Goal: Task Accomplishment & Management: Use online tool/utility

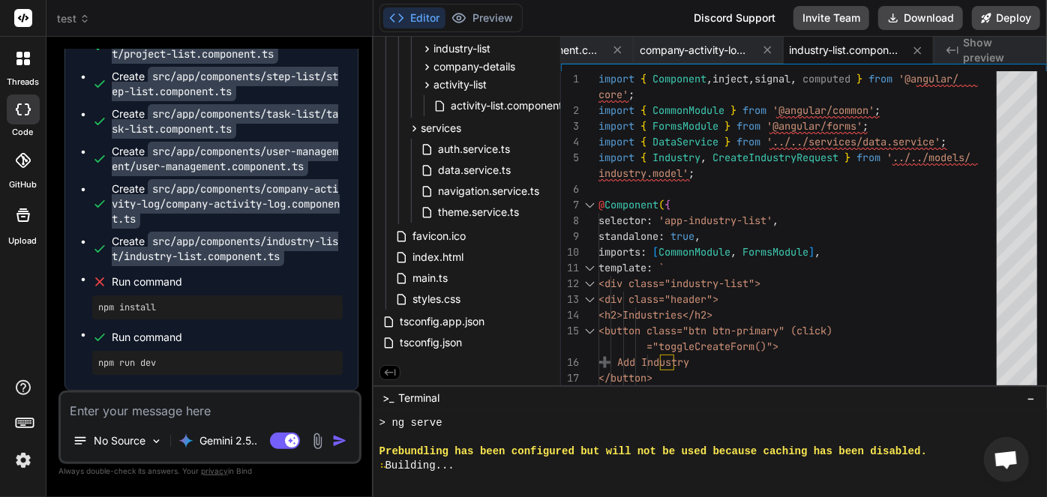
scroll to position [87734, 0]
click at [254, 444] on p "Gemini 2.5.." at bounding box center [229, 441] width 58 height 15
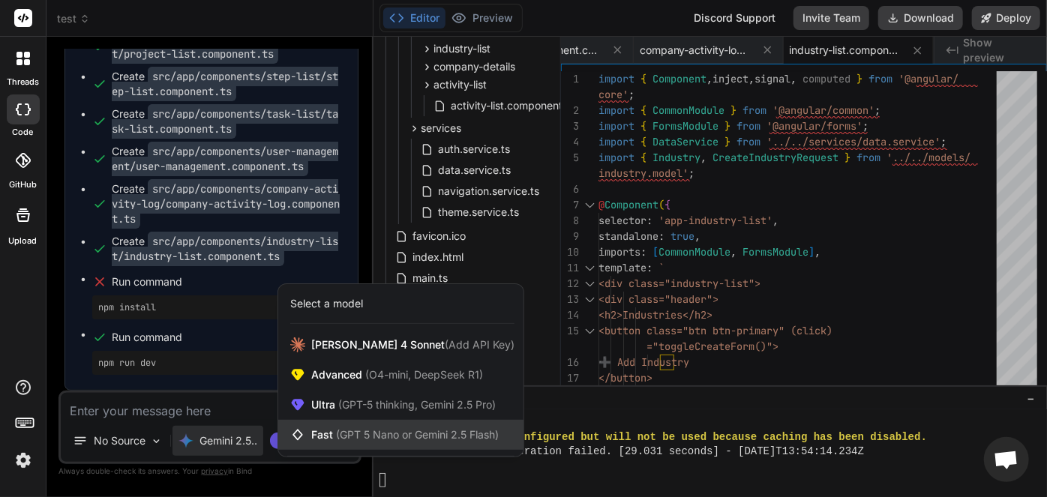
scroll to position [14187, 0]
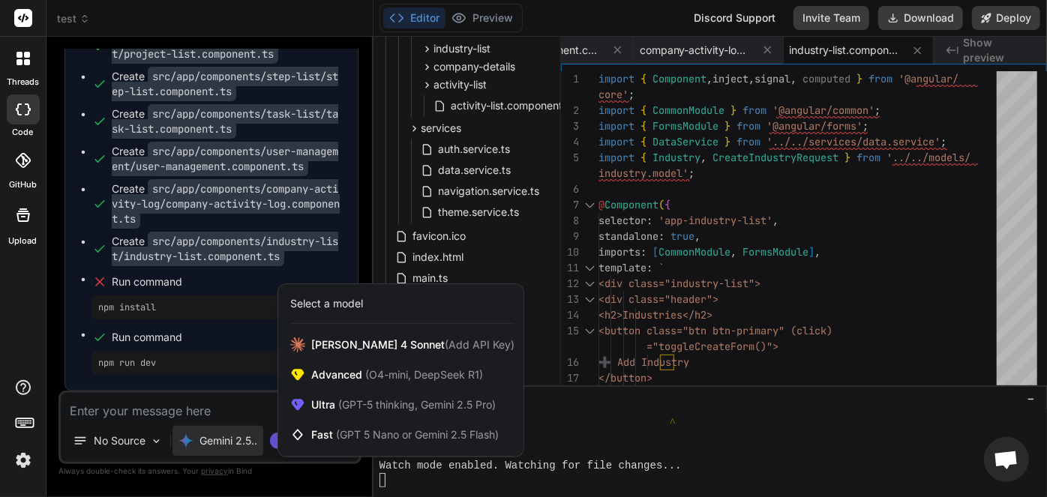
click at [558, 449] on div at bounding box center [523, 248] width 1047 height 497
type textarea "x"
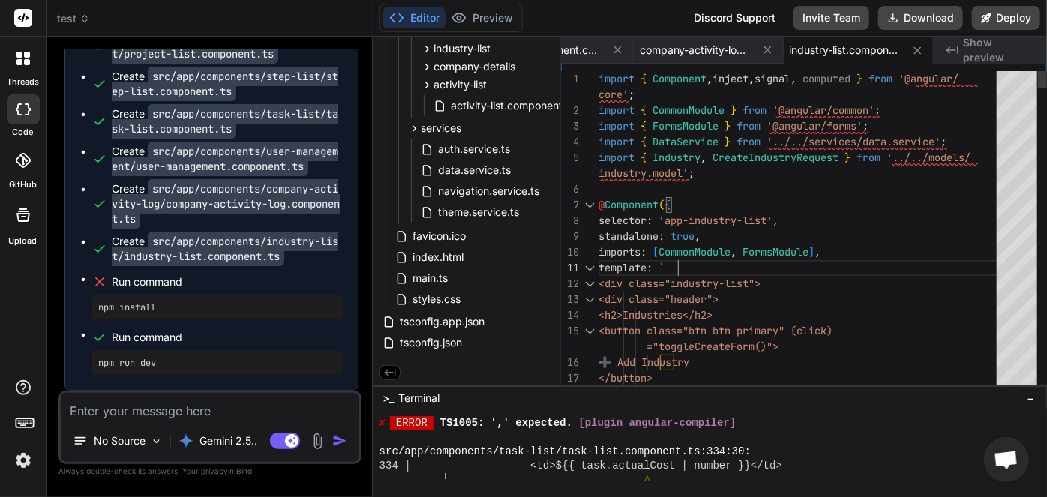
scroll to position [0, 0]
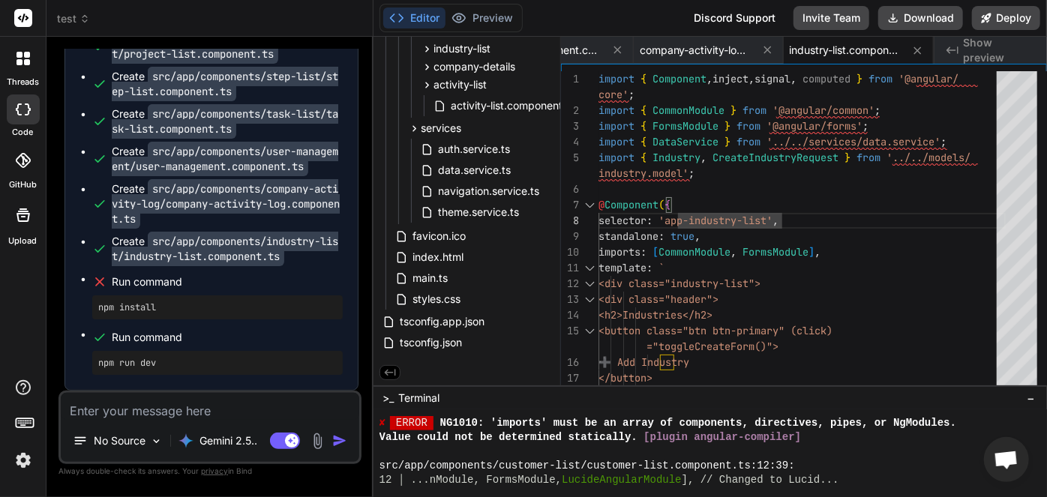
scroll to position [8662, 0]
click at [580, 451] on div at bounding box center [711, 452] width 662 height 14
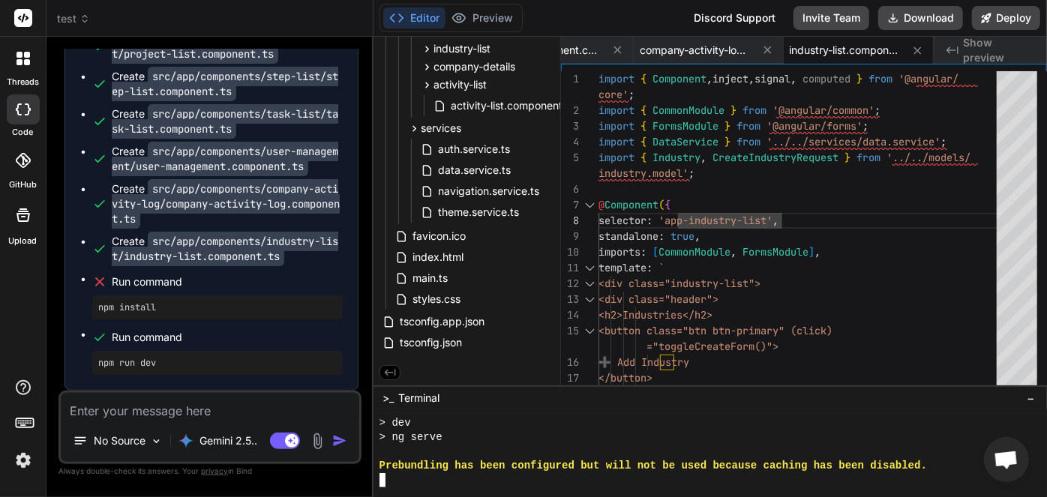
scroll to position [71, 0]
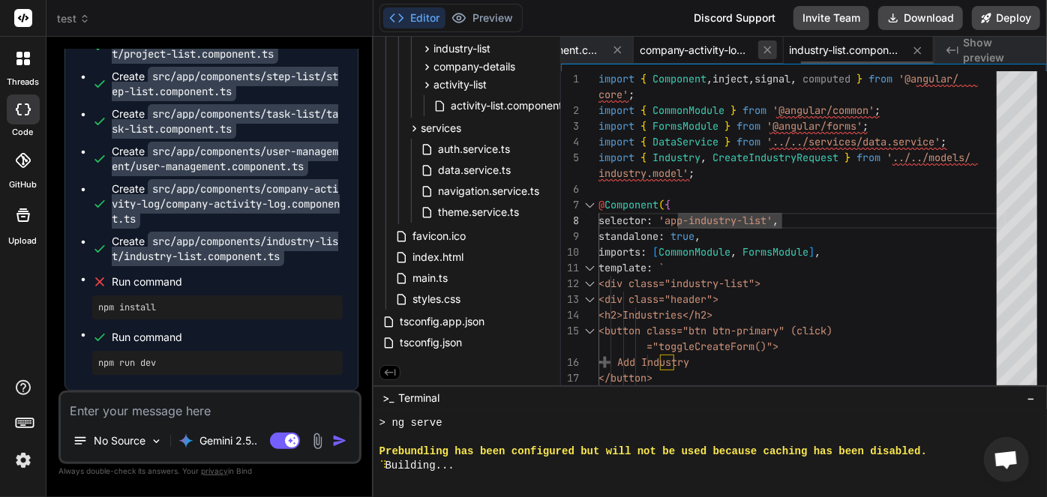
click at [768, 44] on icon at bounding box center [768, 50] width 13 height 13
click at [617, 46] on icon at bounding box center [617, 50] width 13 height 13
click at [617, 46] on icon at bounding box center [618, 50] width 13 height 13
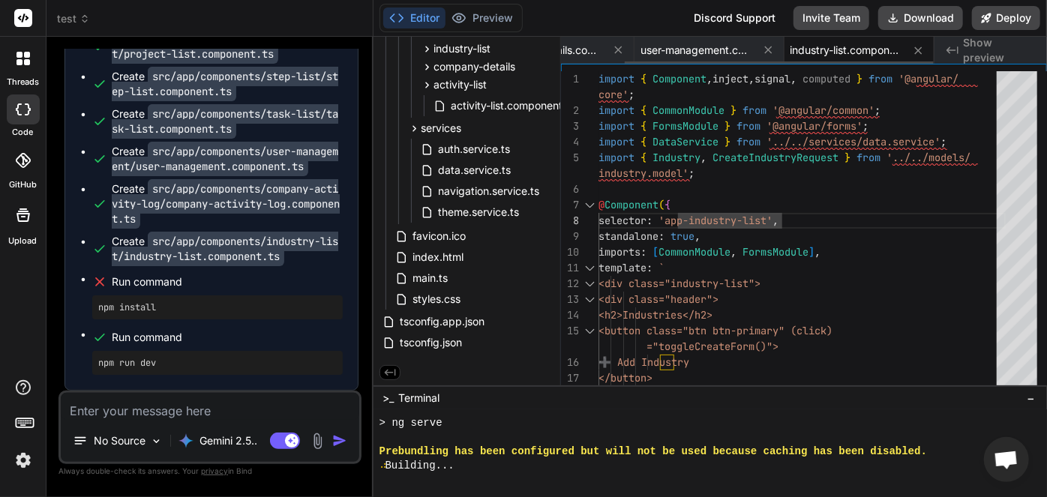
click at [617, 46] on icon at bounding box center [618, 50] width 13 height 13
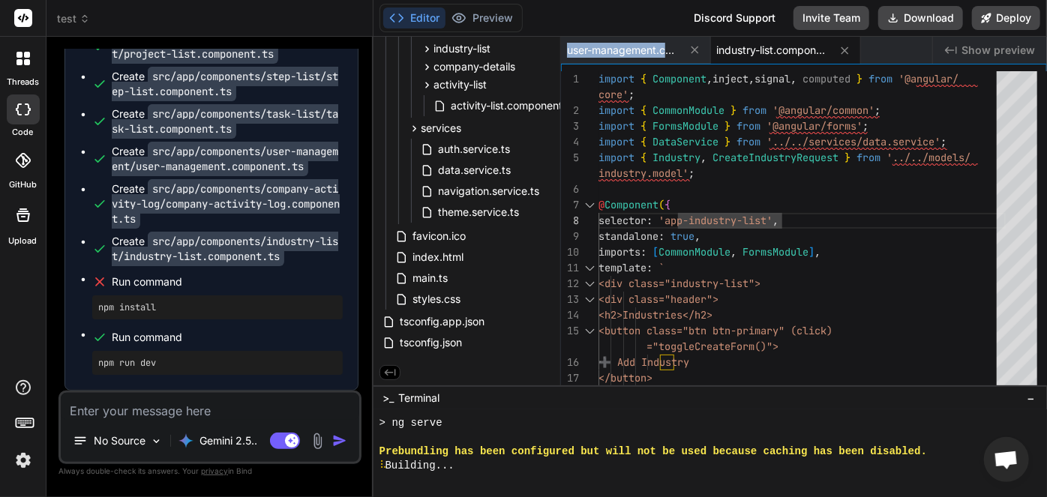
click at [617, 46] on span "user-management.component.ts" at bounding box center [623, 50] width 113 height 15
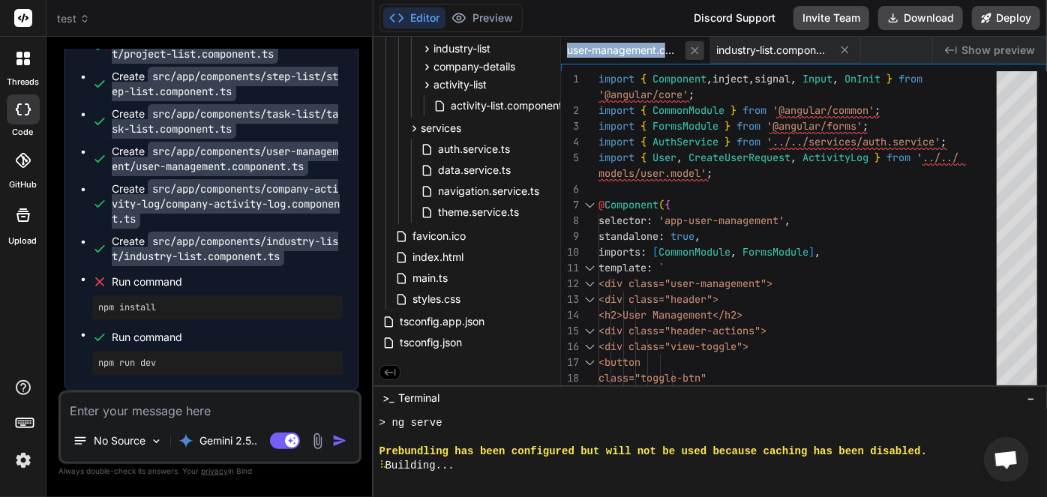
click at [687, 50] on button at bounding box center [695, 50] width 19 height 19
type textarea "private resetForm(): void { this.currentIndustry = { name: '', description: '' …"
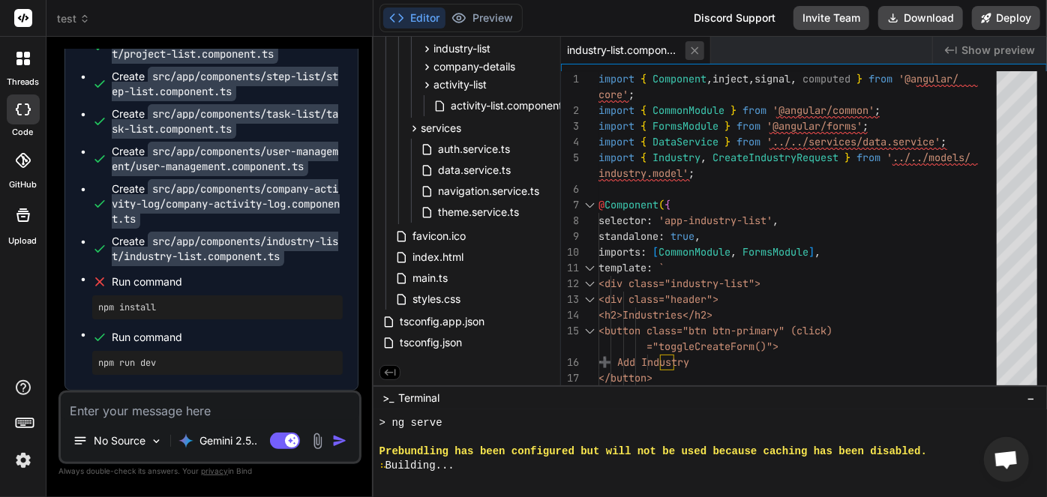
click at [694, 50] on icon at bounding box center [695, 51] width 8 height 8
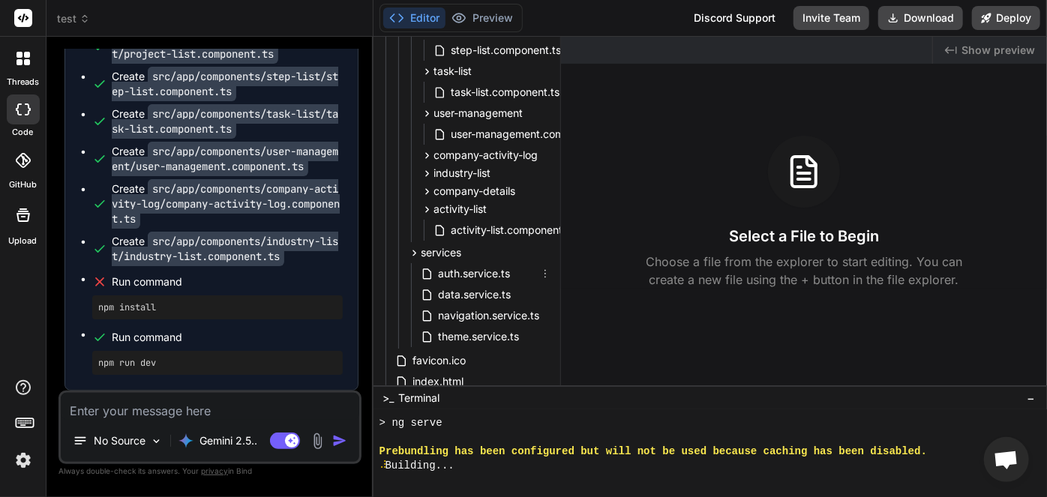
scroll to position [477, 0]
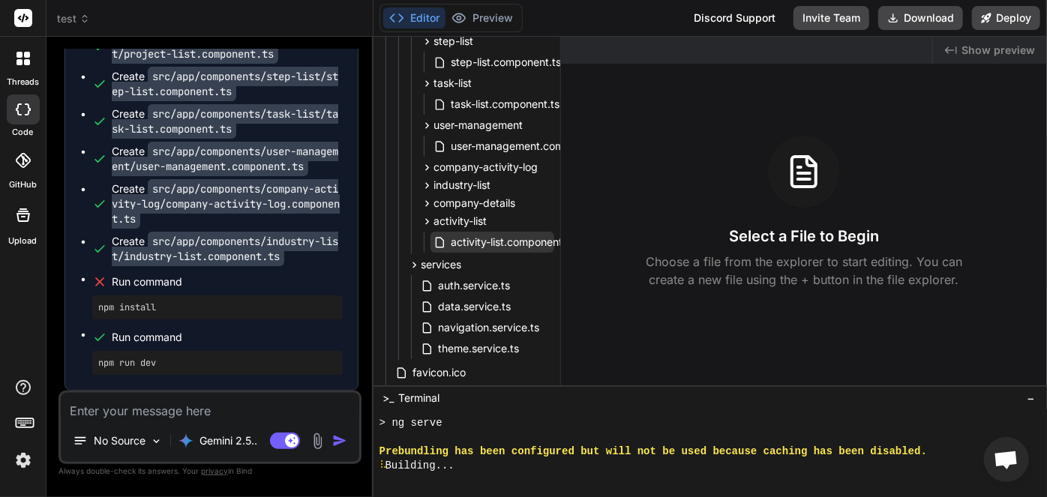
click at [501, 239] on span "activity-list.component.ts" at bounding box center [512, 242] width 127 height 18
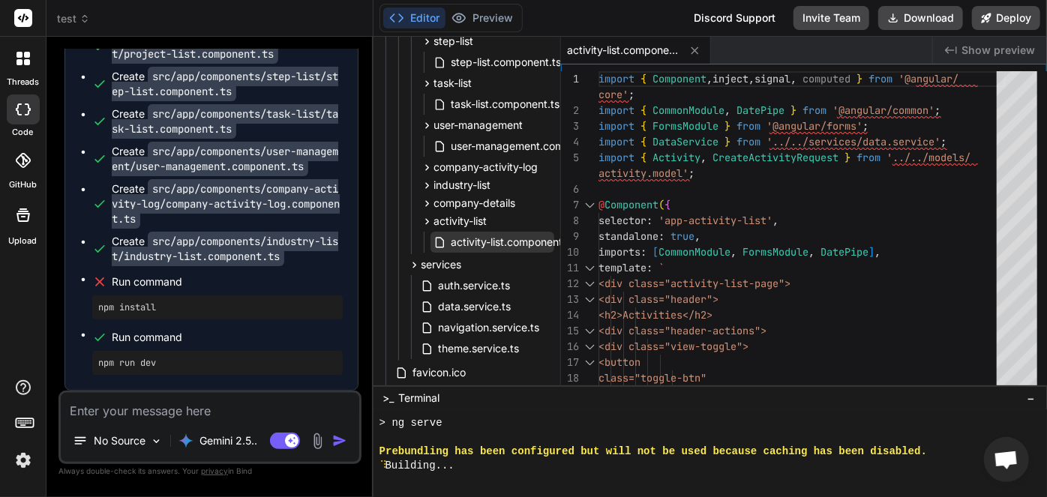
click at [512, 242] on span "activity-list.component.ts" at bounding box center [512, 242] width 127 height 18
drag, startPoint x: 512, startPoint y: 242, endPoint x: 484, endPoint y: 245, distance: 27.9
click at [484, 245] on span "activity-list.component.ts" at bounding box center [512, 242] width 127 height 18
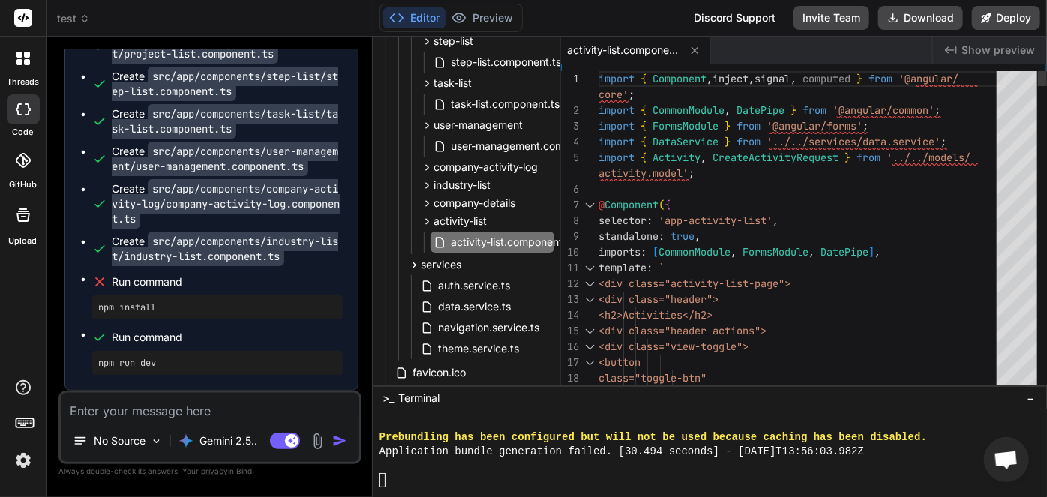
scroll to position [14187, 0]
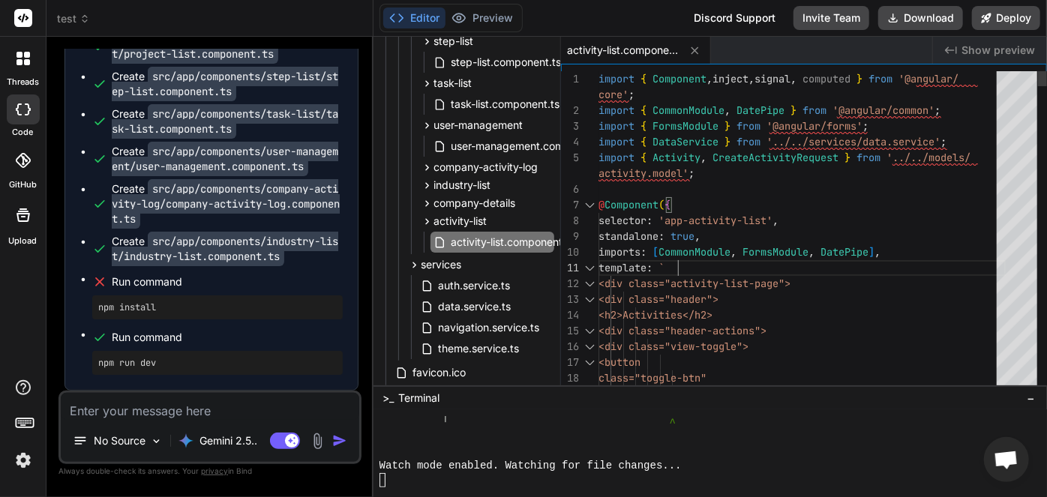
click at [592, 209] on div at bounding box center [591, 205] width 20 height 16
click at [591, 204] on div at bounding box center [591, 205] width 20 height 16
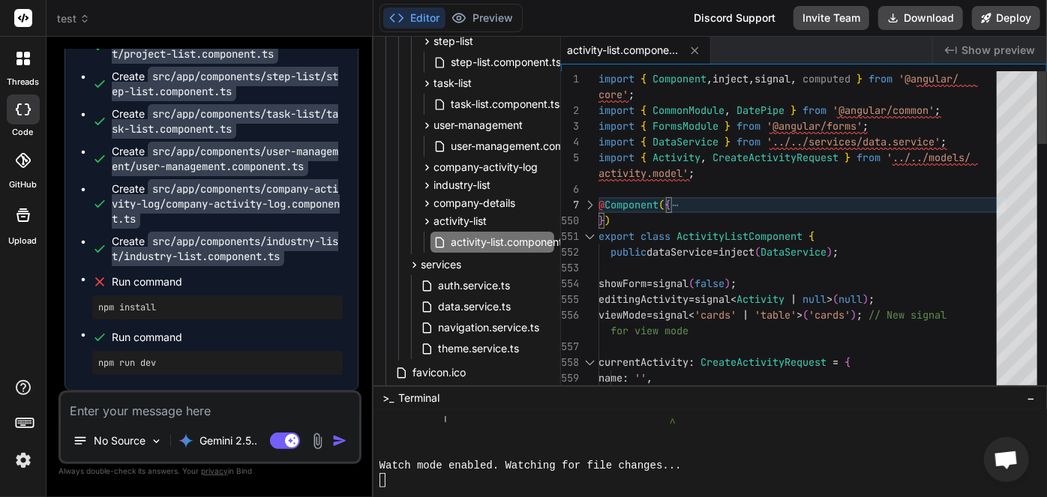
type textarea "export class ActivityListComponent { public dataService = inject(DataService); …"
click at [232, 407] on textarea at bounding box center [210, 406] width 299 height 27
type textarea "c"
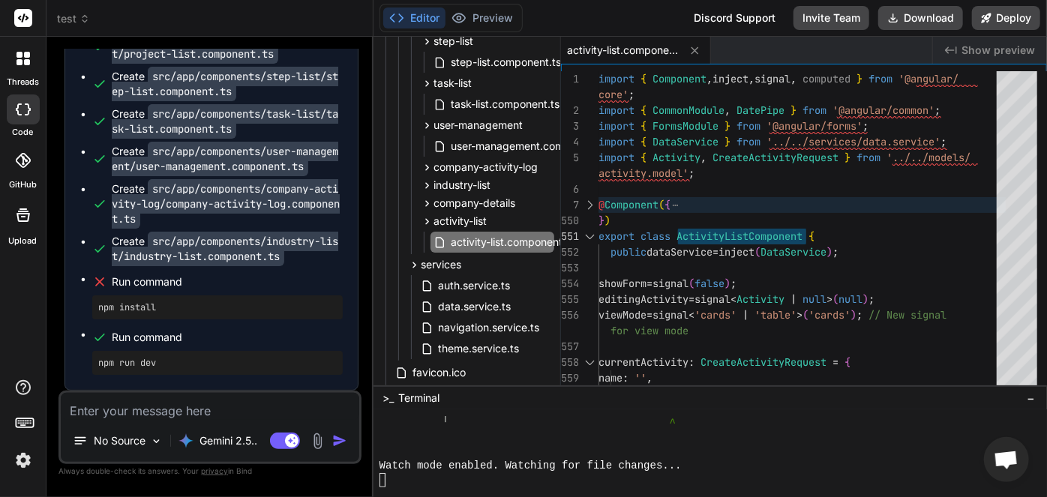
type textarea "x"
type textarea "ch"
type textarea "x"
type textarea "che"
type textarea "x"
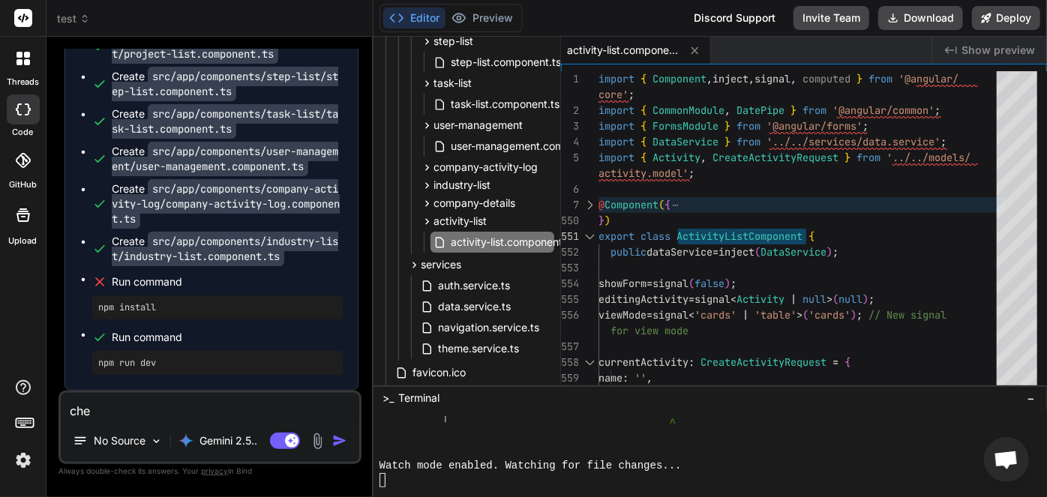
type textarea "chec"
type textarea "x"
type textarea "check"
type textarea "x"
type textarea "check"
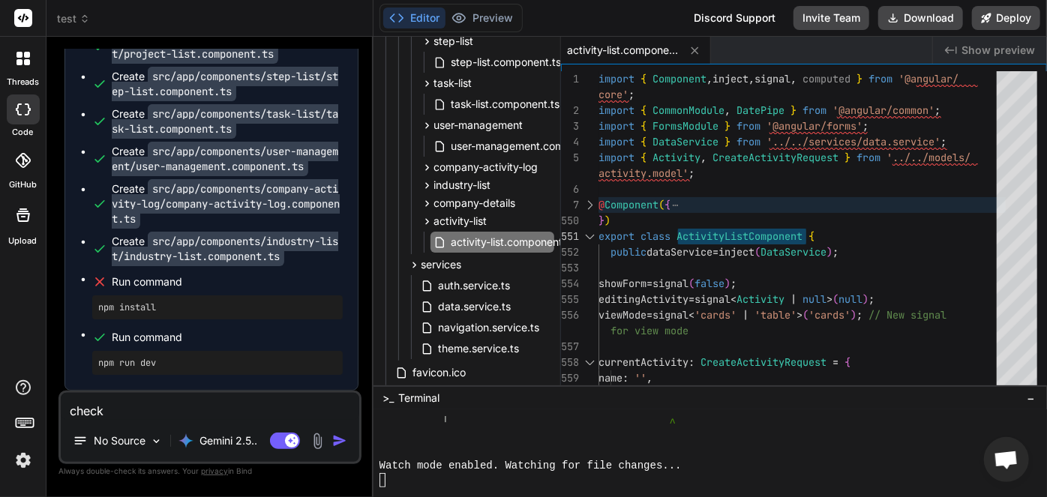
type textarea "x"
type textarea "check e"
type textarea "x"
type textarea "check er"
type textarea "x"
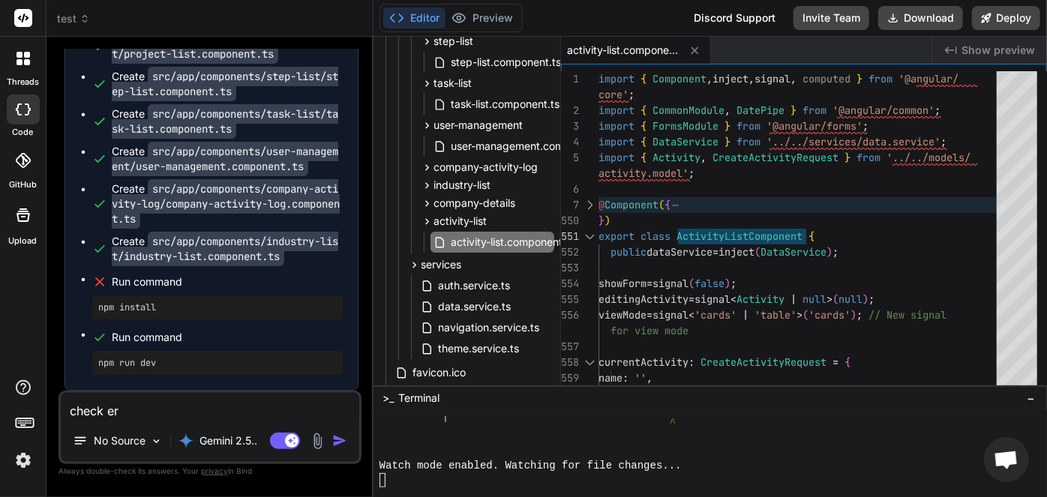
type textarea "check err"
type textarea "x"
type textarea "check erro"
type textarea "x"
type textarea "check error"
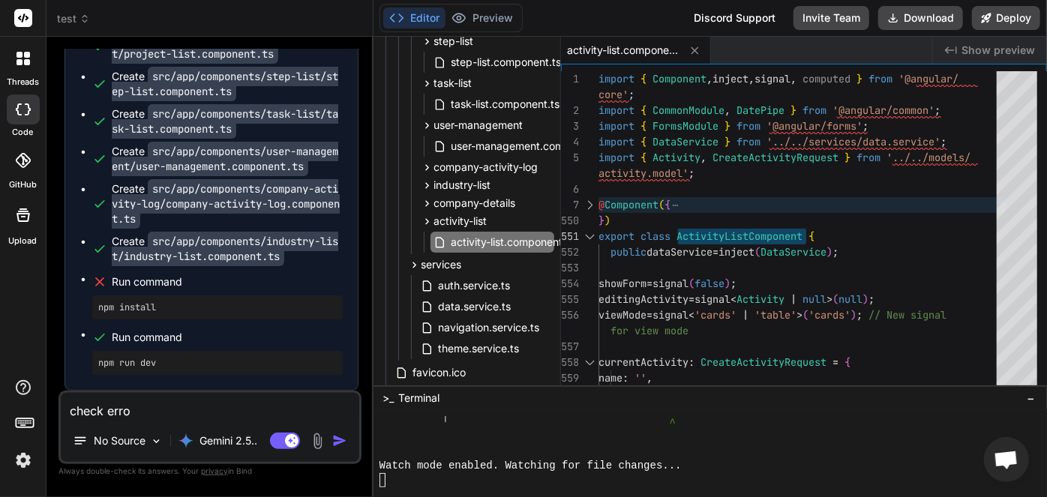
type textarea "x"
type textarea "check errors"
type textarea "x"
type textarea "check errors"
type textarea "x"
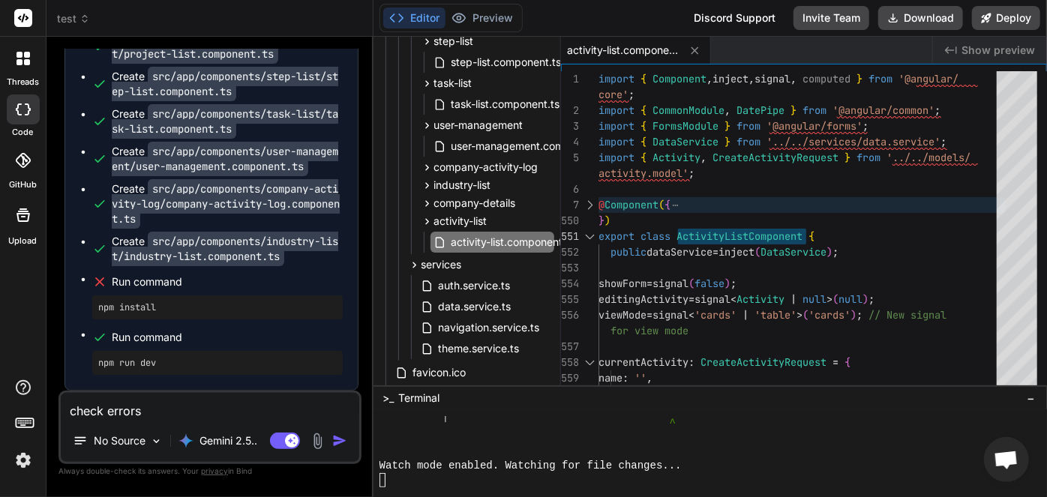
type textarea "check errors i"
type textarea "x"
type textarea "check errors in"
type textarea "x"
type textarea "check errors in"
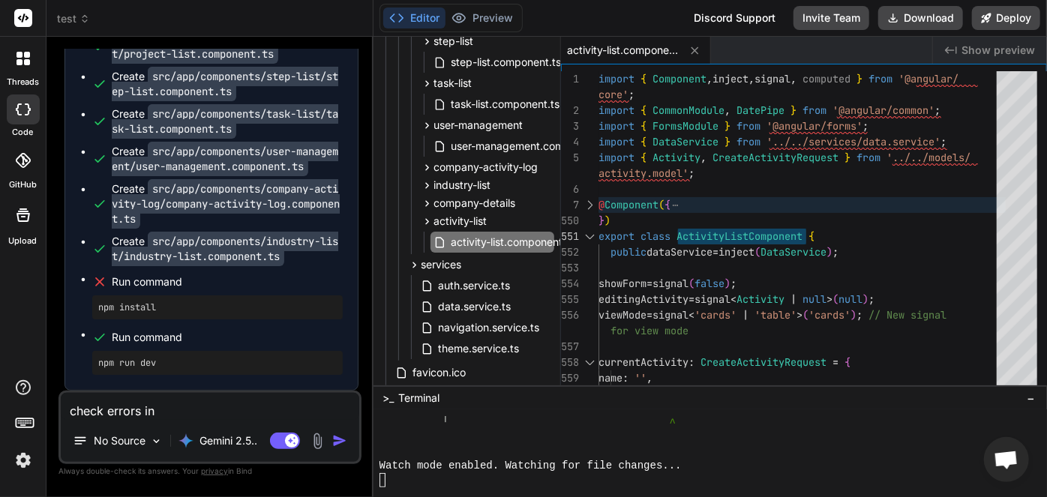
type textarea "x"
paste textarea "ActivityListComponent"
type textarea "check errors in ActivityListComponent"
type textarea "x"
type textarea "check errors in ActivityListComponent"
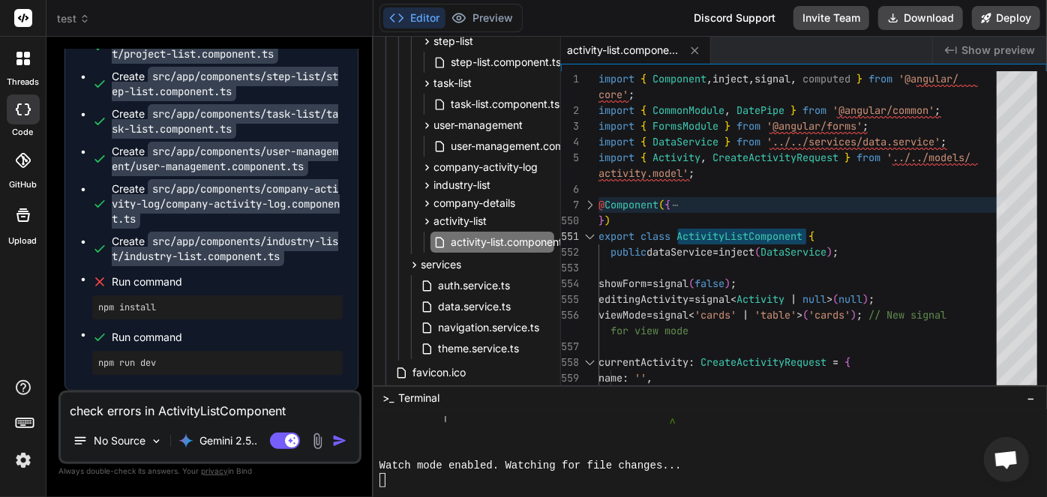
type textarea "x"
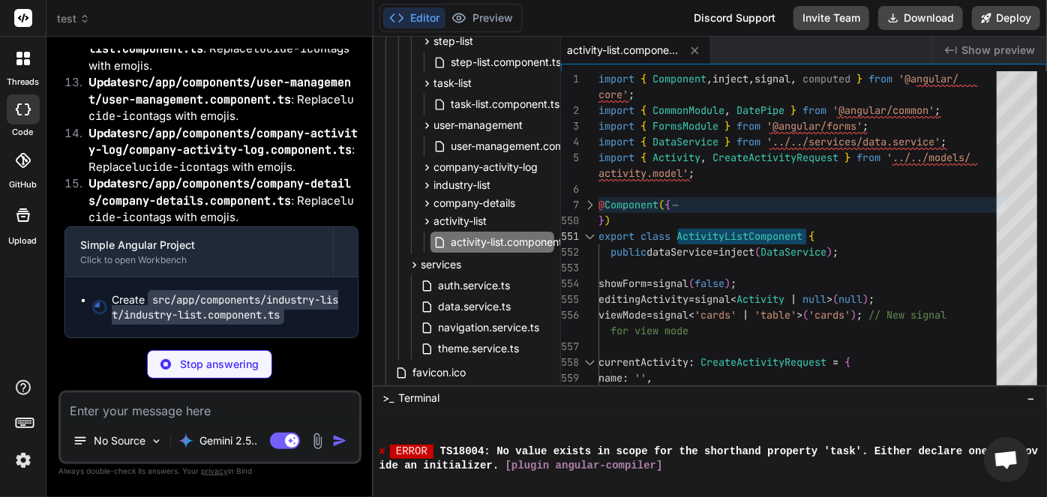
scroll to position [88845, 0]
type textarea "x"
type textarea "import { Component, inject, signal, computed } from '@angular/core'; import { C…"
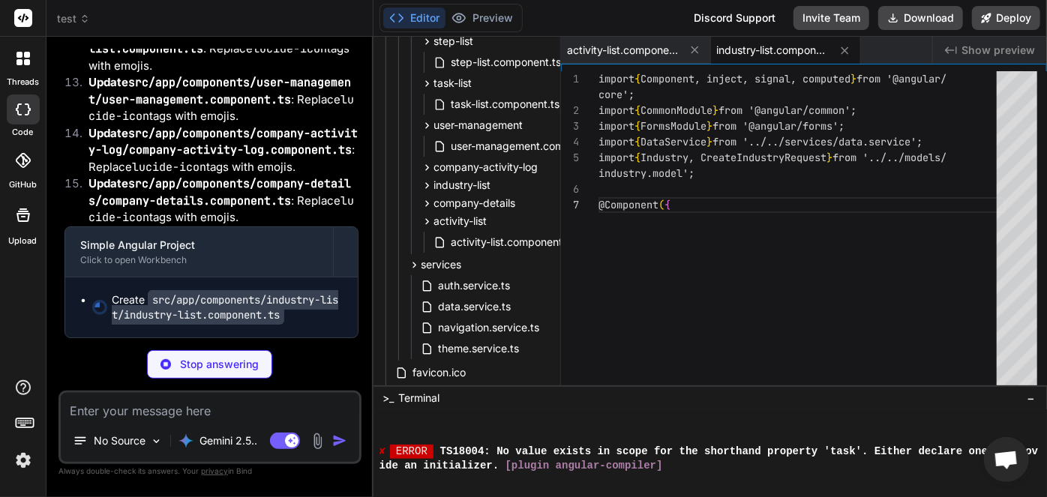
type textarea "x"
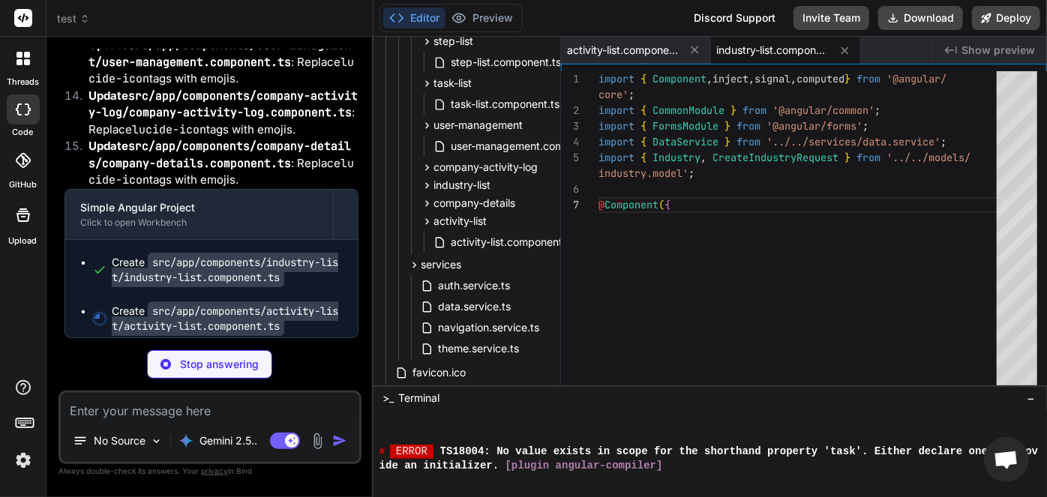
type textarea "private resetForm(): void { this.currentIndustry = { name: '', description: '' …"
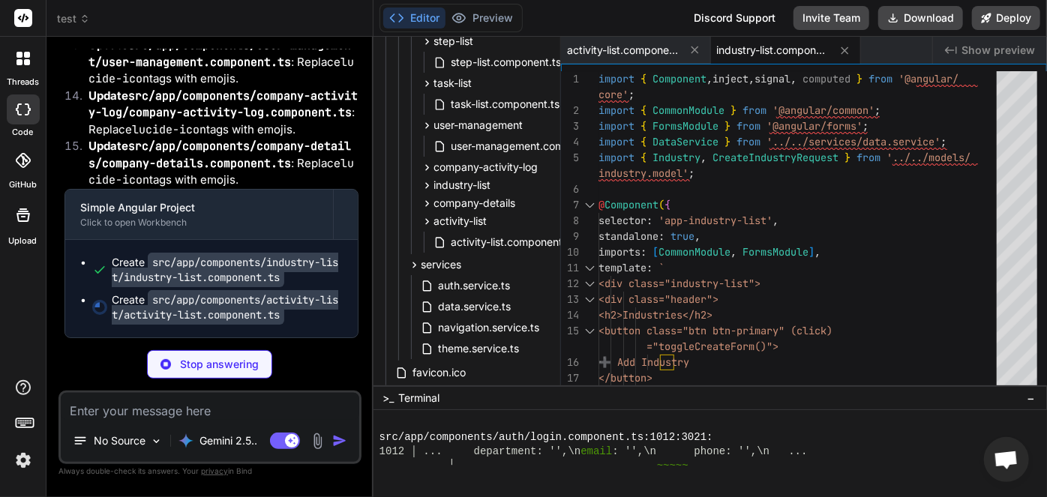
scroll to position [88893, 0]
type textarea "x"
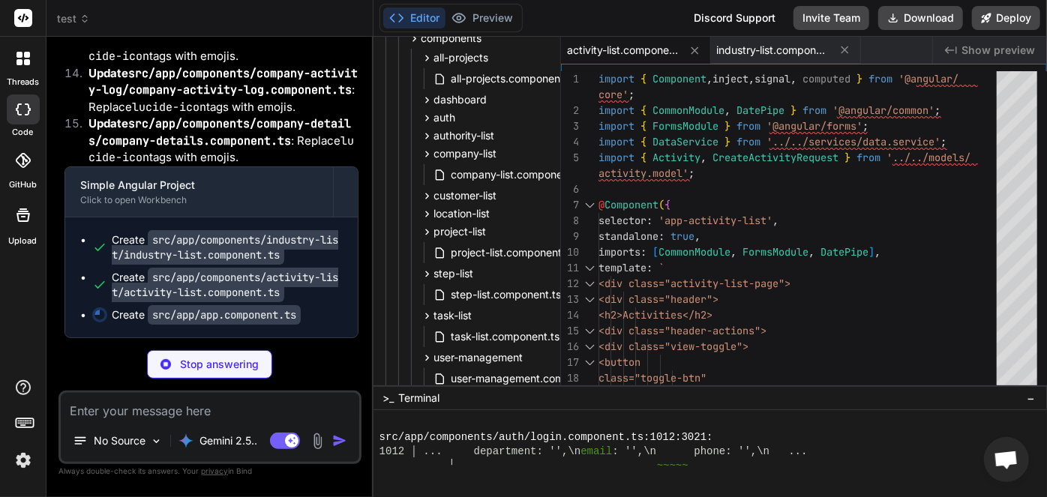
scroll to position [204, 0]
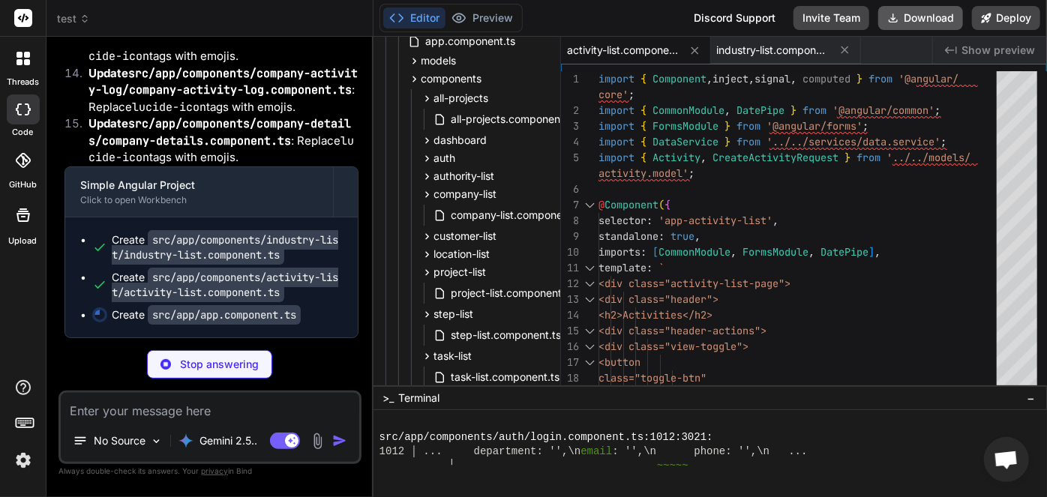
click at [944, 20] on button "Download" at bounding box center [921, 18] width 85 height 24
type textarea "x"
type textarea "setTheme(theme: 'light' | 'dark' | 'system'): void { this.themeService.setTheme…"
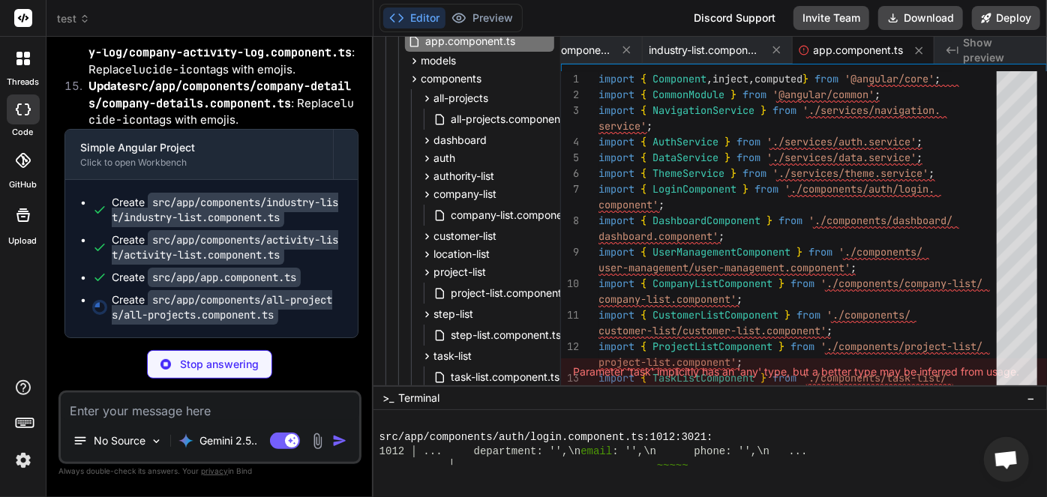
scroll to position [88953, 0]
click at [280, 203] on code "src/app/components/industry-list/industry-list.component.ts" at bounding box center [225, 210] width 227 height 35
type textarea "x"
click at [696, 48] on span "industry-list.component.ts" at bounding box center [705, 50] width 113 height 15
type textarea "private resetForm(): void { this.currentIndustry = { name: '', description: '' …"
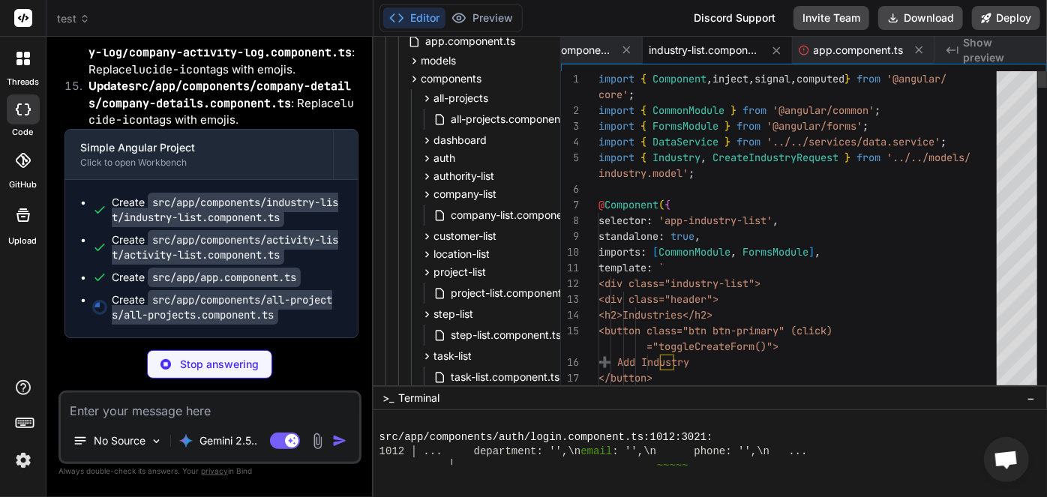
type textarea "x"
type textarea "import { Component, inject, signal, computed } from '@angular/core'; import { C…"
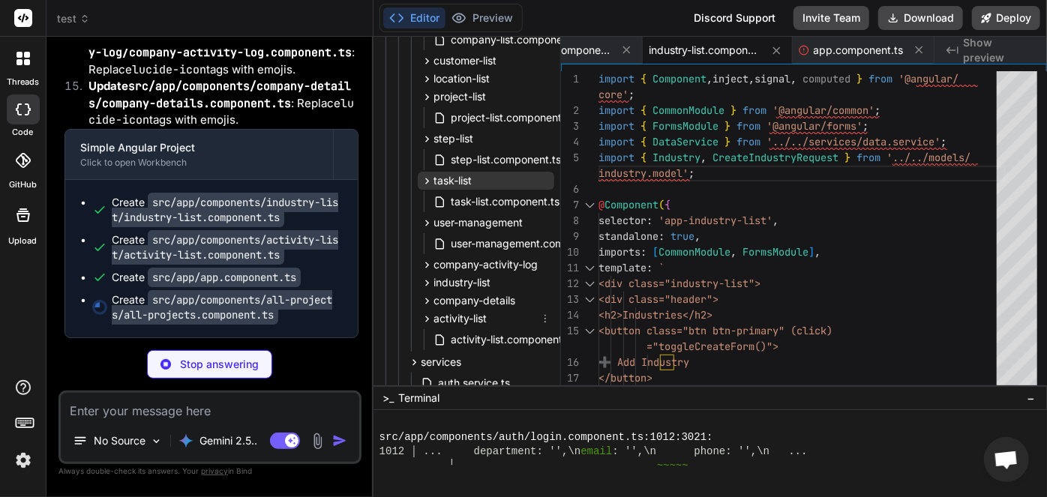
scroll to position [409, 0]
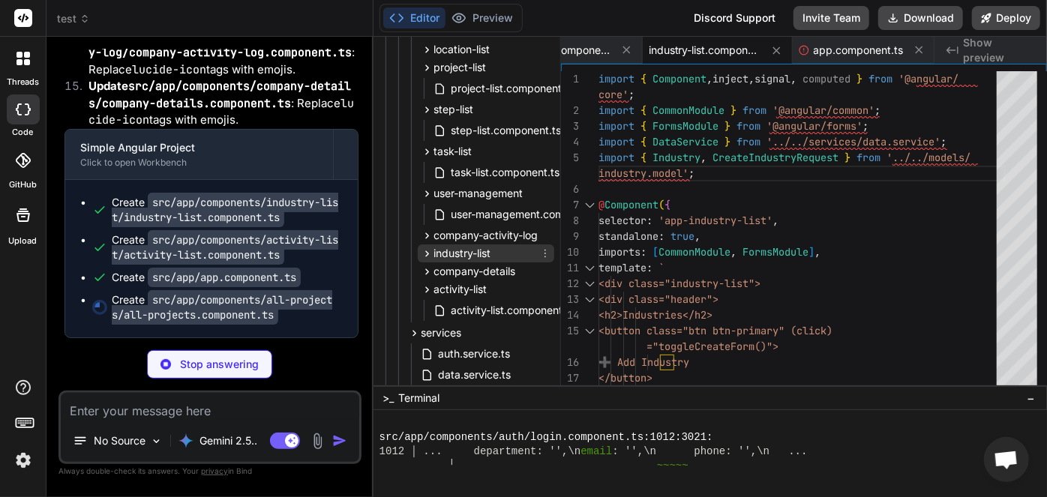
click at [480, 254] on span "industry-list" at bounding box center [462, 253] width 57 height 15
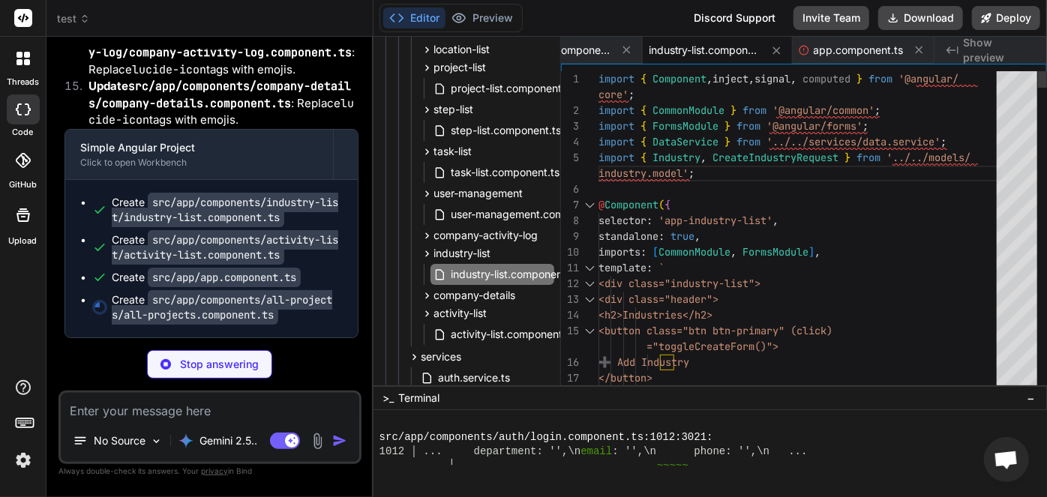
type textarea "x"
type textarea "standalone: true, imports: [CommonModule, FormsModule], template: ` <div class=…"
type textarea "x"
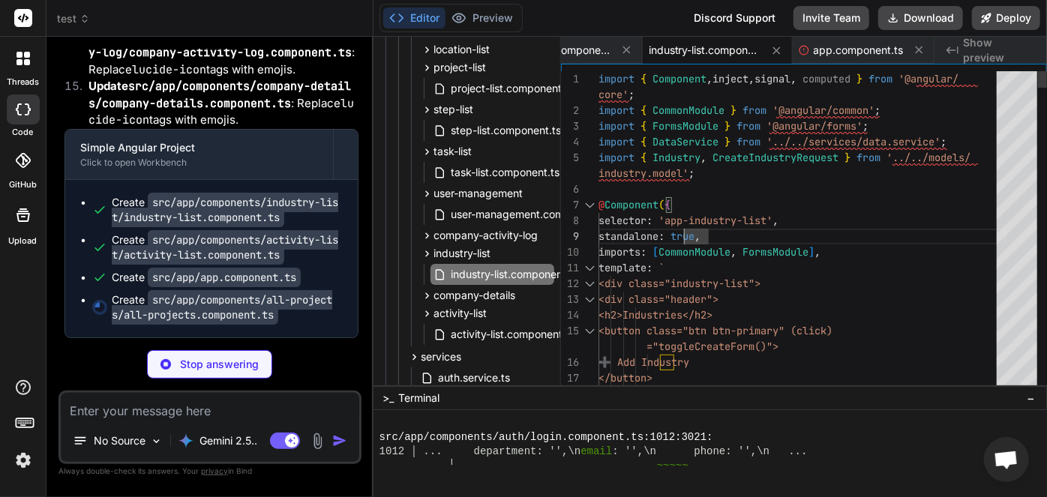
type textarea "import { Component, inject, signal, computed } from '@angular/core'; import { C…"
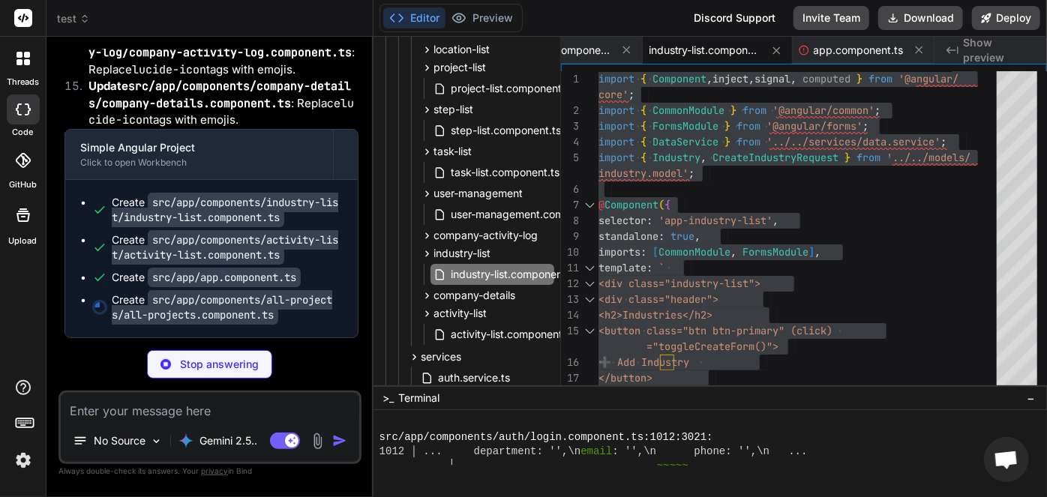
type textarea "x"
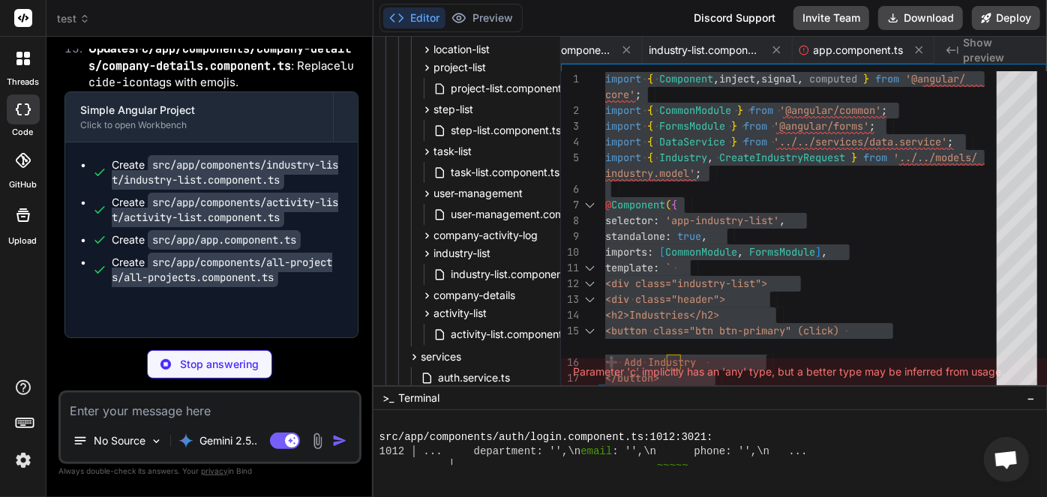
type textarea "x"
type textarea "}); this.newIndustryName = ''; this.newIndustryDescription = ''; } }"
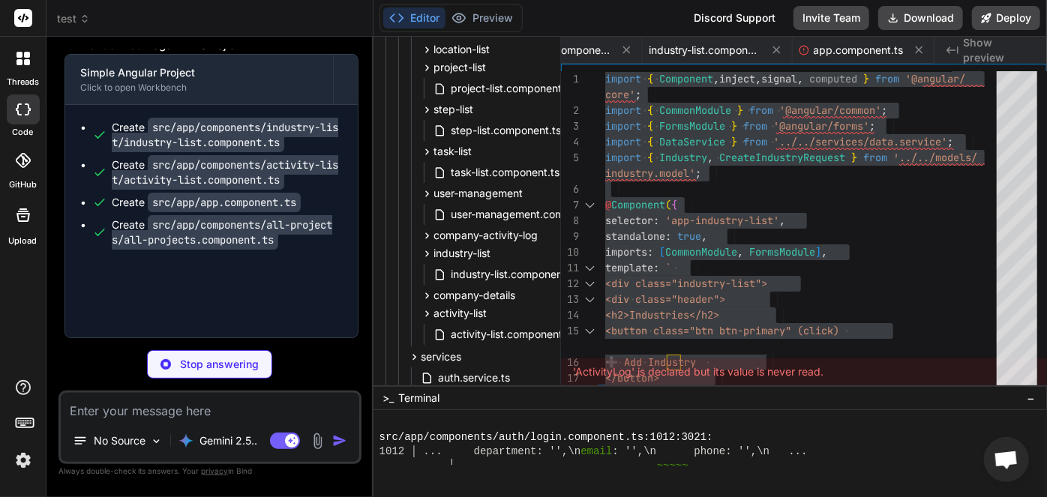
type textarea "x"
type textarea "this.newCustomer = { name: '', email: '', phone: '' }; } }"
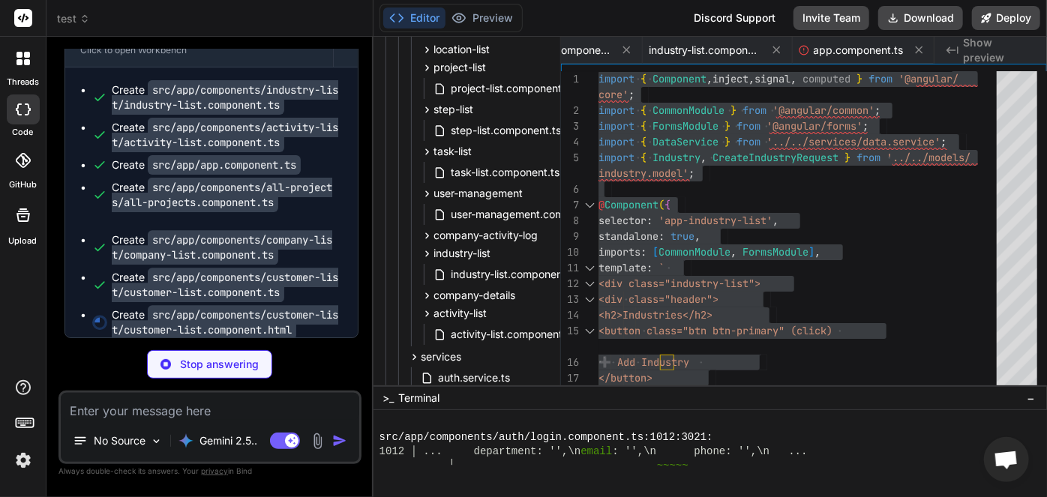
type textarea "x"
type textarea "</div> @if (currentCustomers().length === 0) { <div class="empty-state"> <p>No …"
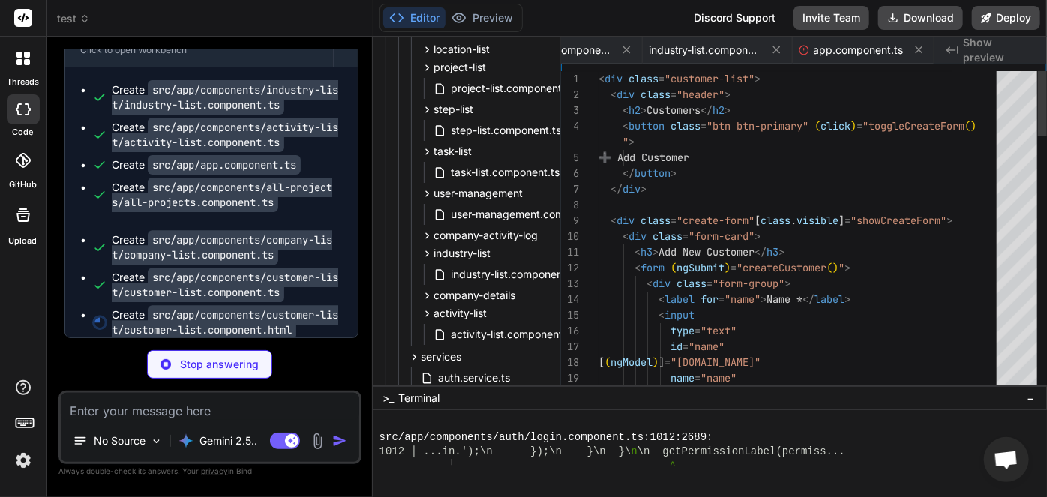
scroll to position [0, 669]
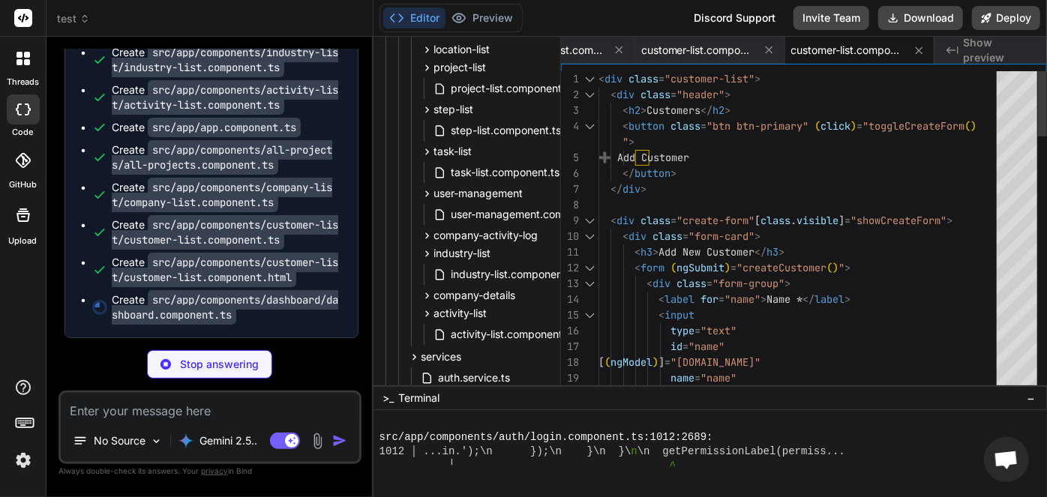
type textarea "x"
type textarea "<div class="customer-list"> <div class="header"> <h2>Customers</h2> <button cla…"
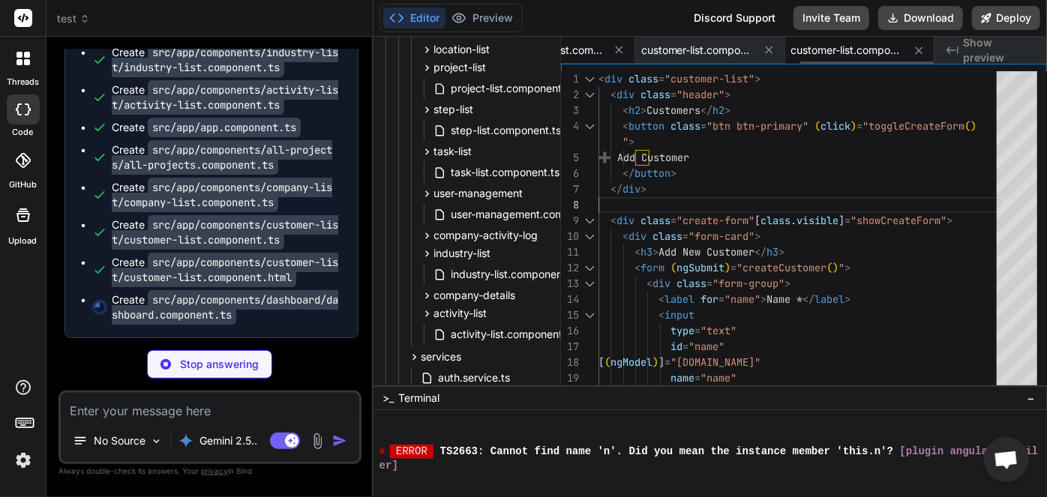
type textarea "x"
click at [566, 58] on div "company-list.component.ts" at bounding box center [560, 50] width 150 height 27
type textarea "}); this.newIndustryName = ''; this.newIndustryDescription = ''; } }"
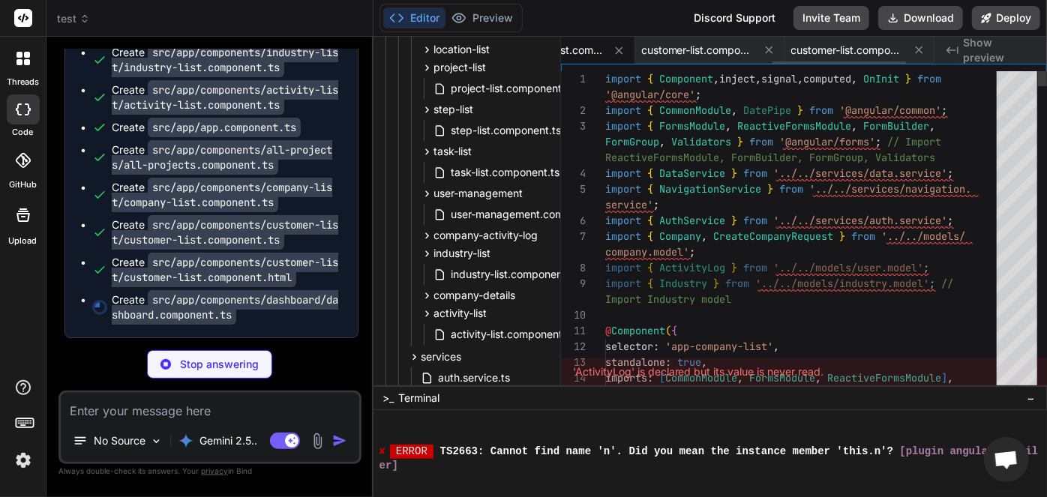
scroll to position [0, 592]
type textarea "x"
type textarea "} }"
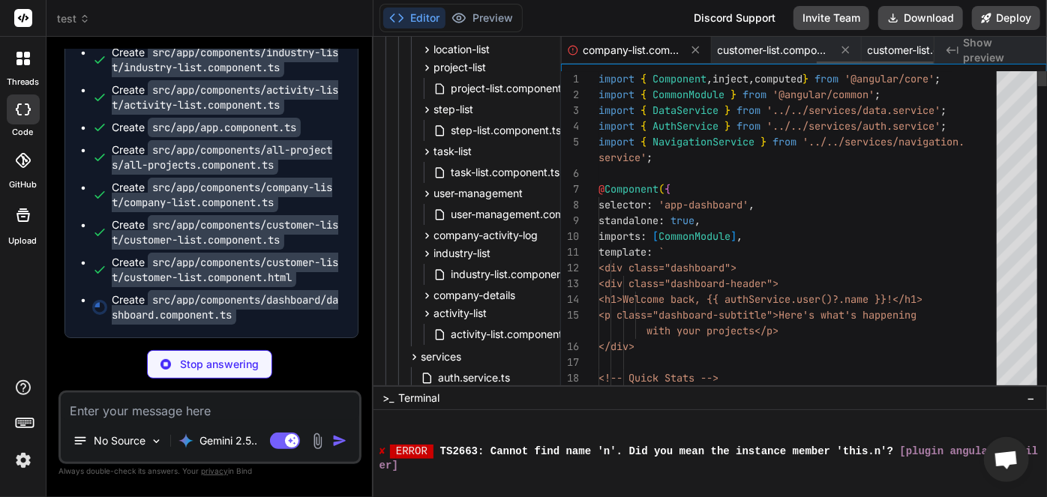
scroll to position [0, 819]
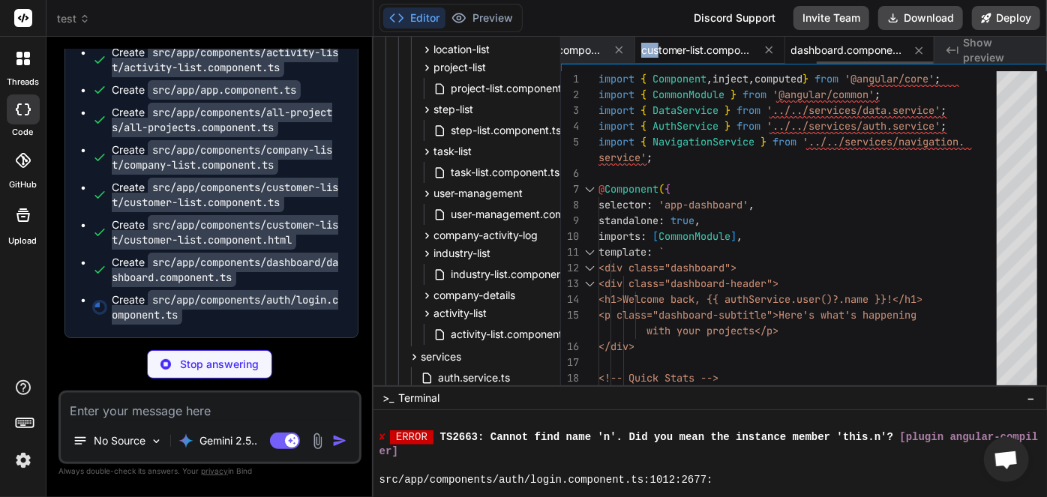
type textarea "x"
drag, startPoint x: 636, startPoint y: 49, endPoint x: 659, endPoint y: 51, distance: 22.6
click at [659, 51] on div "customer-list.component.html" at bounding box center [711, 50] width 150 height 27
type textarea "</div> @if (currentCustomers().length === 0) { <div class="empty-state"> <p>No …"
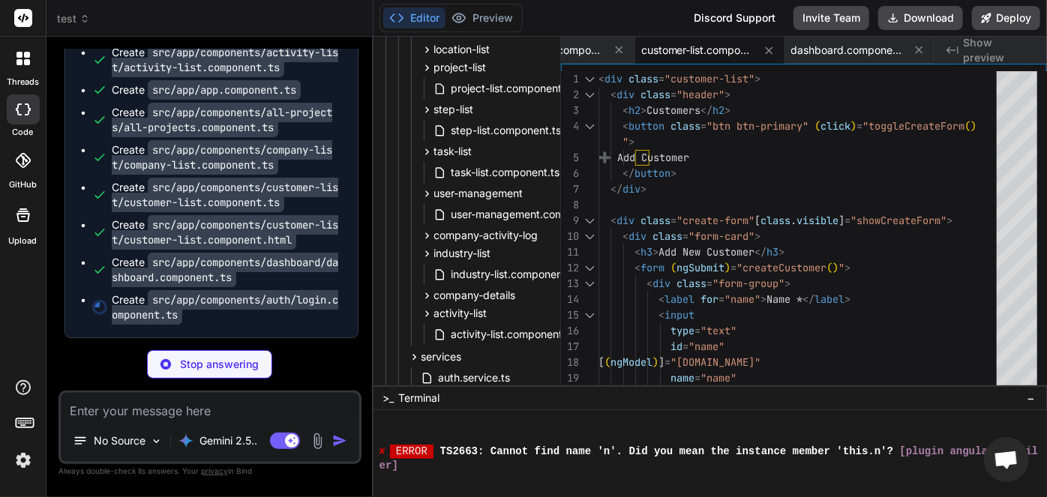
click at [219, 40] on code "src/app/components/industry-list/industry-list.component.ts" at bounding box center [225, 22] width 227 height 35
type textarea "x"
click at [494, 278] on span "industry-list.component.ts" at bounding box center [514, 275] width 131 height 18
type textarea "private resetForm(): void { this.currentIndustry = { name: '', description: '' …"
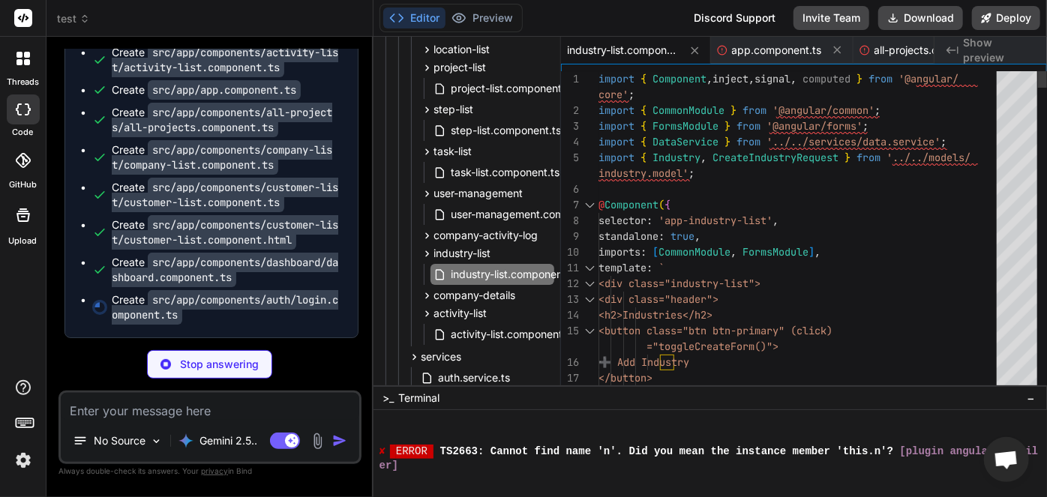
type textarea "x"
type textarea "standalone: true, imports: [CommonModule, FormsModule], template: ` <div class=…"
type textarea "x"
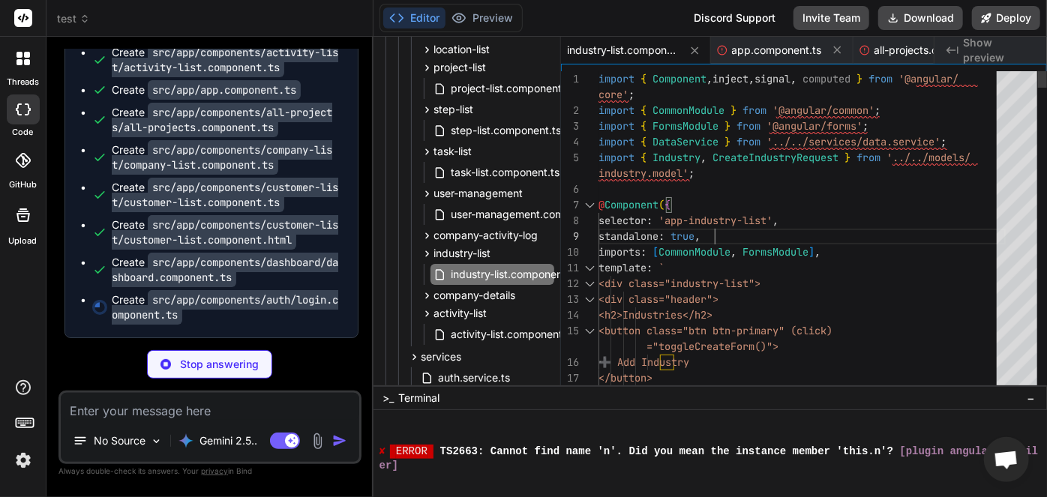
type textarea "import { Component, inject, signal, computed } from '@angular/core'; import { C…"
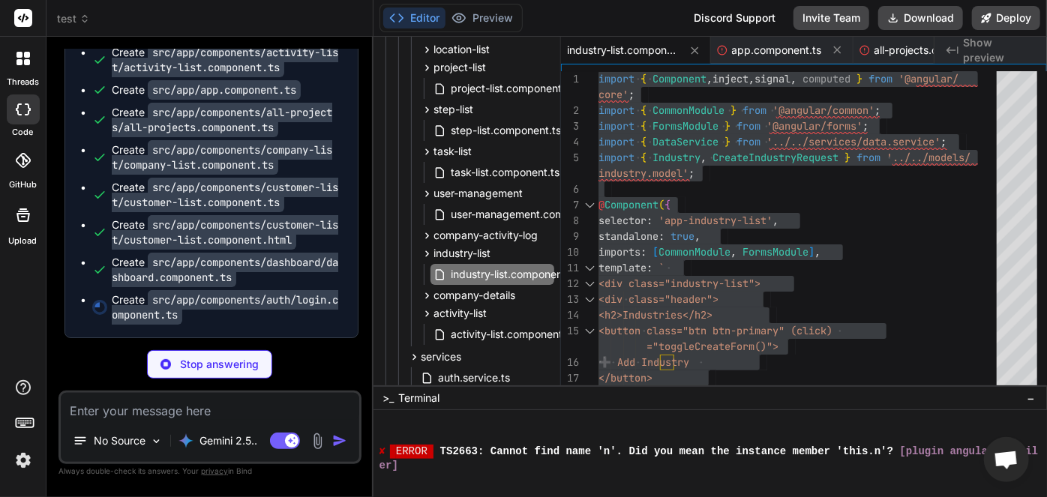
type textarea "x"
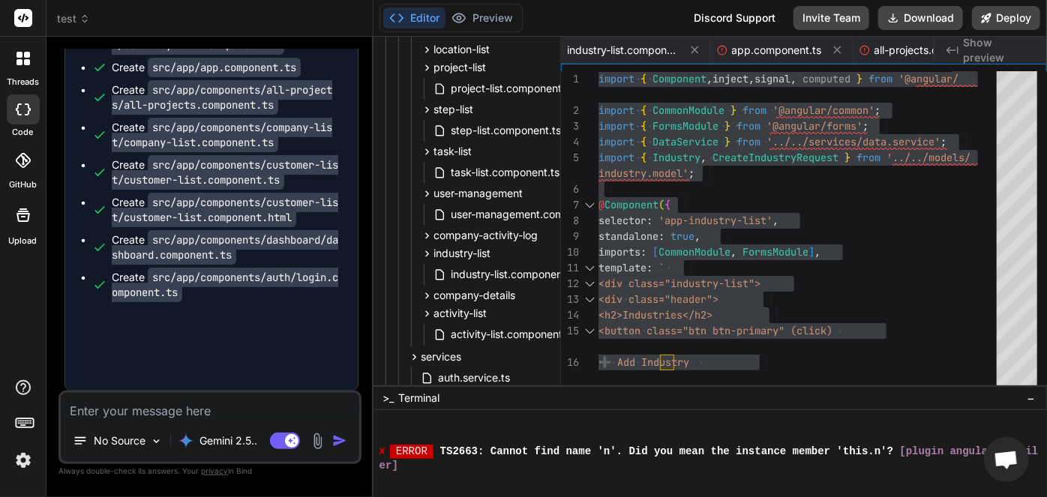
type textarea "x"
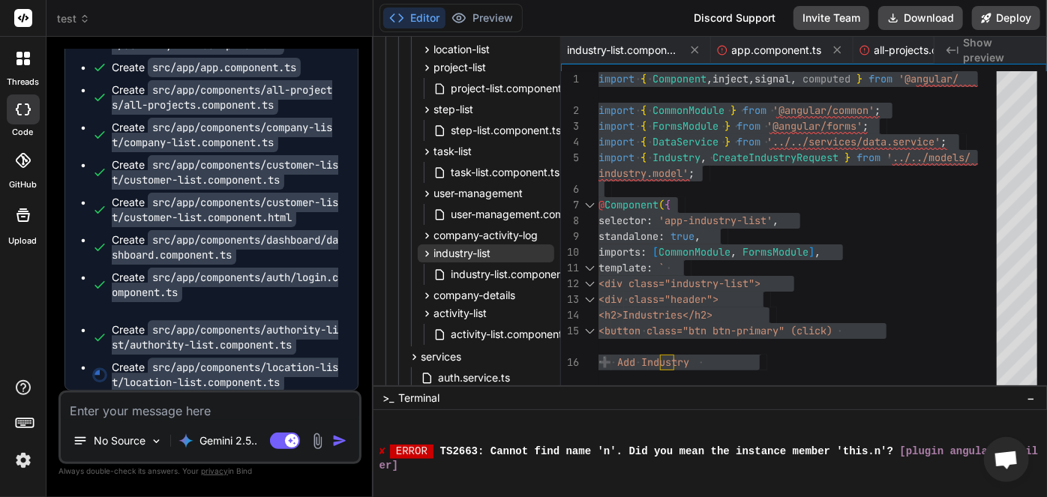
scroll to position [0, 1101]
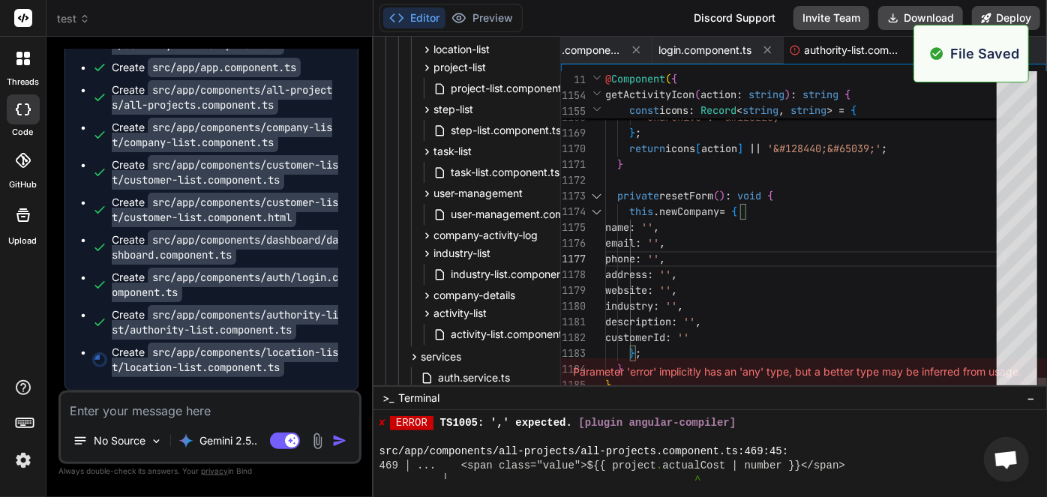
type textarea "import { Component, inject, signal, computed } from '@angular/core'; import { C…"
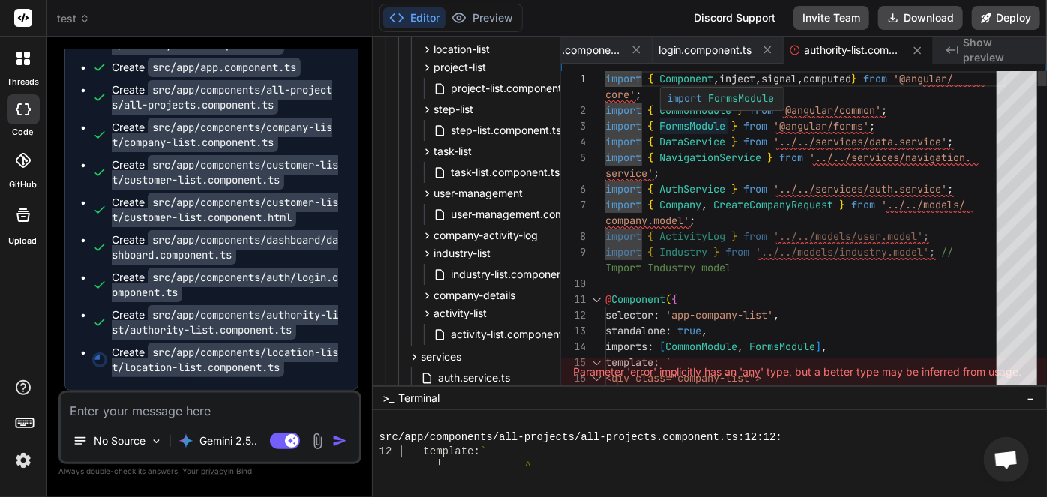
click at [678, 101] on span "import" at bounding box center [685, 99] width 36 height 14
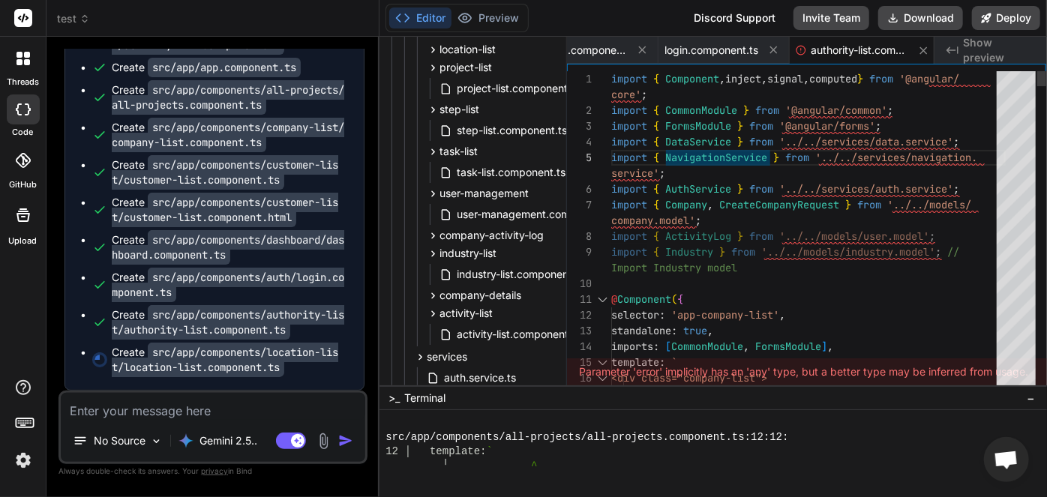
type textarea "x"
type textarea "import { Component, inject, signal, computed } from '@angular/core'; import { C…"
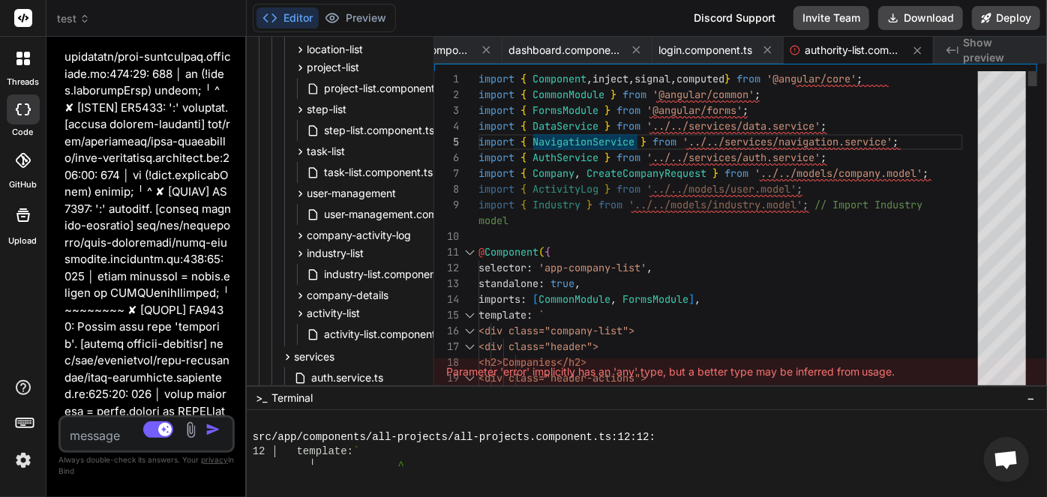
type textarea "x"
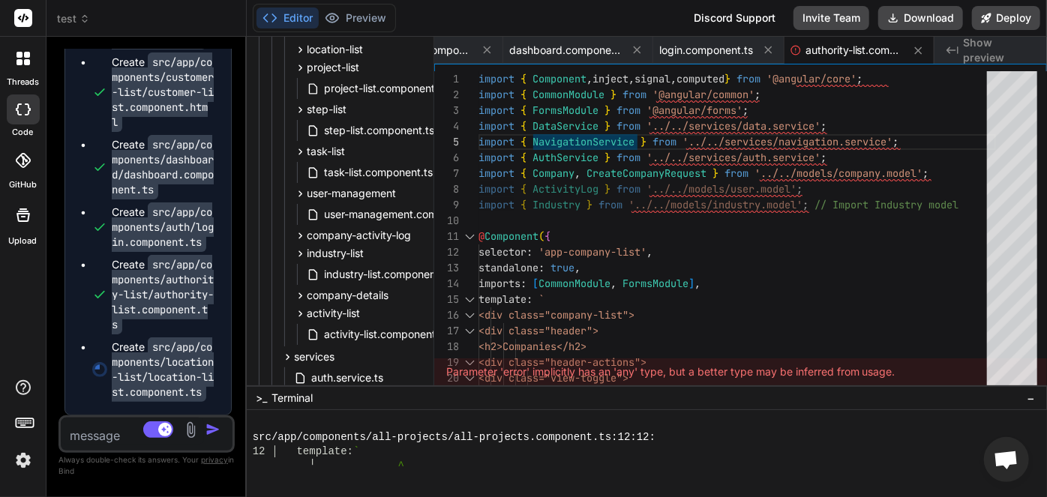
drag, startPoint x: 372, startPoint y: 162, endPoint x: 78, endPoint y: 167, distance: 294.2
click at [78, 167] on div "Bind AI Web Search Created with Pixso. Code Generator You yes Bind AI Simple An…" at bounding box center [147, 267] width 200 height 461
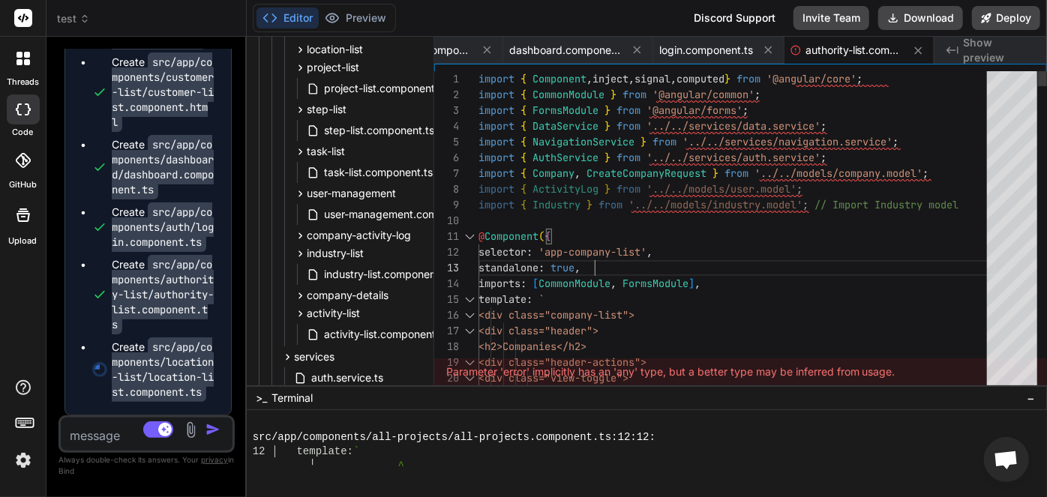
click at [708, 56] on span "login.component.ts" at bounding box center [707, 50] width 94 height 15
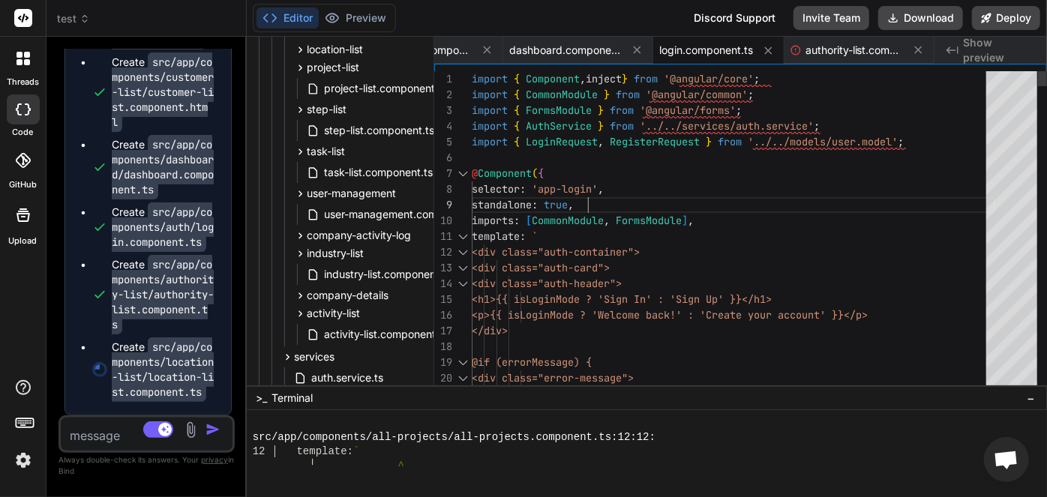
type textarea "import { Component, inject } from '@angular/core'; import { CommonModule } from…"
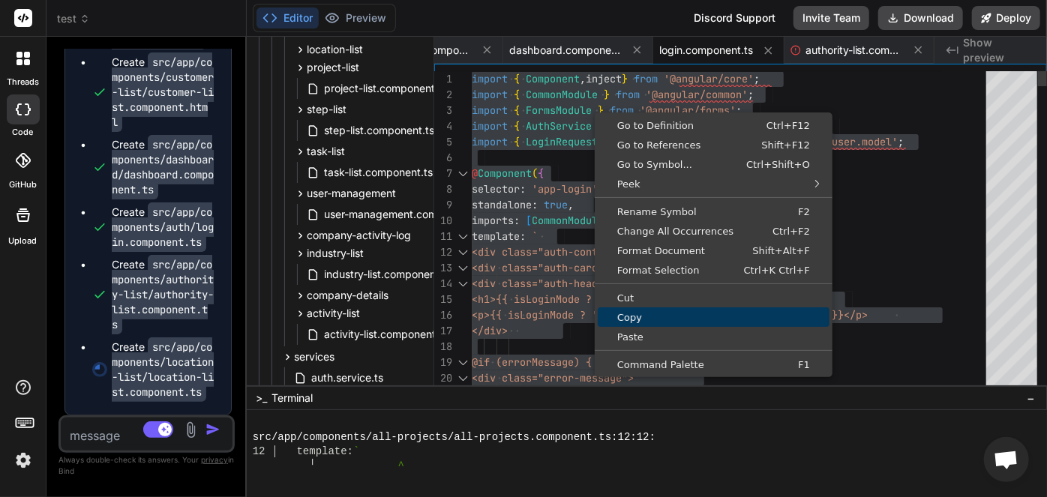
click at [634, 316] on span "Copy" at bounding box center [714, 318] width 232 height 10
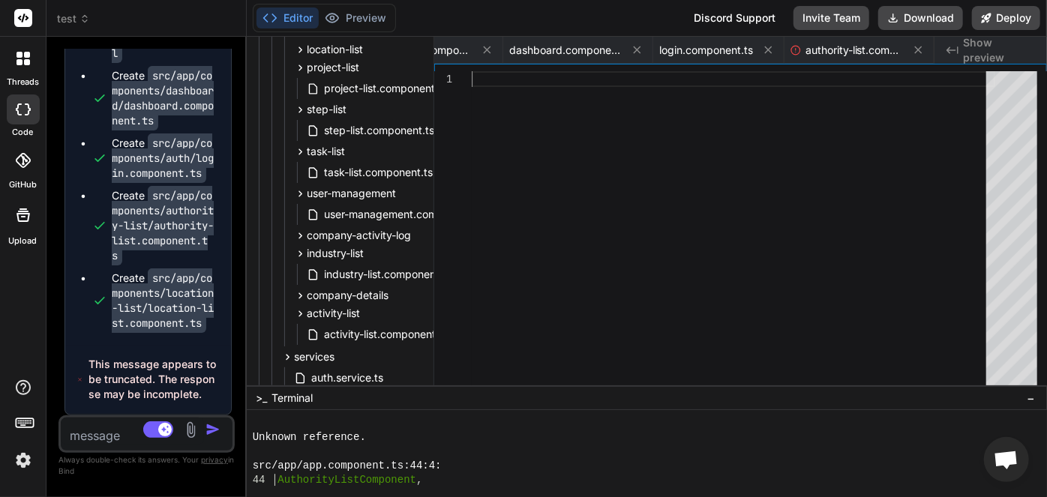
scroll to position [0, 1124]
click at [666, 206] on div at bounding box center [734, 232] width 524 height 322
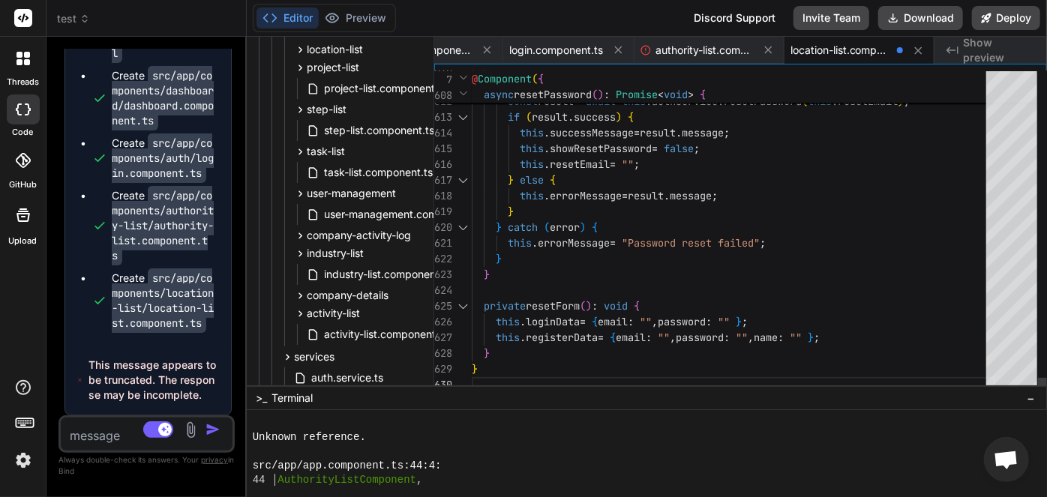
type textarea "try { const result = await this.authService.resetPassword(this.resetEmail); if …"
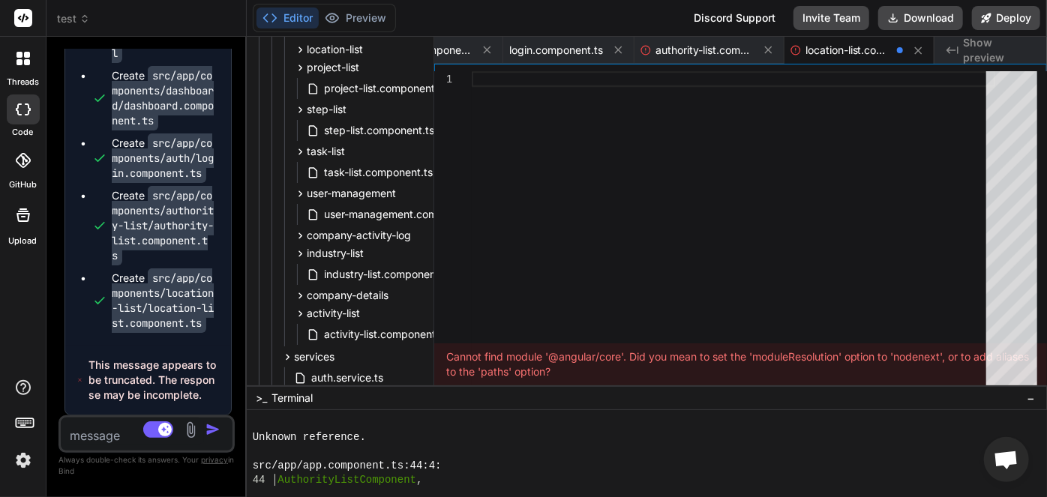
drag, startPoint x: 534, startPoint y: 52, endPoint x: 538, endPoint y: 65, distance: 14.0
click at [534, 51] on span "login.component.ts" at bounding box center [556, 50] width 94 height 15
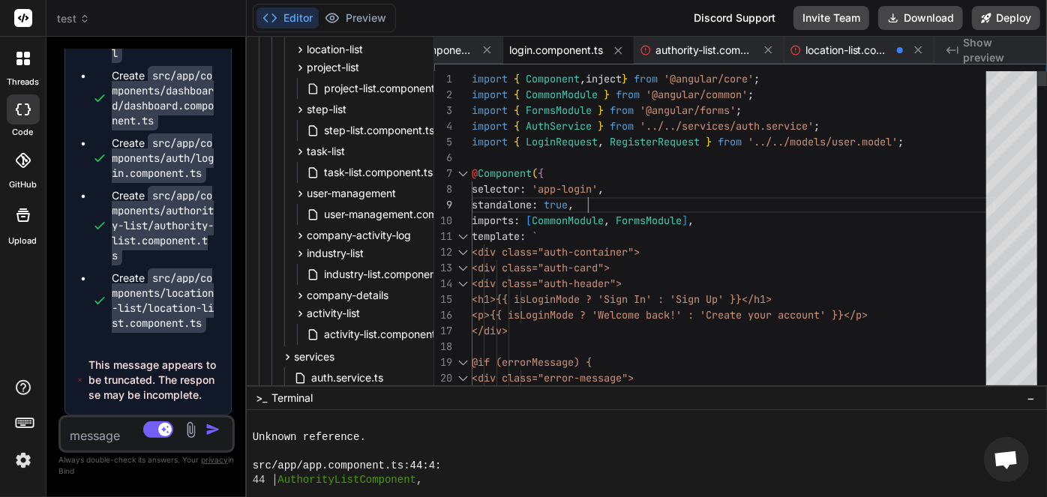
scroll to position [0, 0]
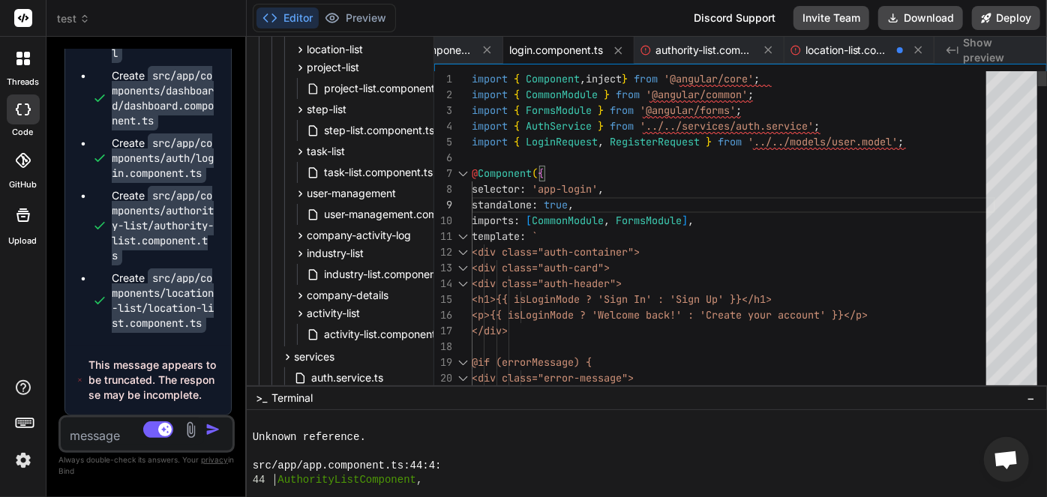
type textarea "import { Component, inject } from '@angular/core'; import { CommonModule } from…"
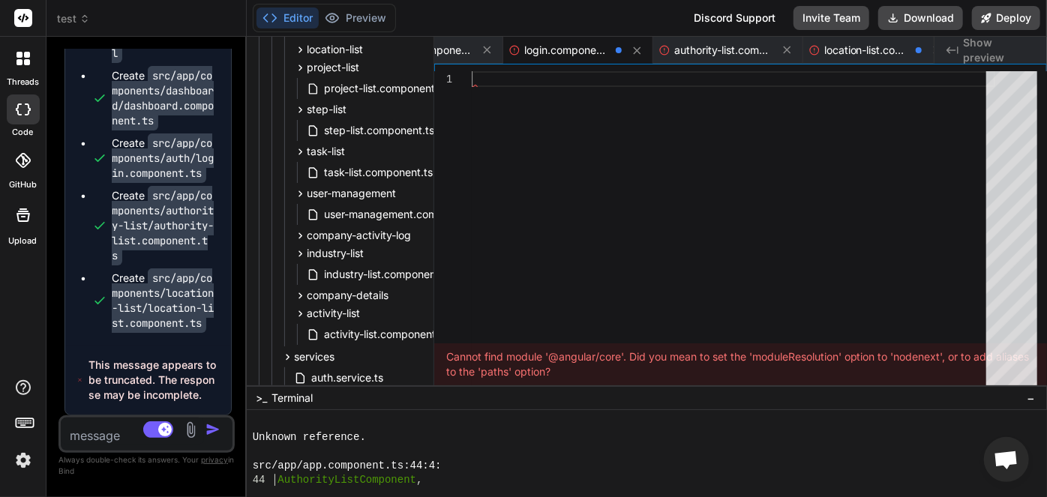
type textarea "this.errorMessage = "Password reset failed"; } } private resetForm(): void { th…"
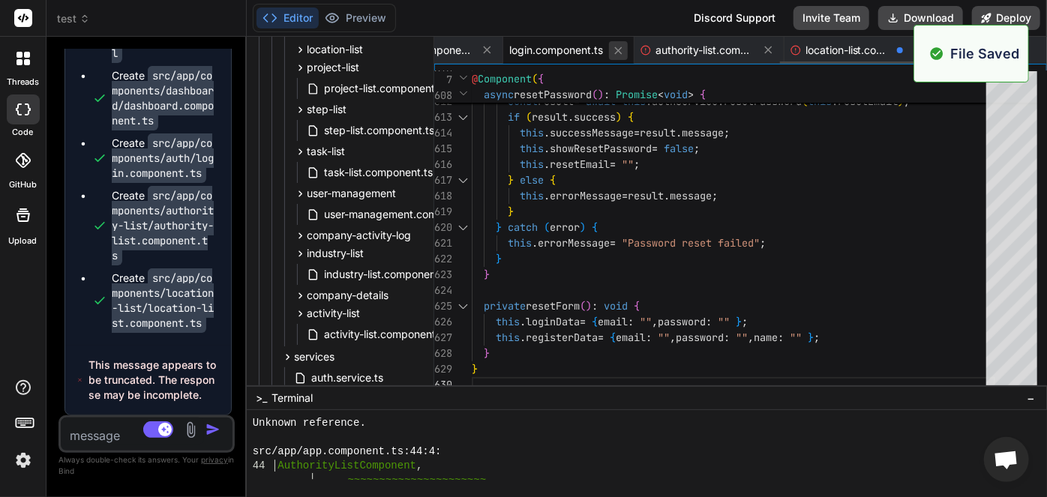
click at [621, 53] on icon at bounding box center [618, 51] width 8 height 8
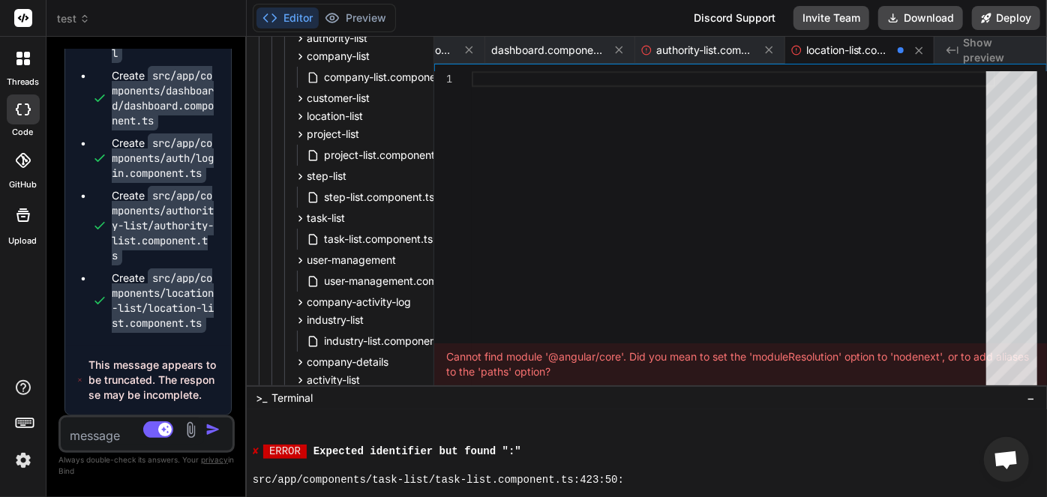
scroll to position [341, 0]
click at [352, 238] on span "task-list.component.ts" at bounding box center [379, 241] width 112 height 18
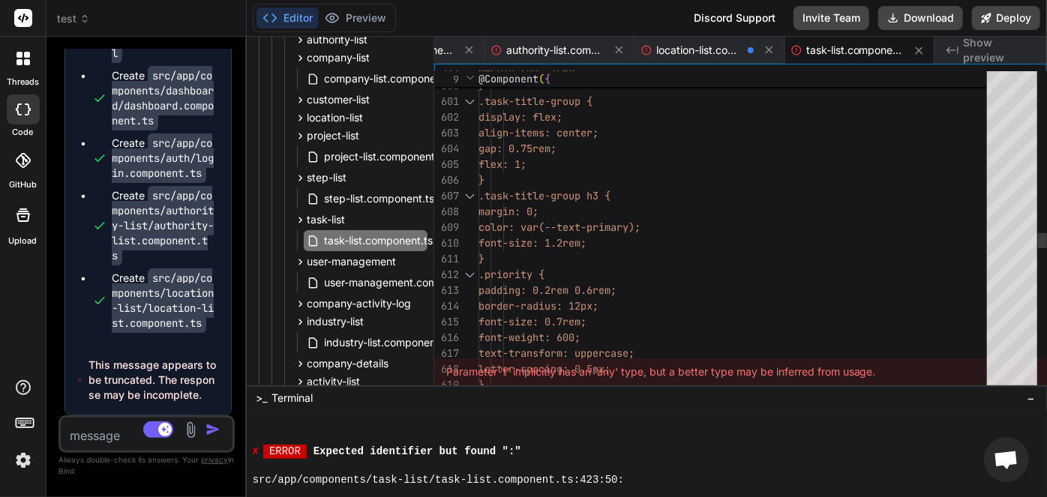
scroll to position [0, 0]
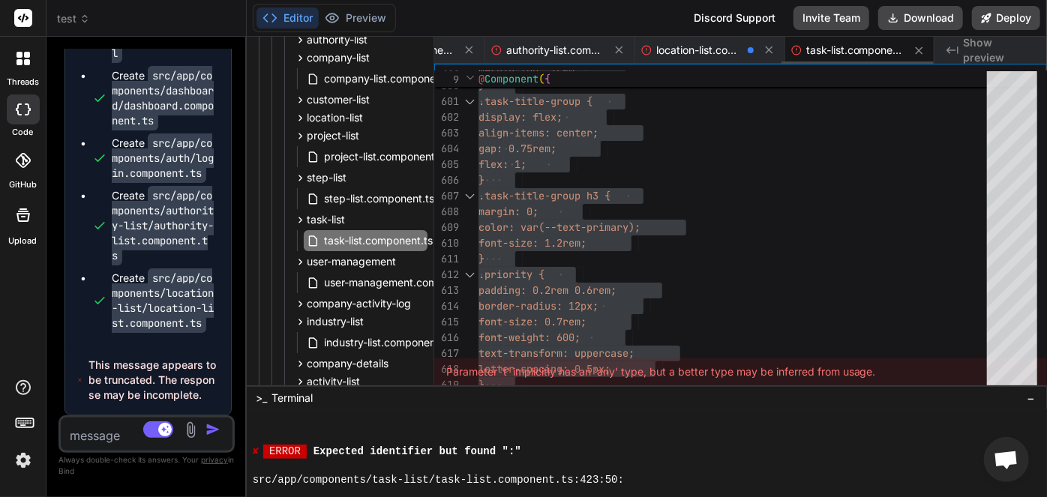
click at [804, 47] on div "task-list.component.ts" at bounding box center [848, 50] width 113 height 15
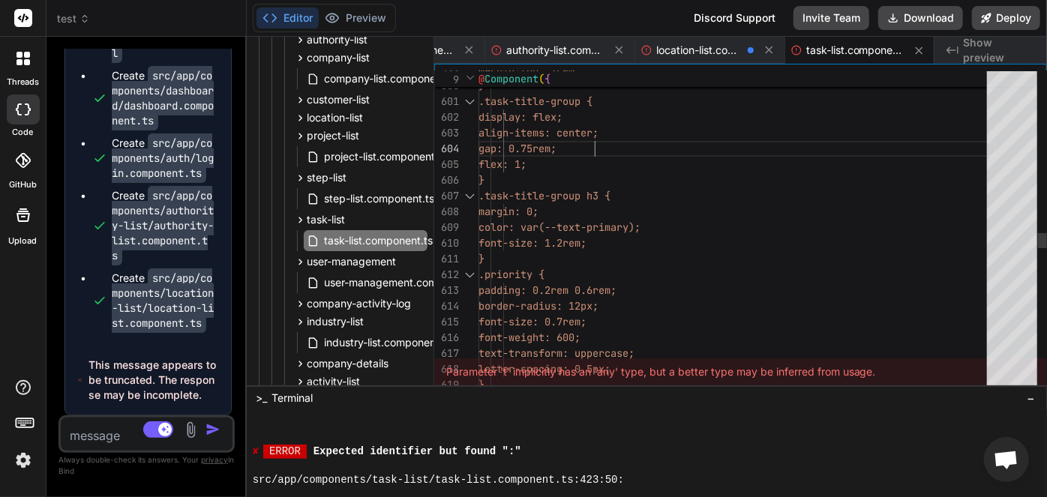
type textarea "import { Component, inject, computed, signal } from '@angular/core'; import { C…"
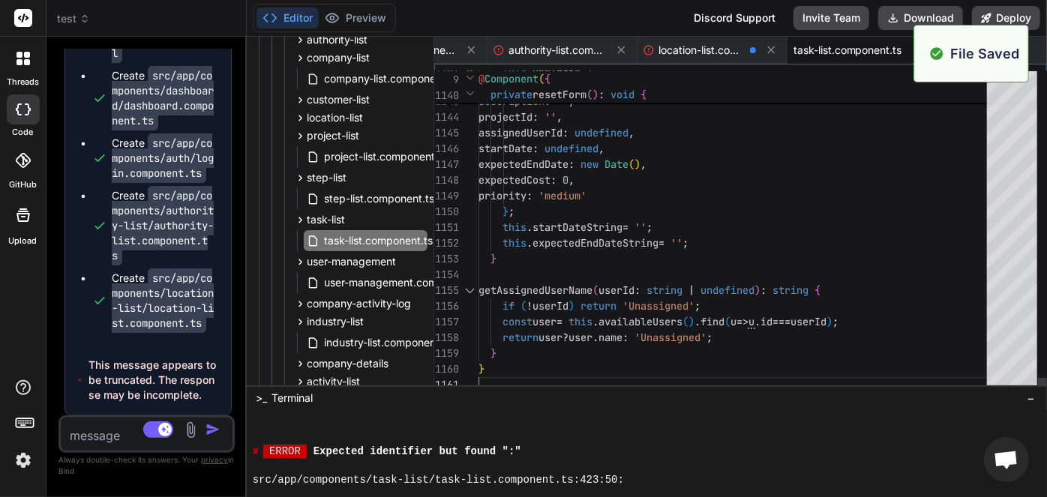
scroll to position [14102, 0]
click at [814, 49] on span "task-list.component.ts" at bounding box center [848, 50] width 109 height 15
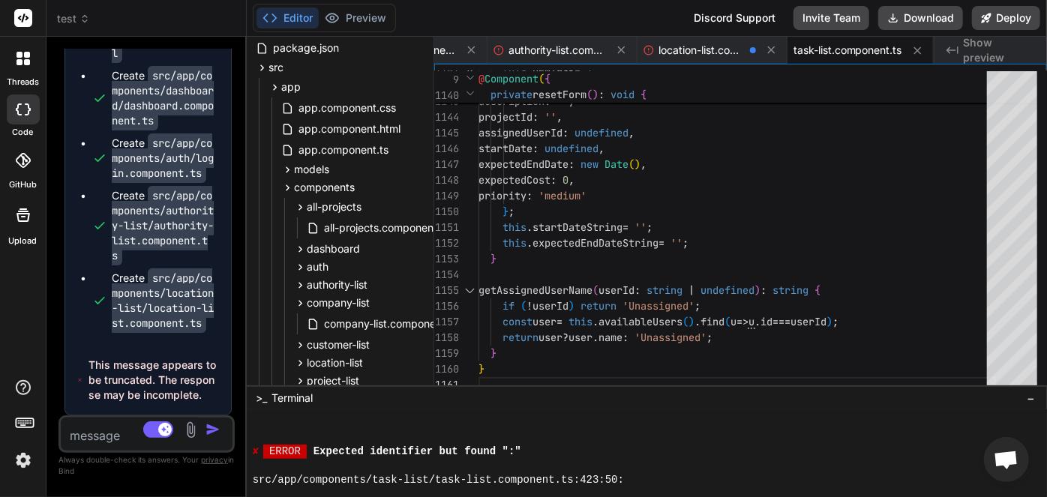
scroll to position [95, 0]
click at [321, 152] on span "app.component.ts" at bounding box center [343, 151] width 93 height 18
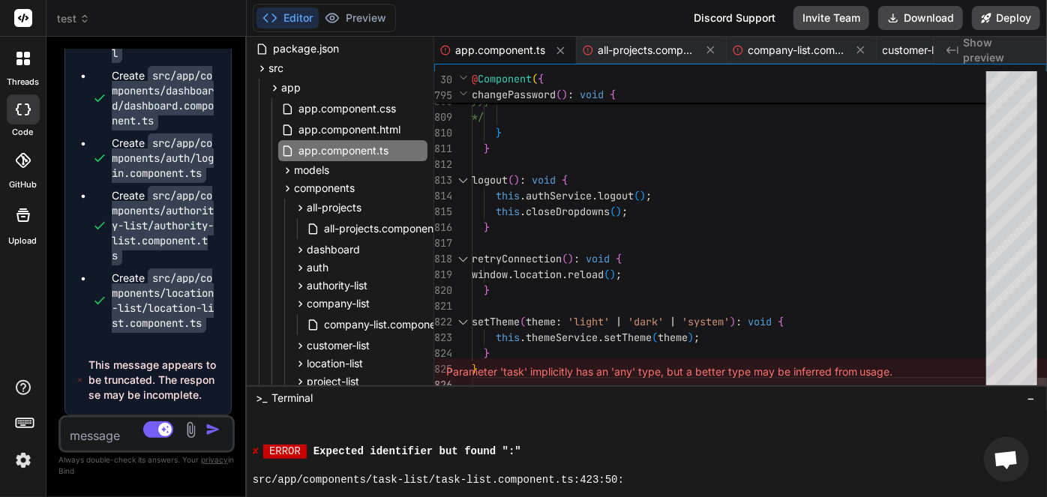
scroll to position [0, 0]
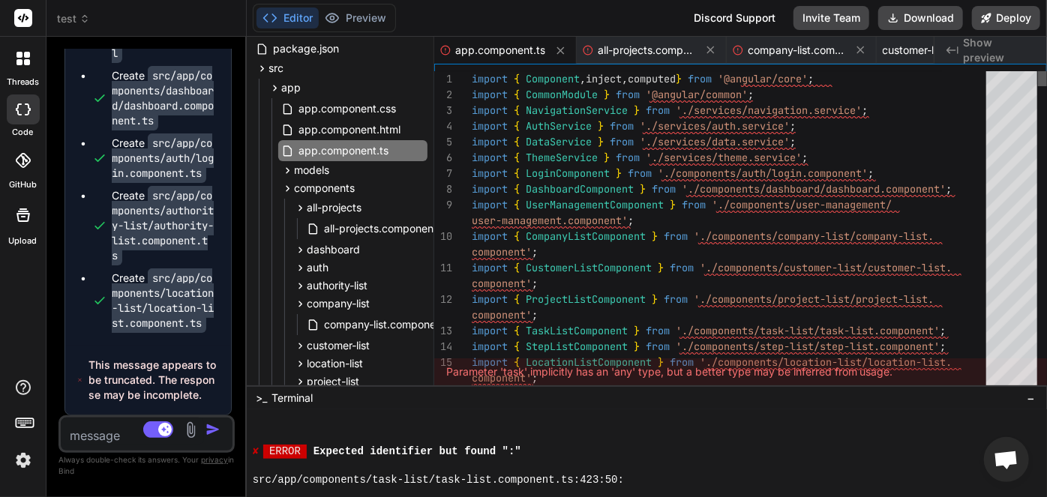
click at [1043, 76] on div at bounding box center [1042, 78] width 9 height 15
type textarea "import { Component, inject, computed } from '@angular/core'; import { CommonMod…"
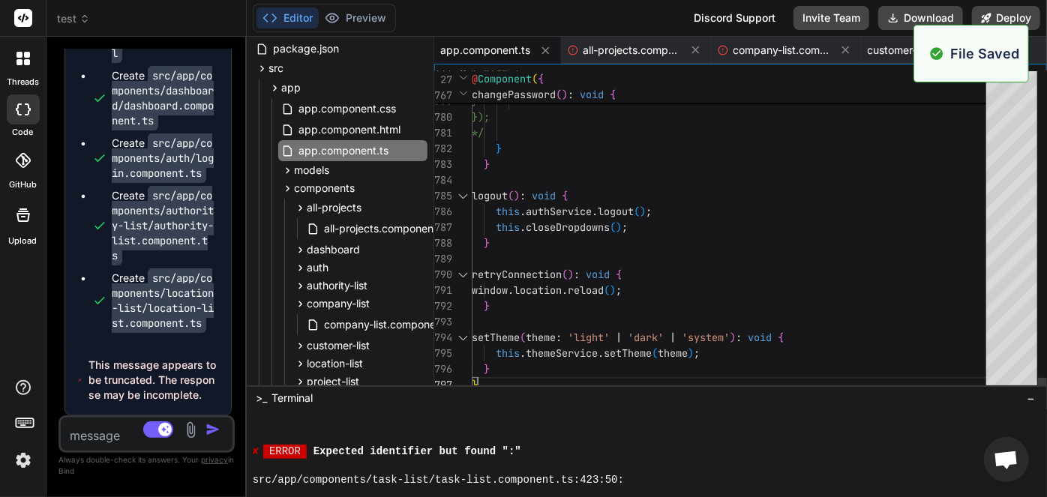
scroll to position [8541, 0]
click at [556, 468] on div at bounding box center [584, 466] width 662 height 14
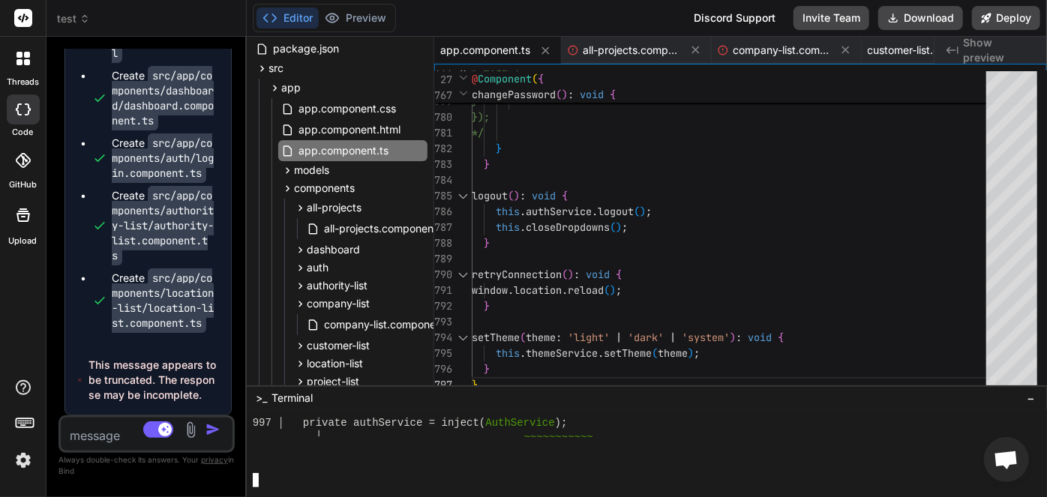
scroll to position [14187, 0]
click at [500, 450] on div at bounding box center [584, 452] width 662 height 14
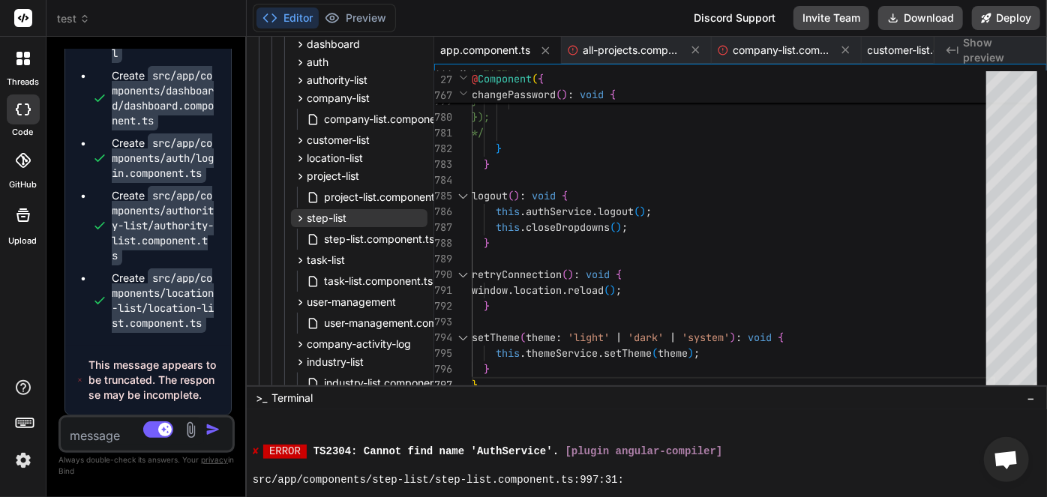
scroll to position [368, 0]
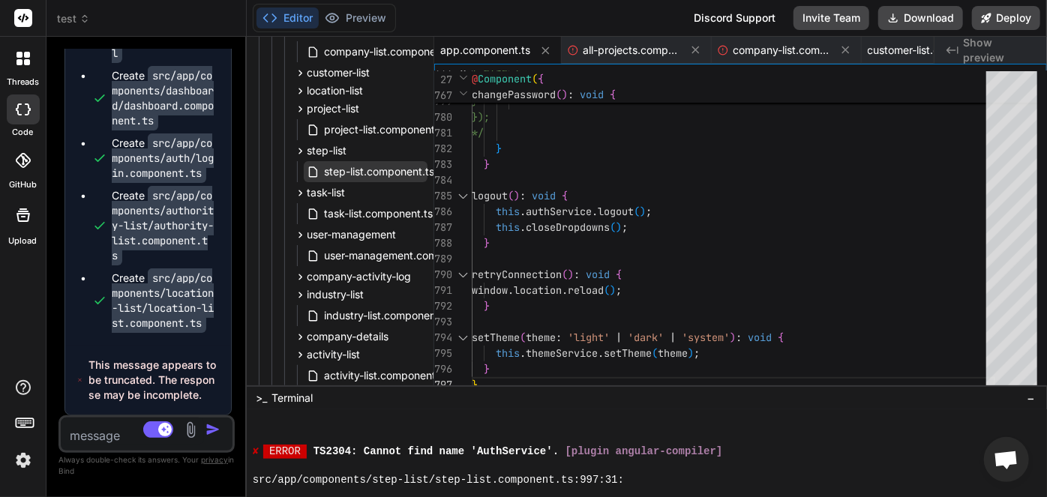
click at [333, 170] on span "step-list.component.ts" at bounding box center [379, 172] width 113 height 18
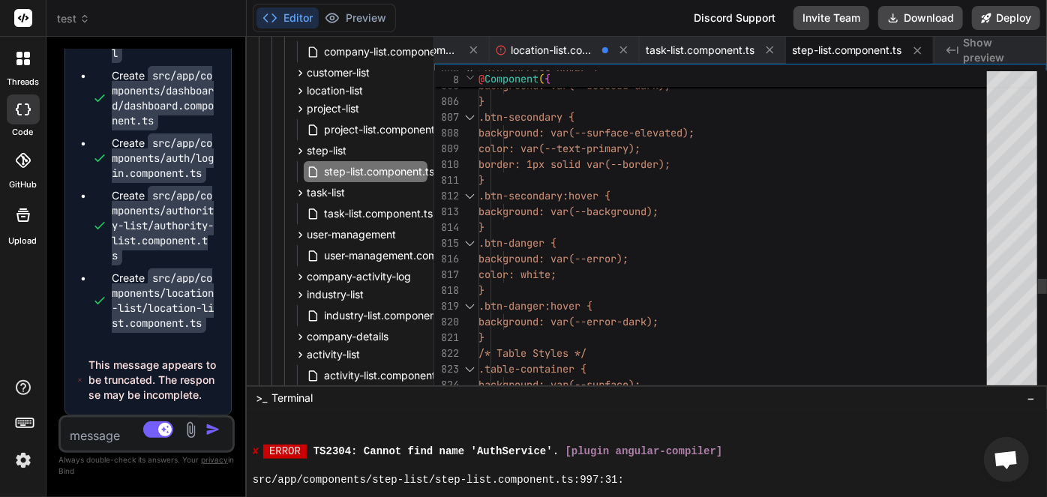
scroll to position [0, 0]
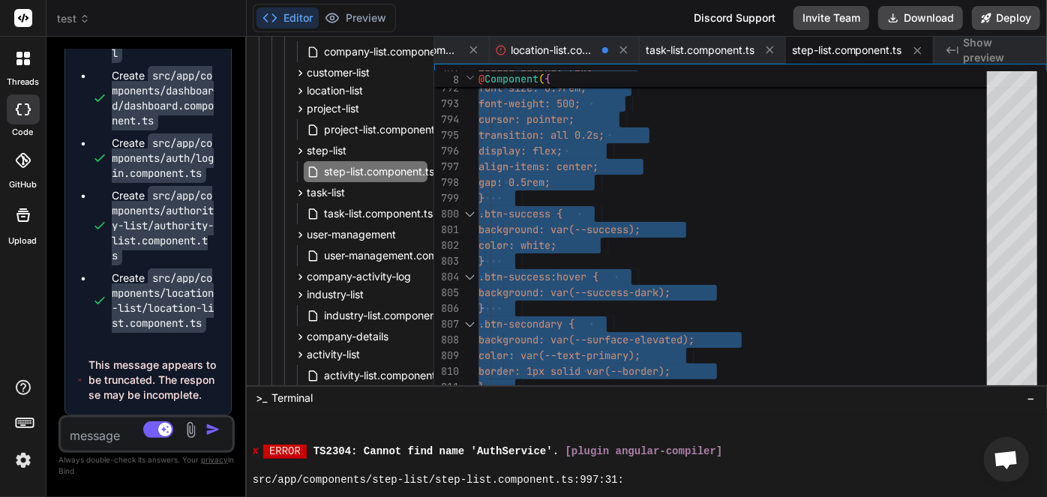
scroll to position [14187, 0]
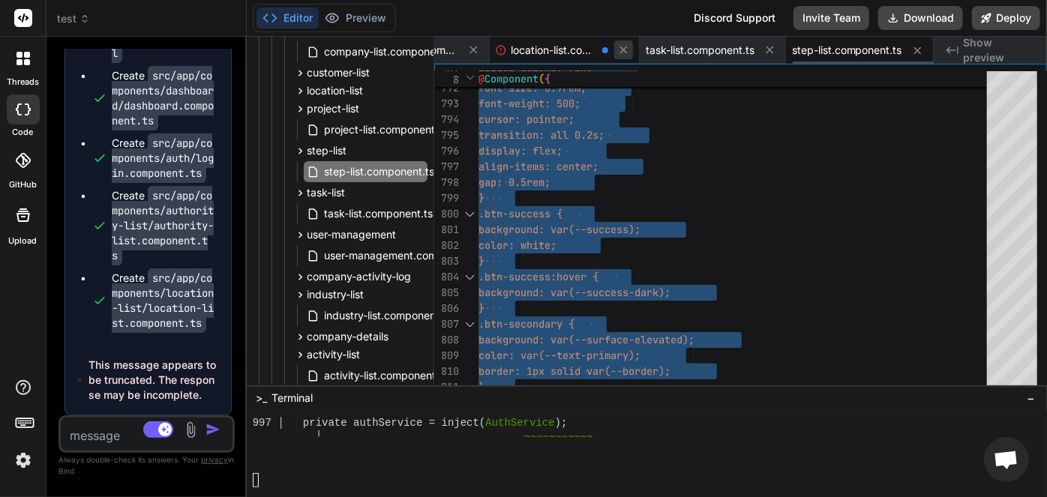
click at [622, 53] on icon at bounding box center [623, 50] width 13 height 13
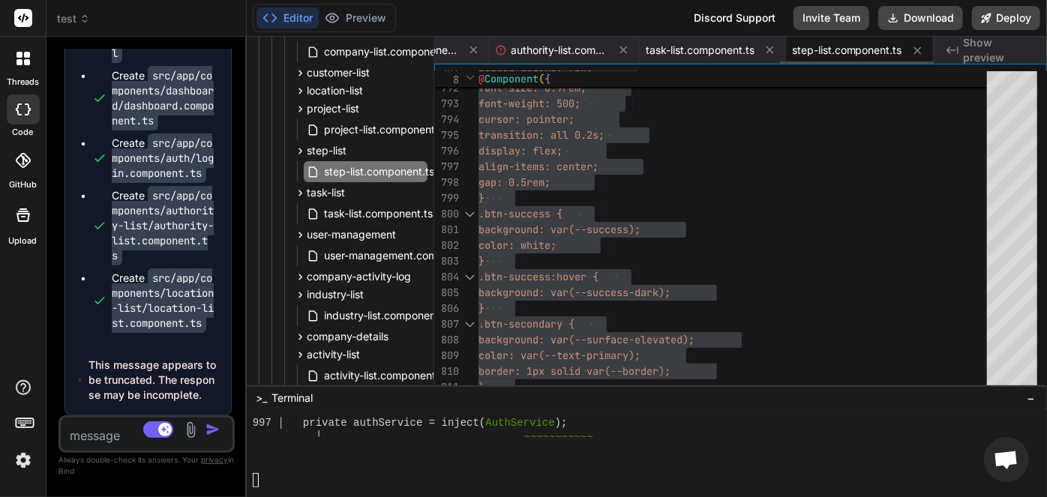
click at [622, 53] on icon at bounding box center [623, 50] width 13 height 13
click at [480, 53] on icon at bounding box center [473, 50] width 13 height 13
click at [622, 53] on icon at bounding box center [623, 50] width 13 height 13
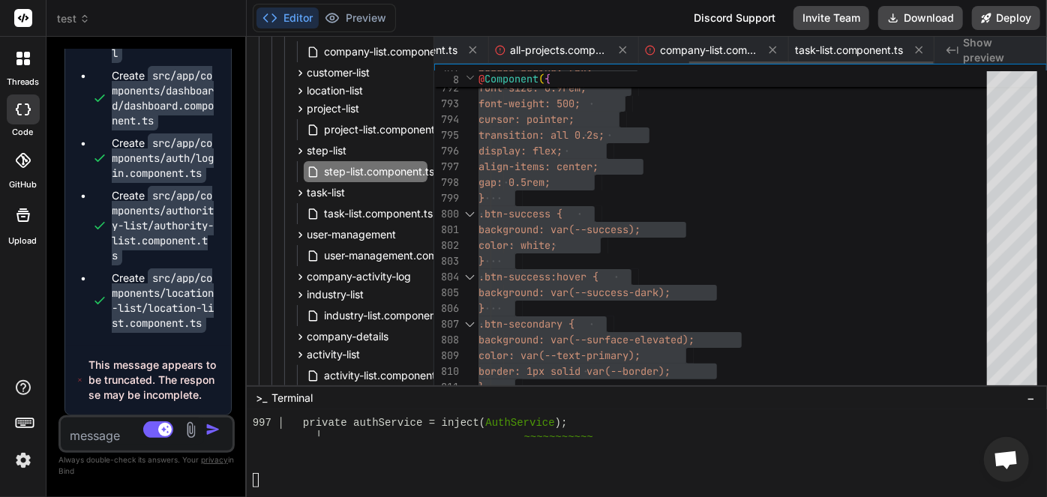
click at [622, 53] on icon at bounding box center [623, 50] width 13 height 13
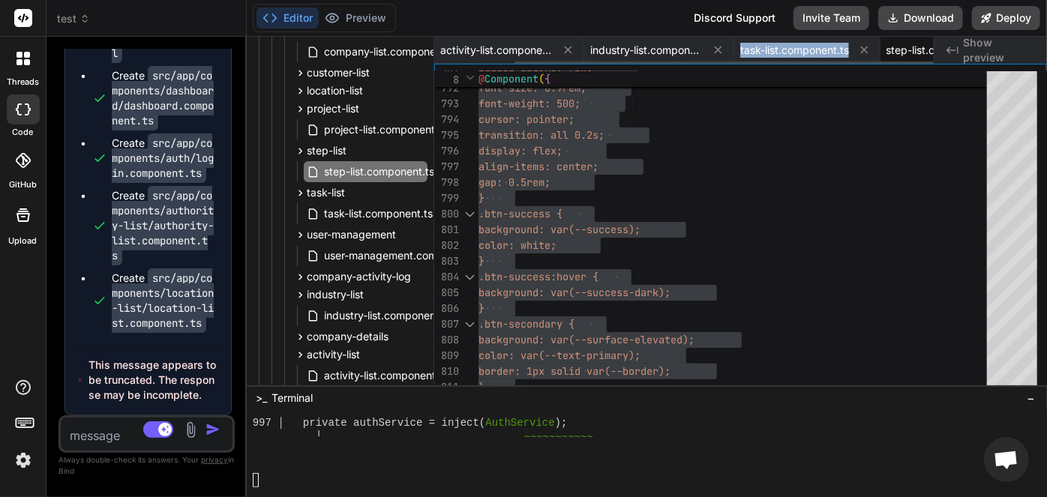
click at [741, 53] on span "task-list.component.ts" at bounding box center [795, 50] width 109 height 15
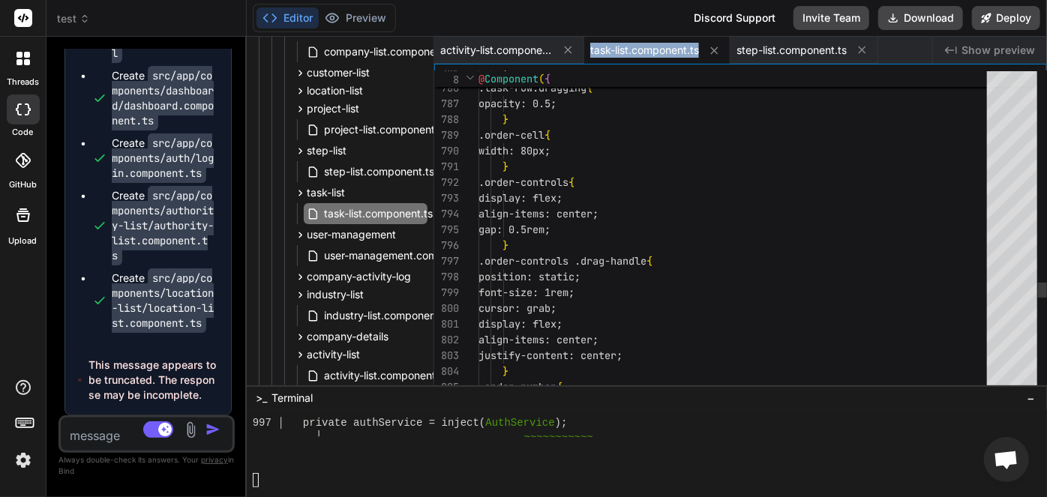
click at [622, 53] on span "task-list.component.ts" at bounding box center [644, 50] width 109 height 15
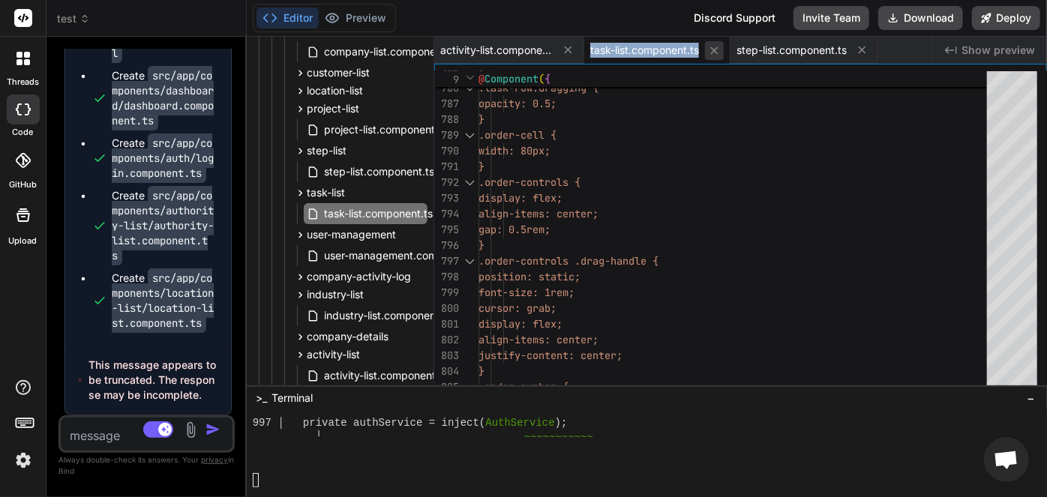
click at [708, 54] on button at bounding box center [714, 50] width 19 height 19
type textarea "}; this.startDateString = ''; this.expectedDateString = ''; } }"
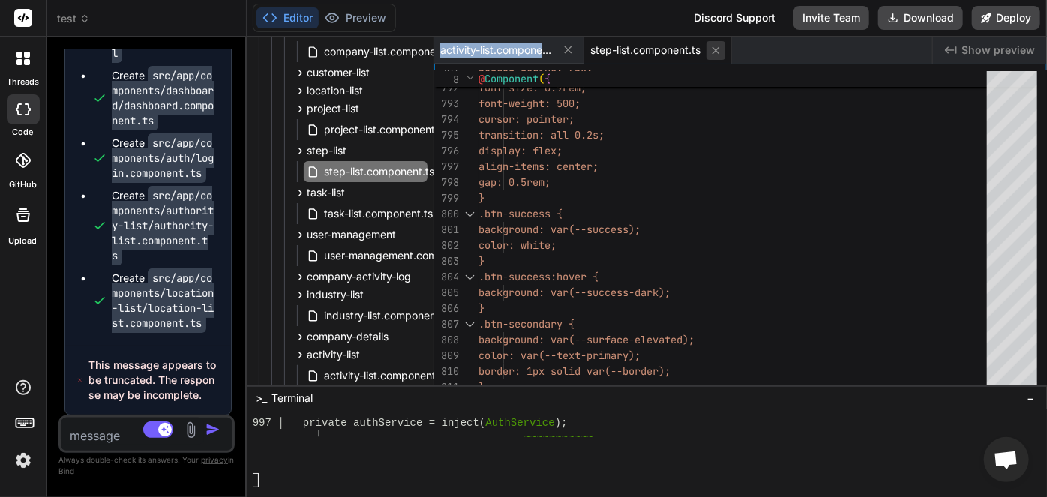
click at [718, 50] on icon at bounding box center [716, 51] width 8 height 8
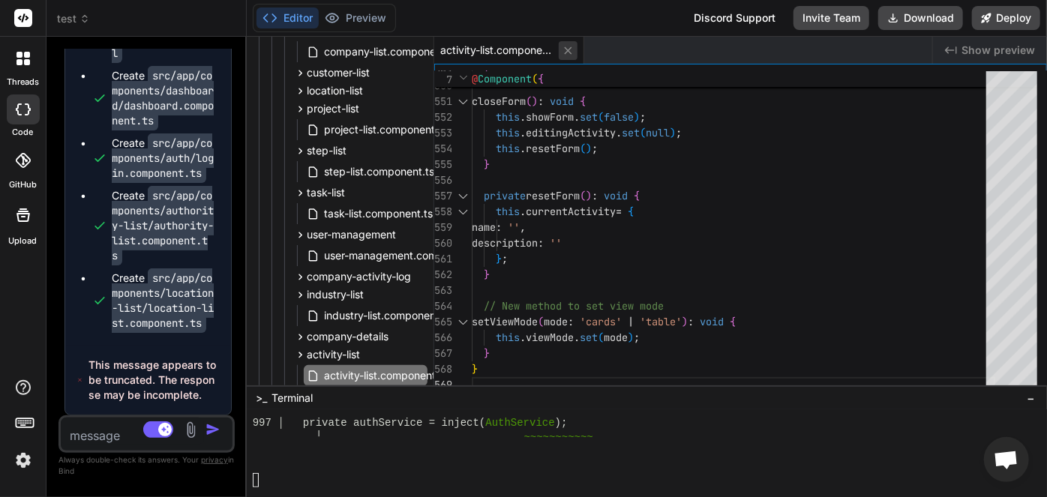
click at [561, 52] on button at bounding box center [568, 50] width 19 height 19
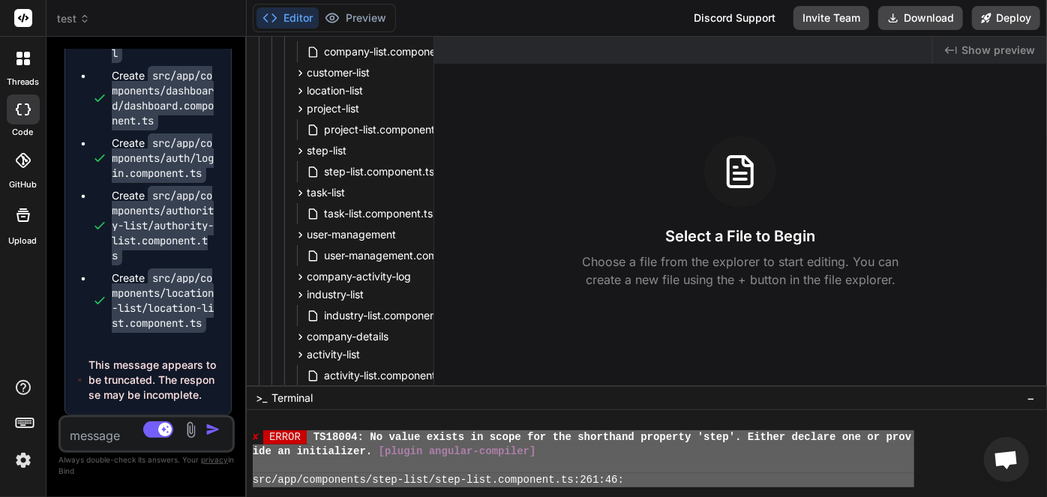
drag, startPoint x: 410, startPoint y: 470, endPoint x: 318, endPoint y: 437, distance: 97.3
click at [311, 436] on div "✘ [ ERROR ] TS18004: No value exists in scope for the shorthand property 'step'…" at bounding box center [584, 451] width 662 height 71
type textarea "LO39340: Ip dolor sitame co adipi eli sed doeiusmod temporin 'utla'. Etdolo mag…"
click at [113, 436] on textarea at bounding box center [132, 431] width 143 height 27
paste textarea "LO39340: Ip dolor sitame co adipi eli sed doeiusmod temporin 'utla'. Etdolo mag…"
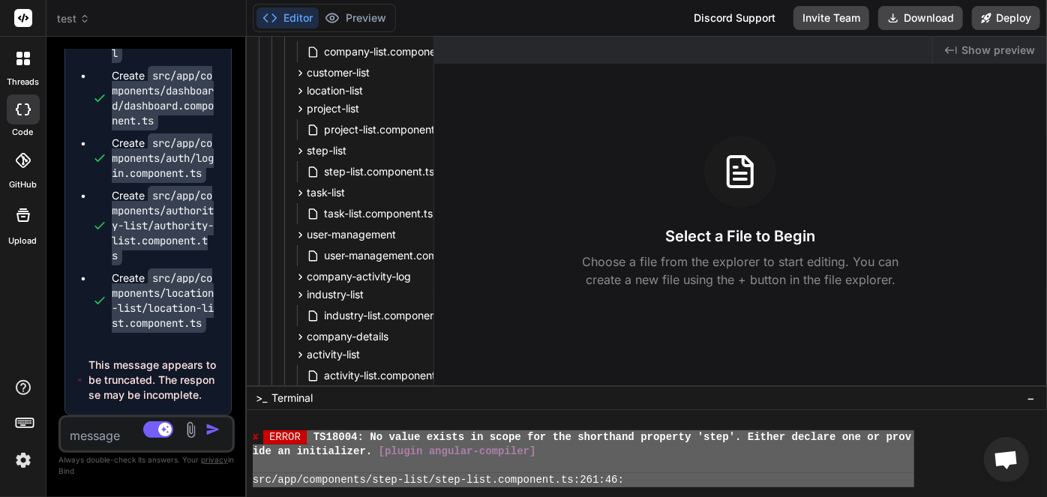
type textarea "LO39340: Ip dolor sitame co adipi eli sed doeiusmod temporin 'utla'. Etdolo mag…"
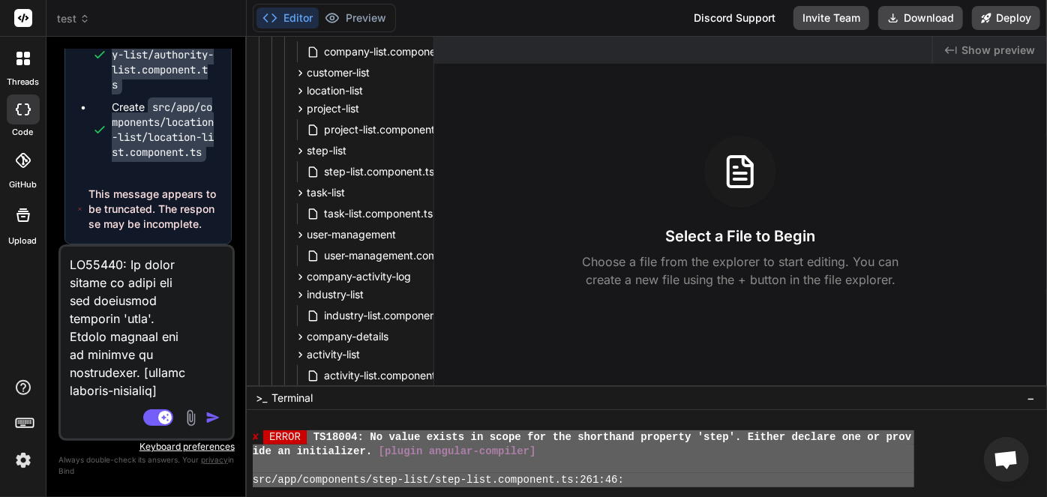
scroll to position [47594, 0]
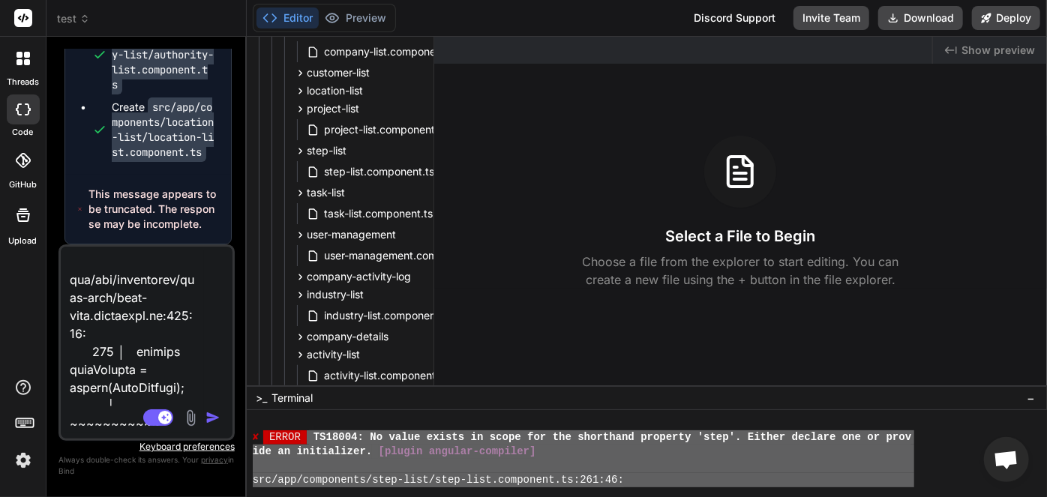
type textarea "x"
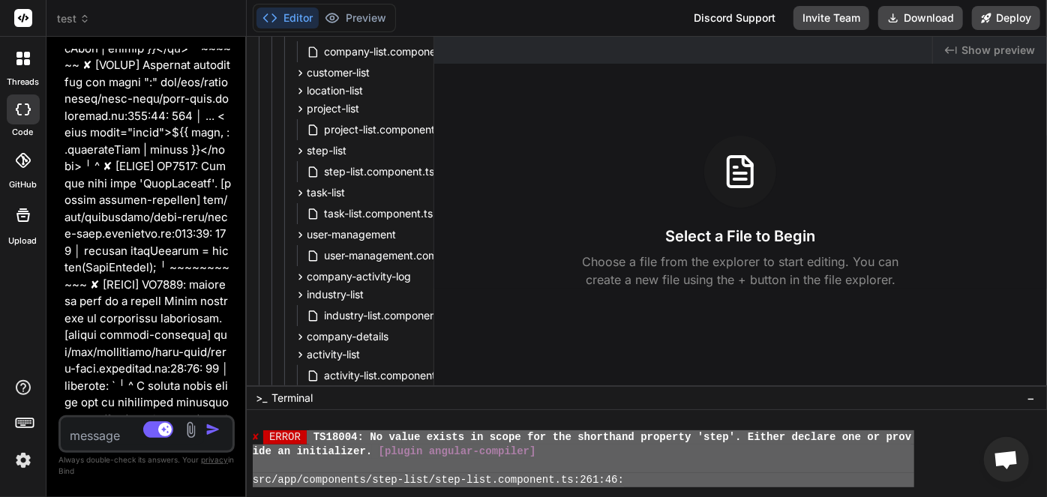
scroll to position [147511, 0]
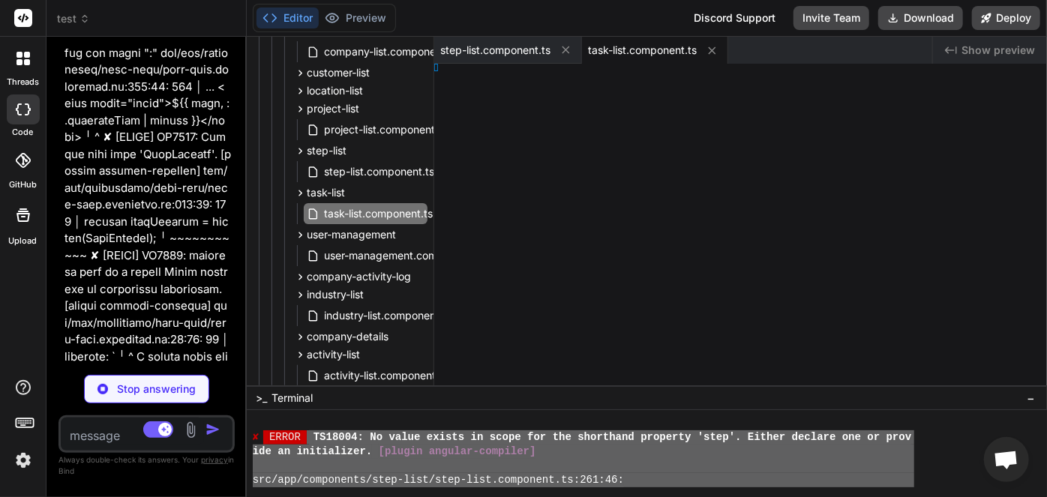
type textarea "x"
type textarea "}"
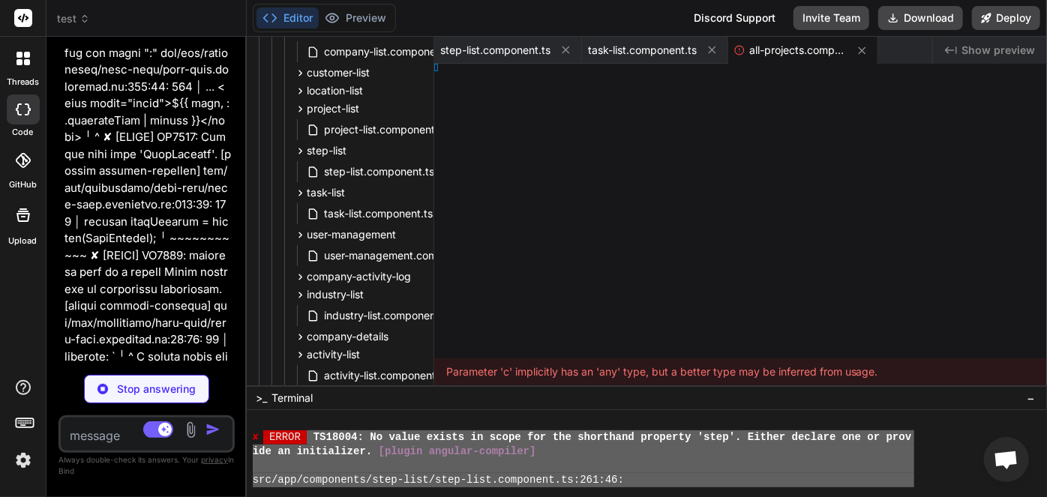
type textarea "x"
type textarea "event.stopPropagation(); if (window.confirm("Are you sure you want to unarchive…"
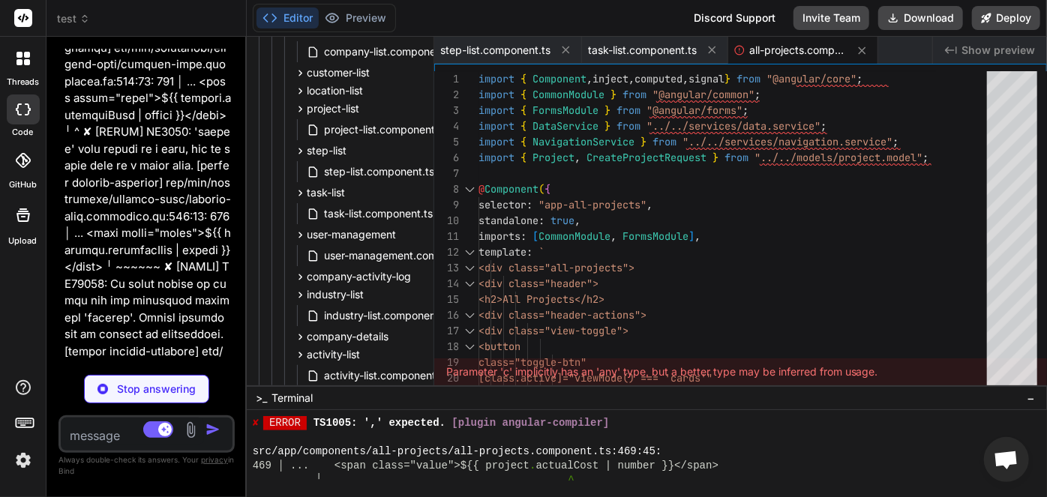
scroll to position [153105, 0]
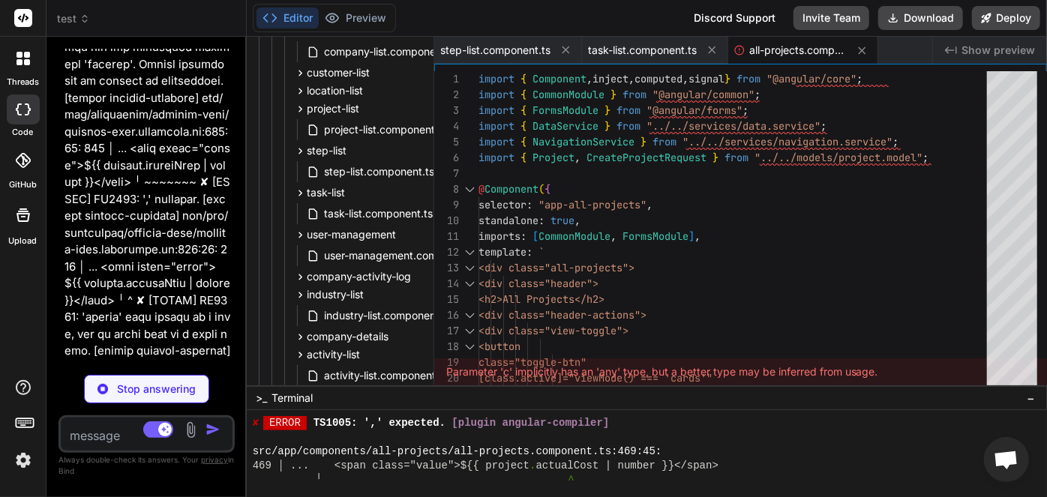
type textarea "x"
type textarea "navigateBack(): void { this.navigationService.navigateToCompanies(this.currentC…"
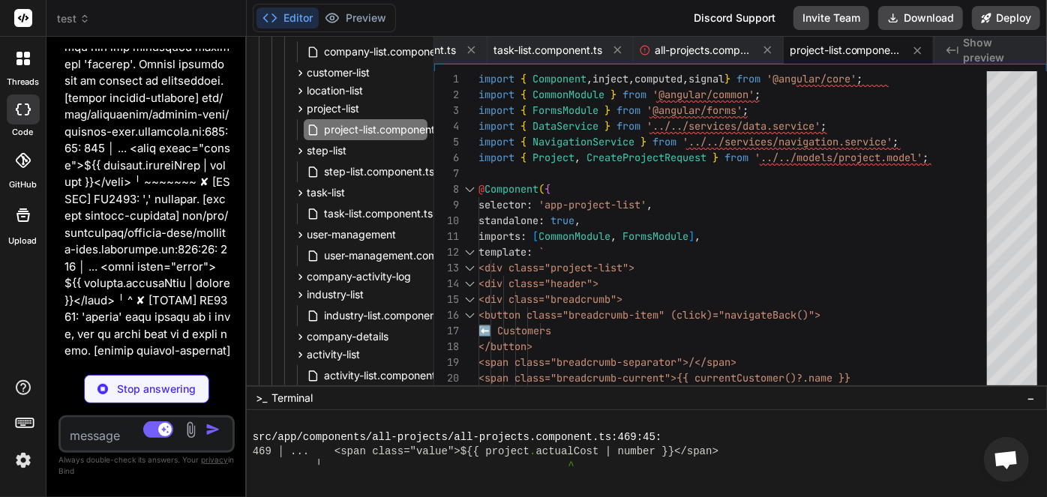
type textarea "x"
type textarea "} } navigateBack(): void { this.navigationService.navigateToCompanies(this.curr…"
type textarea "x"
type textarea "}); } } navigateBack(): void { this.navigationService.navigateToCompanies(this.…"
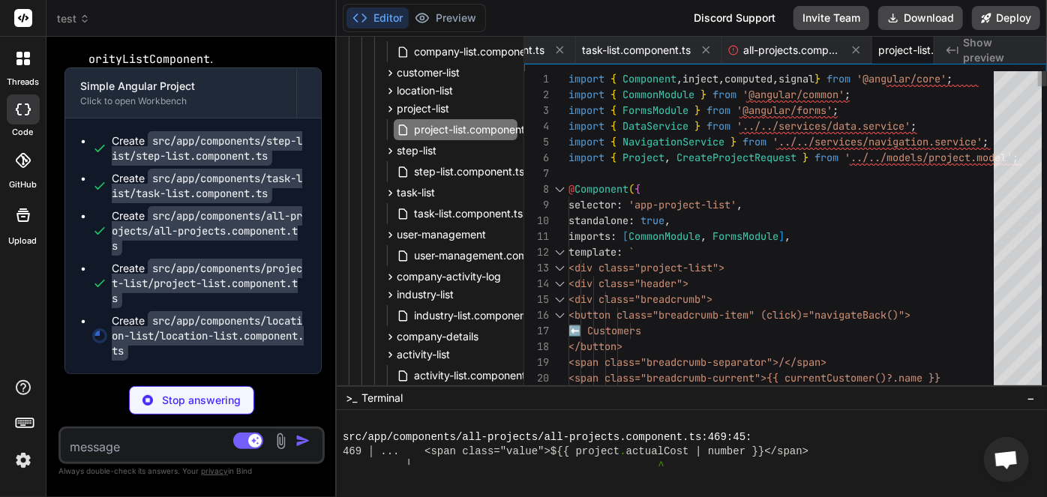
type textarea "x"
type textarea "currentCustomer()?.id); } }"
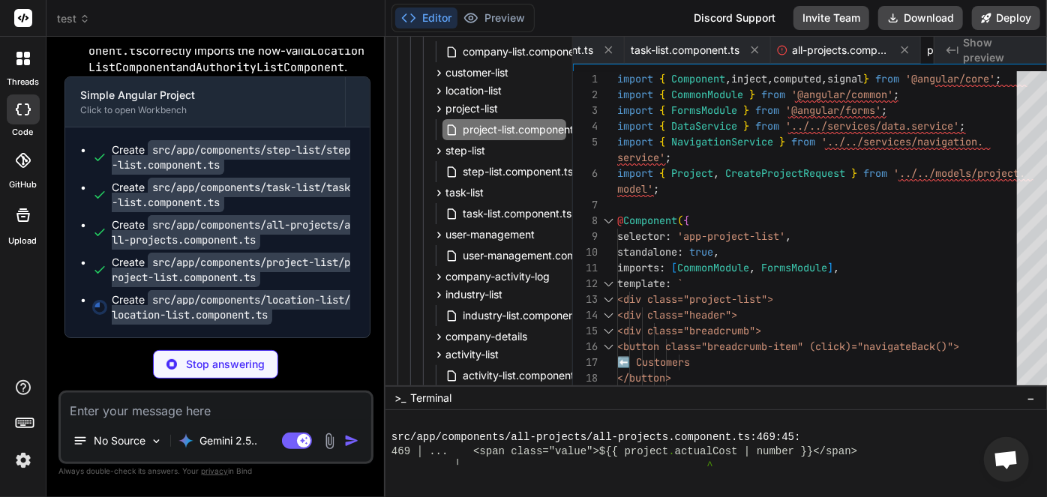
type textarea "x"
type textarea "} navigateBack(): void { this.navigationService.navigateToCompanies(this.curren…"
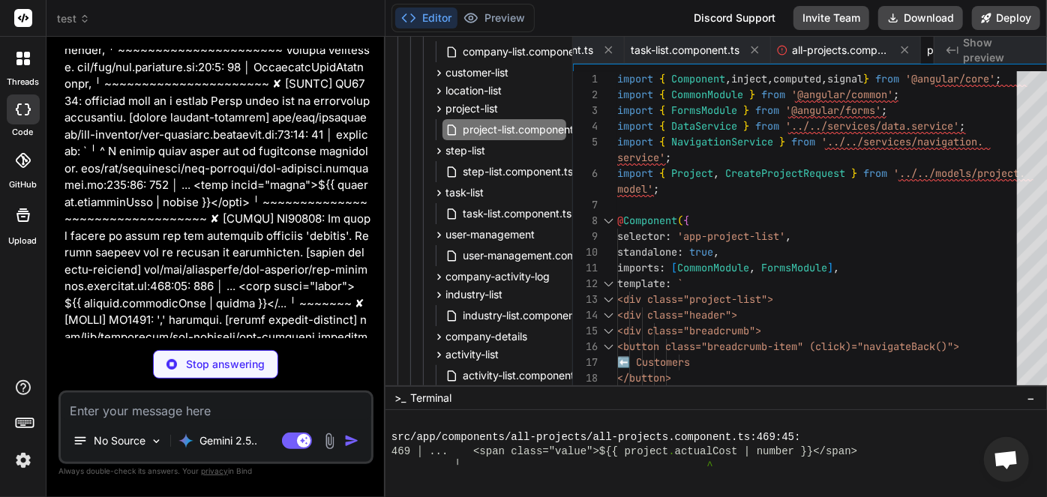
type textarea "x"
type textarea "}"
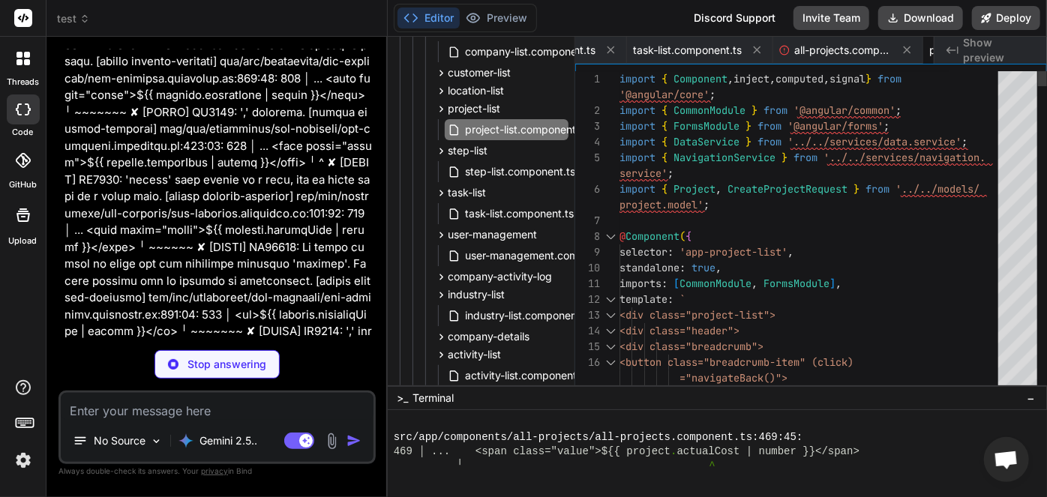
drag, startPoint x: 245, startPoint y: 263, endPoint x: 357, endPoint y: 263, distance: 112.5
click at [357, 263] on div "Bind AI Web Search Created with Pixso. Code Generator You yes Bind AI Simple An…" at bounding box center [217, 267] width 341 height 461
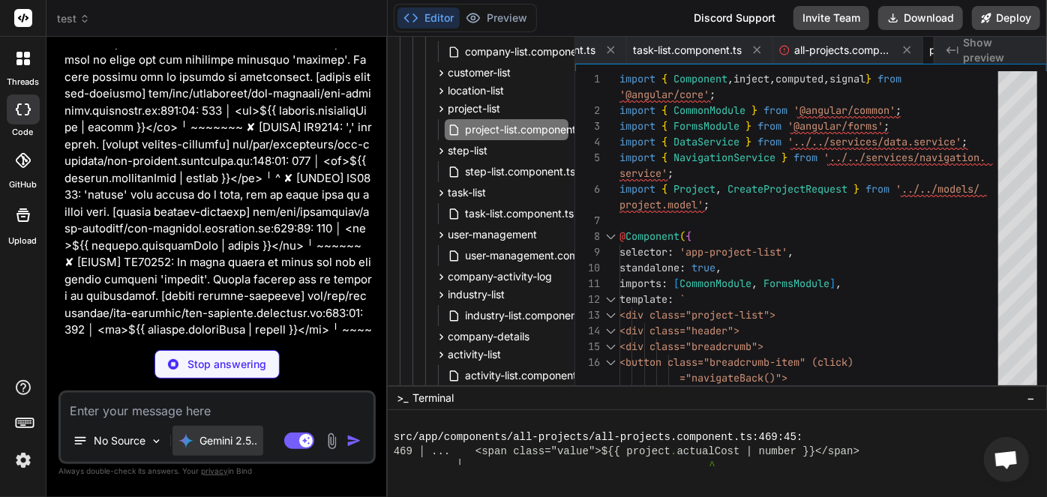
click at [239, 443] on p "Gemini 2.5.." at bounding box center [229, 441] width 58 height 15
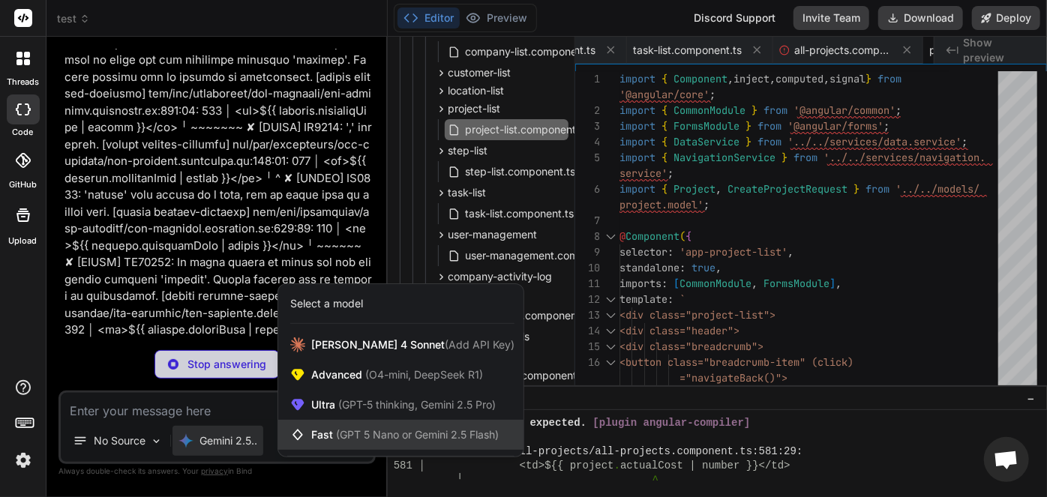
click at [308, 426] on div "Fast (GPT 5 Nano or Gemini 2.5 Flash)" at bounding box center [400, 435] width 245 height 30
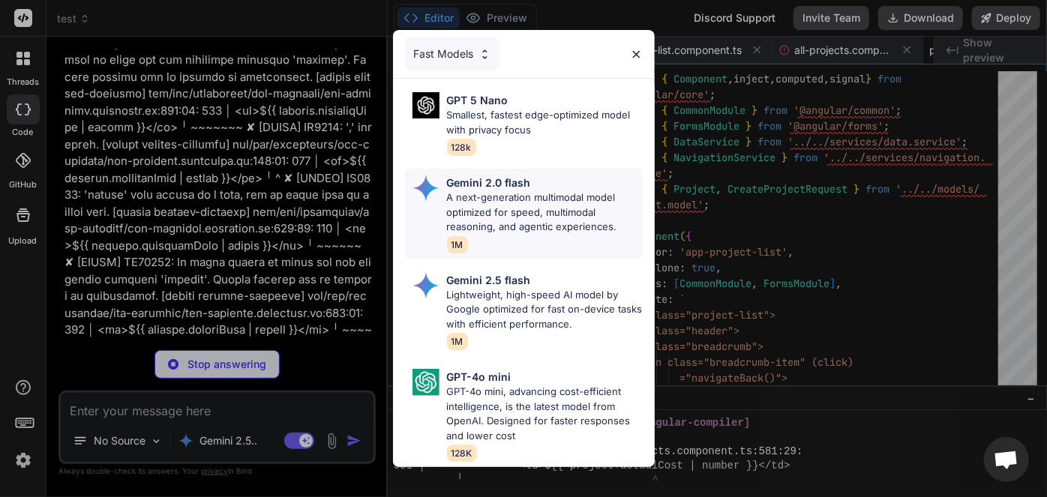
type textarea "x"
type textarea "address: '', city: '', state: '', country: '', postalCode: '', description: '' …"
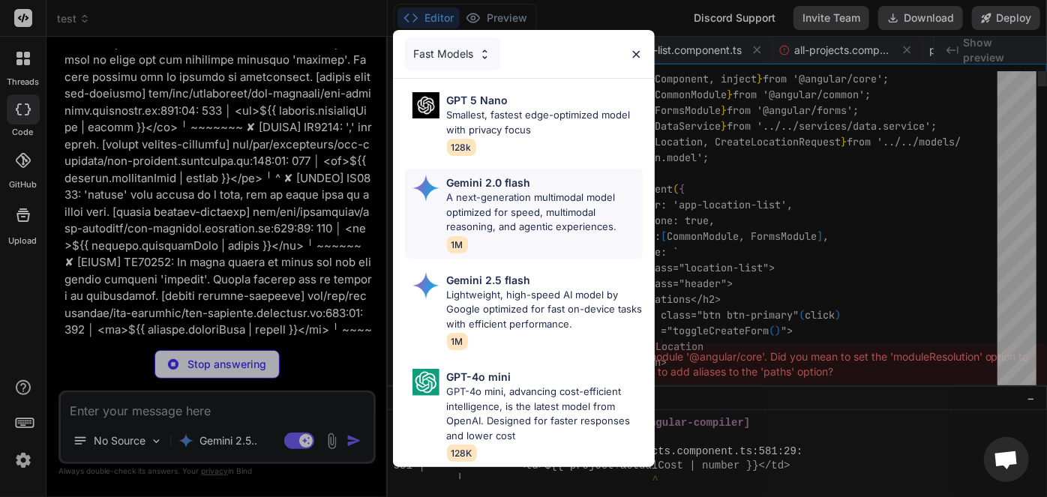
scroll to position [0, 387]
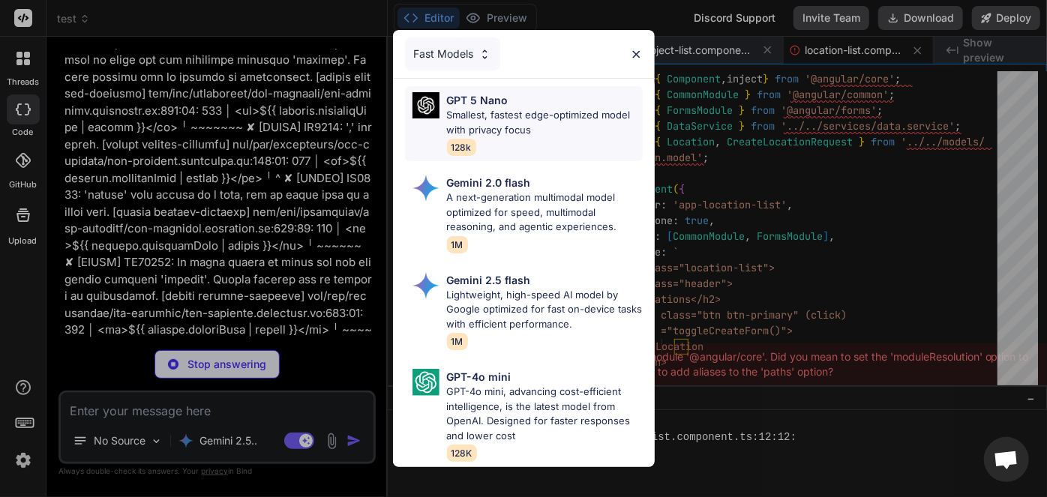
click at [481, 108] on p "Smallest, fastest edge-optimized model with privacy focus" at bounding box center [545, 122] width 196 height 29
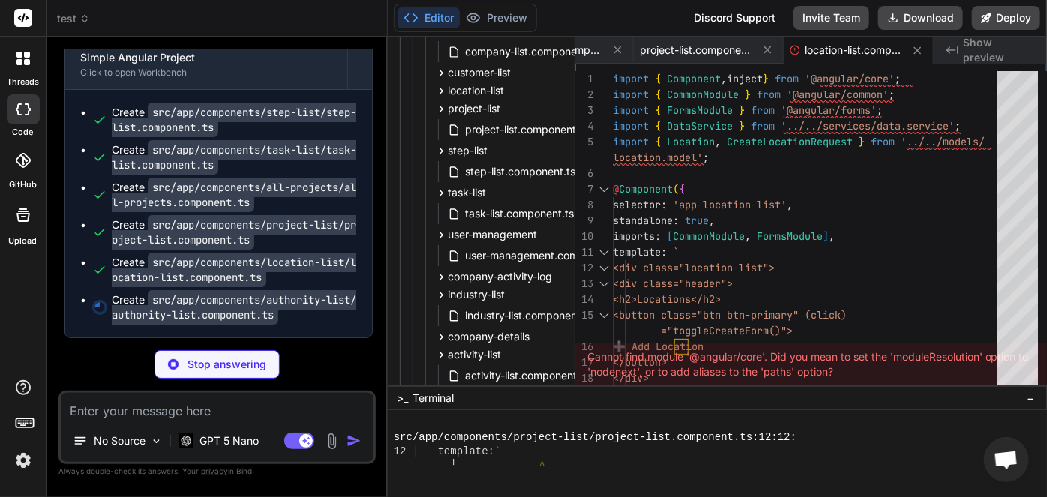
scroll to position [96196, 0]
type textarea "x"
type textarea "email: '', phone: '', role: 'coordinator', permissions: [] }; } }"
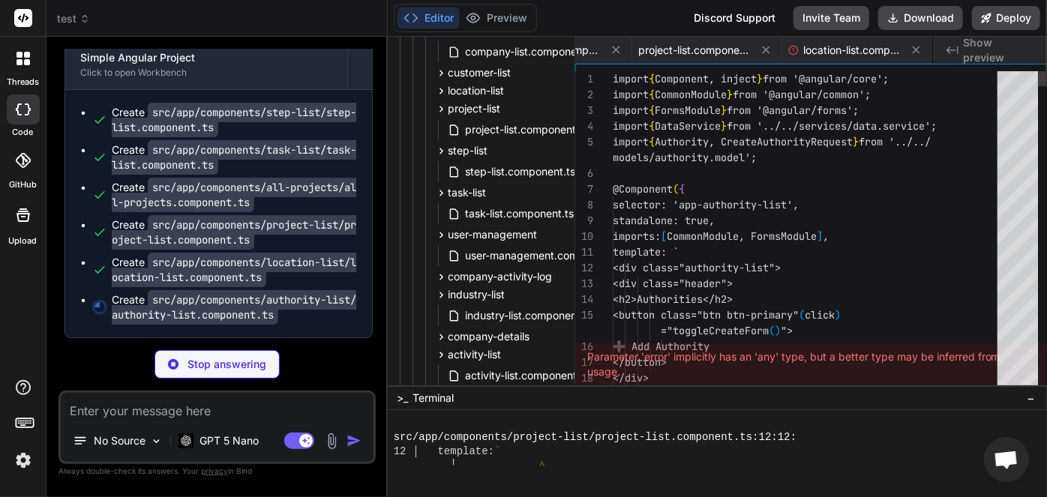
scroll to position [0, 537]
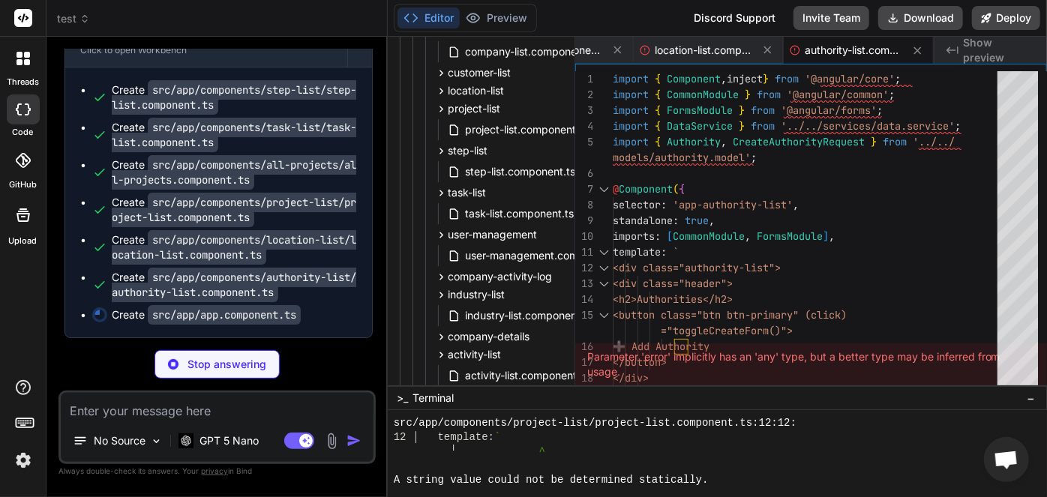
click at [570, 443] on div "12 │ template: `" at bounding box center [725, 438] width 662 height 14
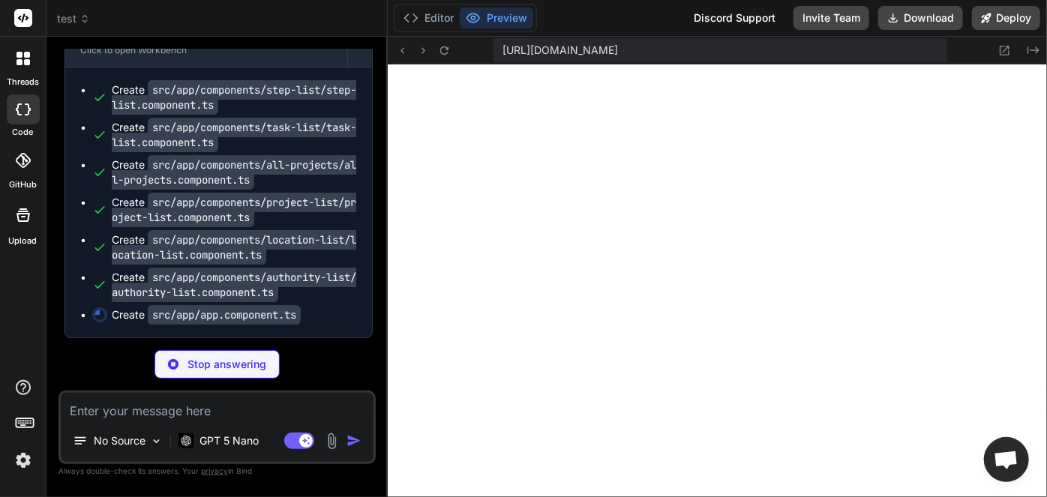
scroll to position [96219, 0]
type textarea "x"
type textarea "}"
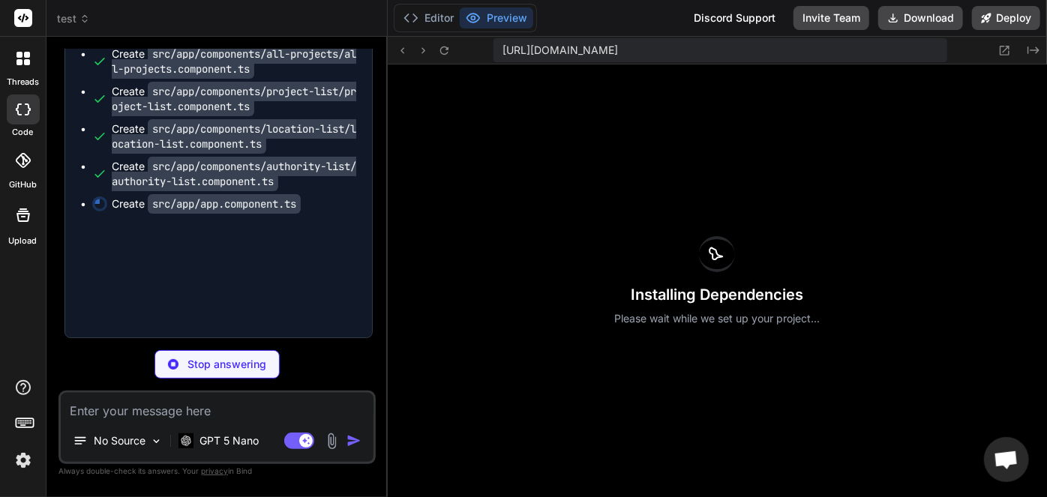
scroll to position [0, 664]
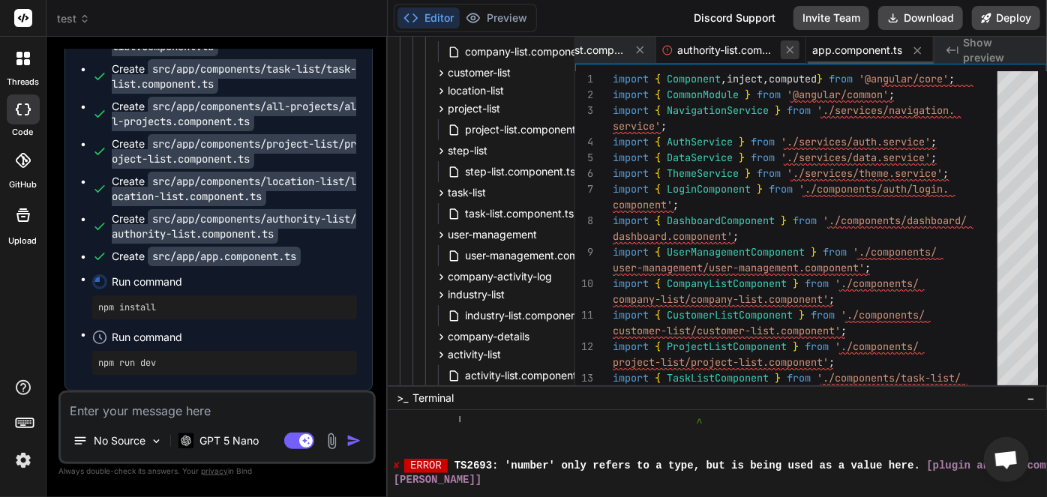
click at [794, 48] on icon at bounding box center [790, 50] width 13 height 13
click at [794, 49] on icon at bounding box center [790, 50] width 13 height 13
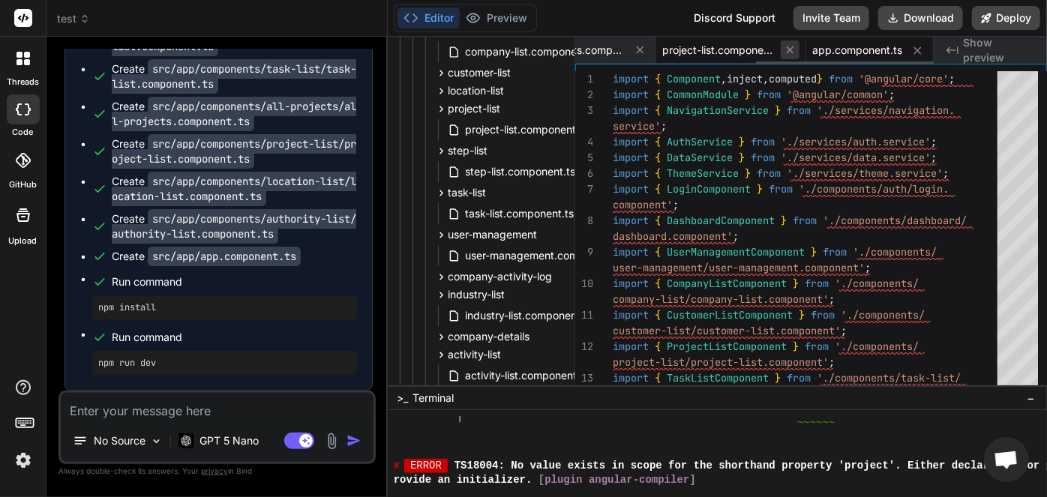
click at [794, 49] on icon at bounding box center [790, 50] width 13 height 13
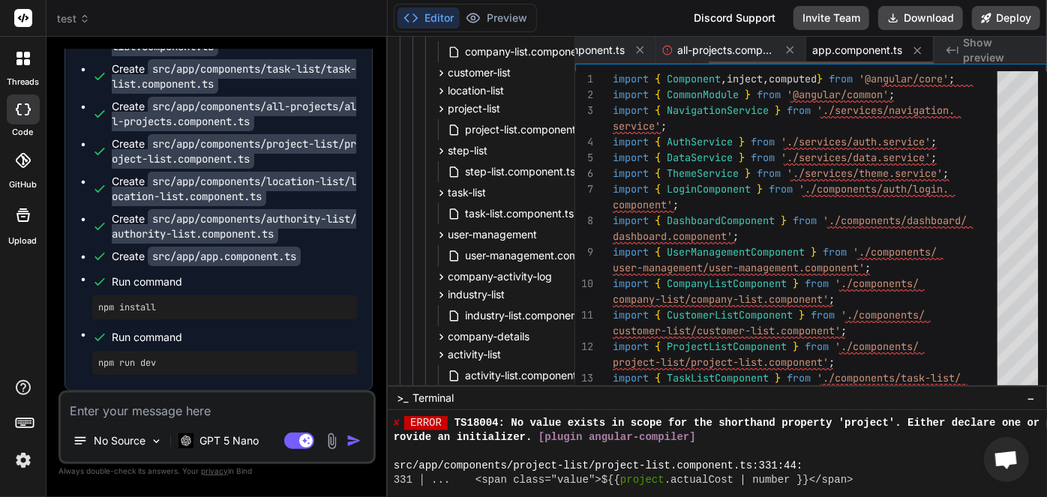
click at [794, 49] on icon at bounding box center [790, 50] width 13 height 13
click at [794, 49] on icon at bounding box center [789, 50] width 13 height 13
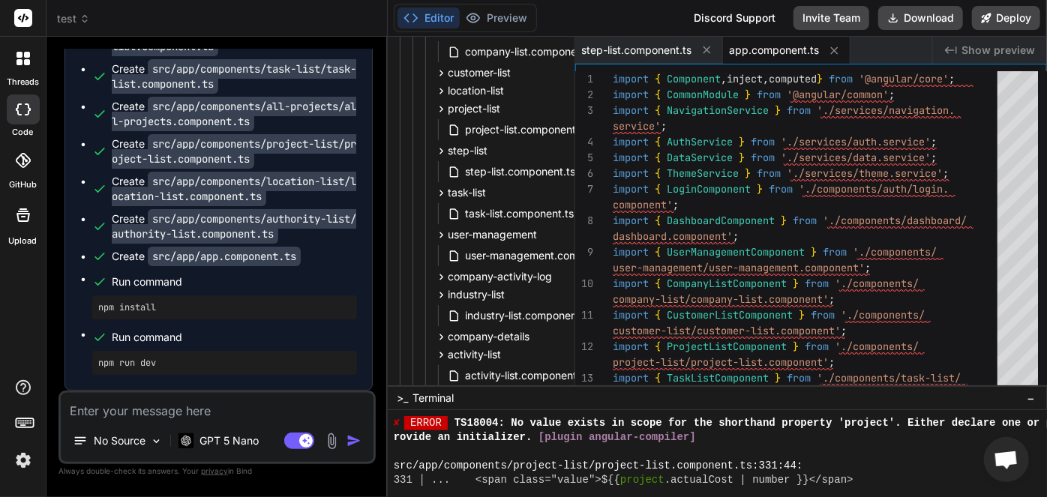
scroll to position [0, 0]
click at [794, 49] on span "app.component.ts" at bounding box center [774, 50] width 90 height 15
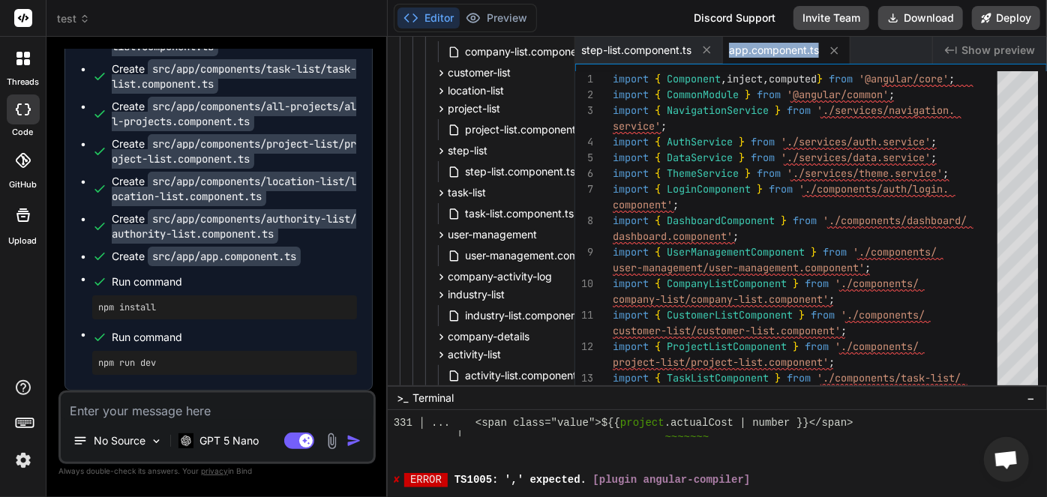
type textarea "x"
click at [835, 51] on icon at bounding box center [834, 50] width 13 height 13
type textarea "} }"
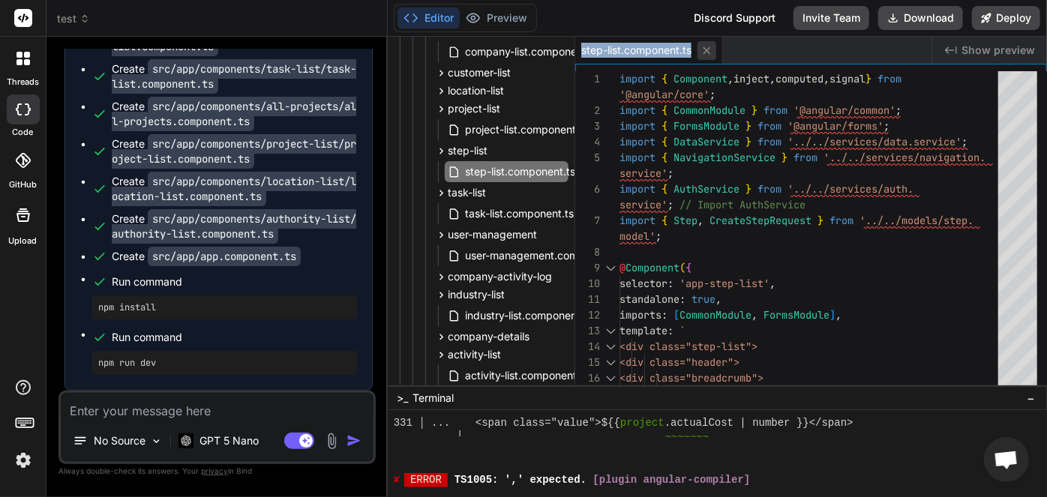
click at [710, 53] on icon at bounding box center [707, 50] width 13 height 13
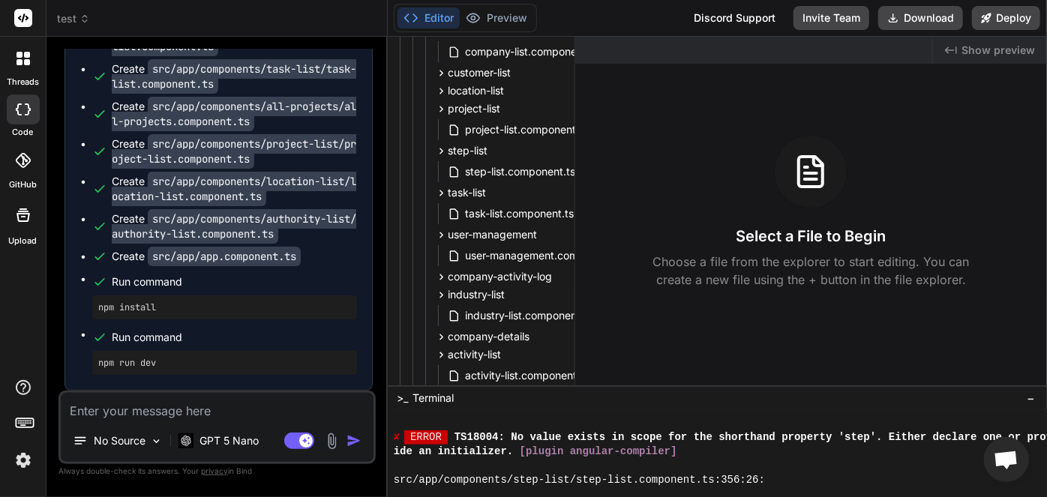
scroll to position [2156, 0]
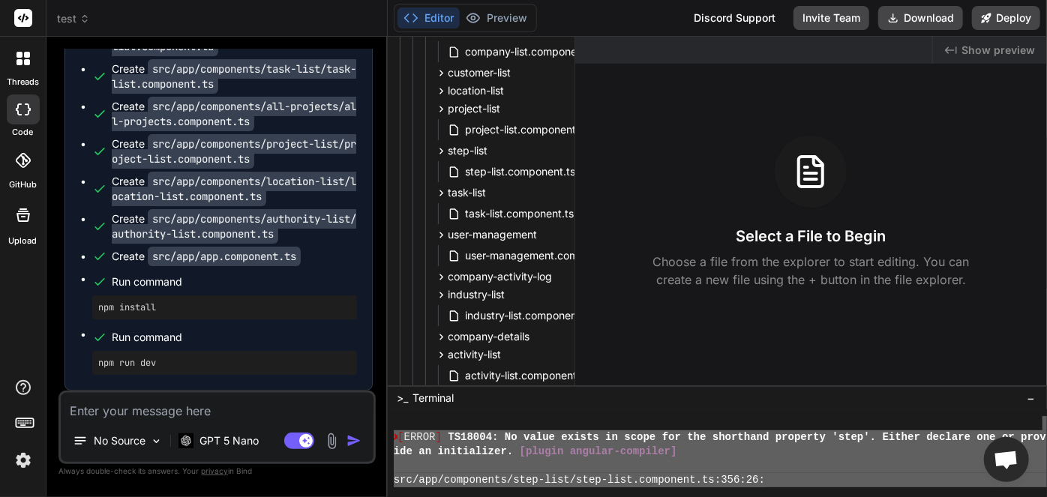
drag, startPoint x: 1044, startPoint y: 428, endPoint x: 1047, endPoint y: 483, distance: 55.6
click at [1047, 483] on div "✘ [ ERROR ] TS18004: No value exists in scope for the shorthand property 'step'…" at bounding box center [725, 451] width 662 height 71
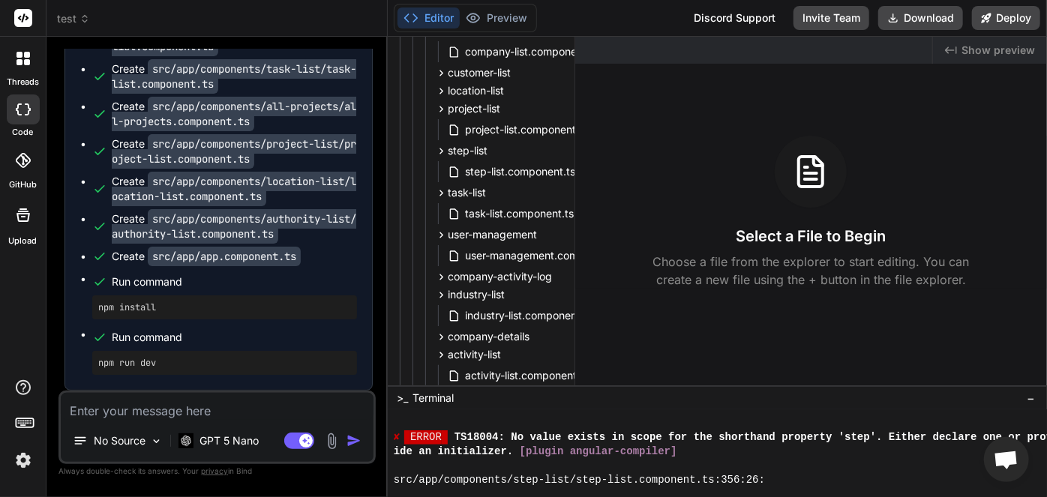
click at [1046, 423] on div at bounding box center [725, 423] width 662 height 14
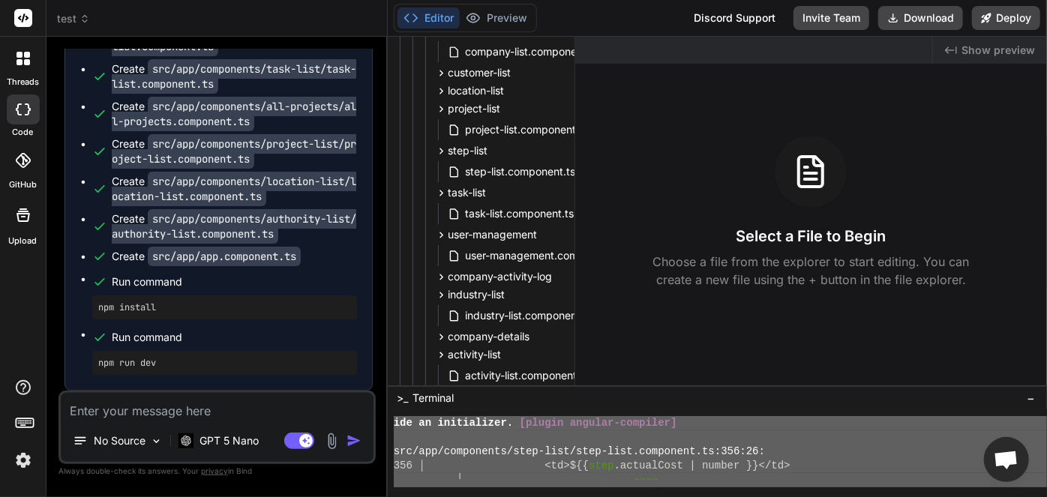
scroll to position [2241, 0]
drag, startPoint x: 1043, startPoint y: 428, endPoint x: 924, endPoint y: 479, distance: 129.1
click at [1047, 491] on div "@@@@@@@@@@@@@@@@@@@@@@@@@@@@@@@@ ================================ ide an initia…" at bounding box center [718, 453] width 660 height 87
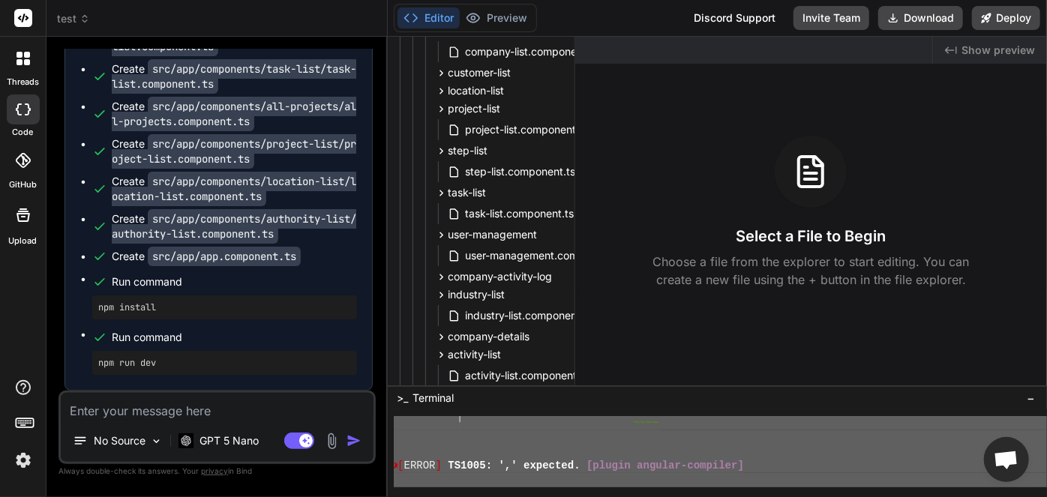
click at [729, 476] on div at bounding box center [725, 480] width 662 height 14
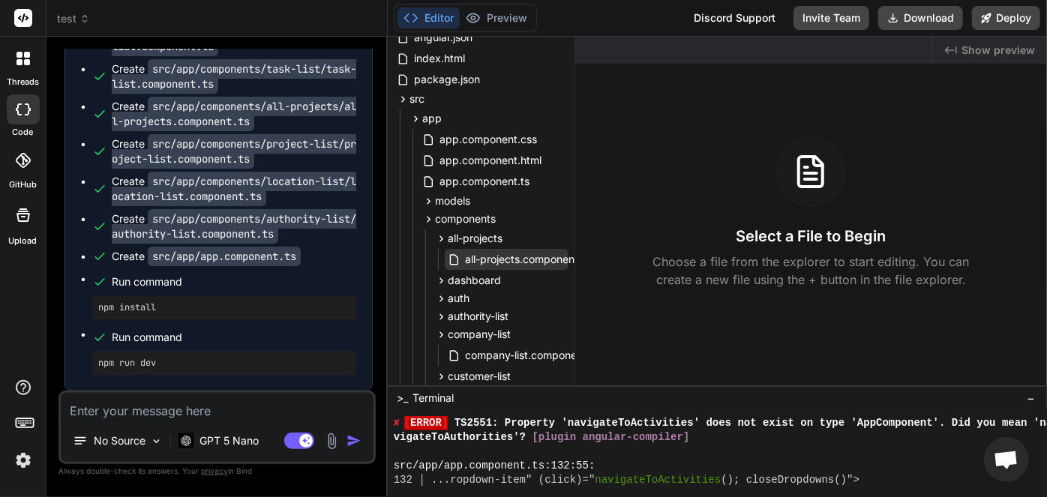
scroll to position [0, 0]
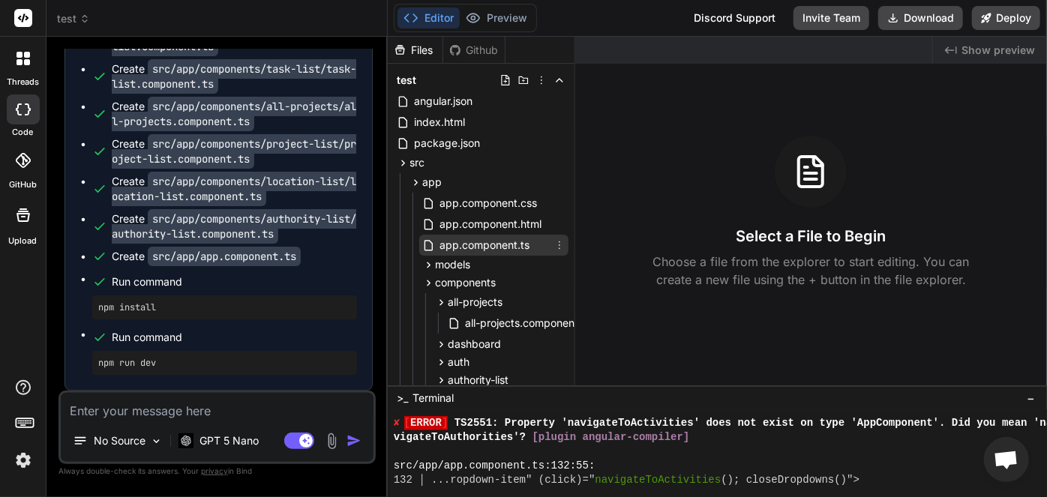
click at [482, 251] on span "app.component.ts" at bounding box center [484, 245] width 93 height 18
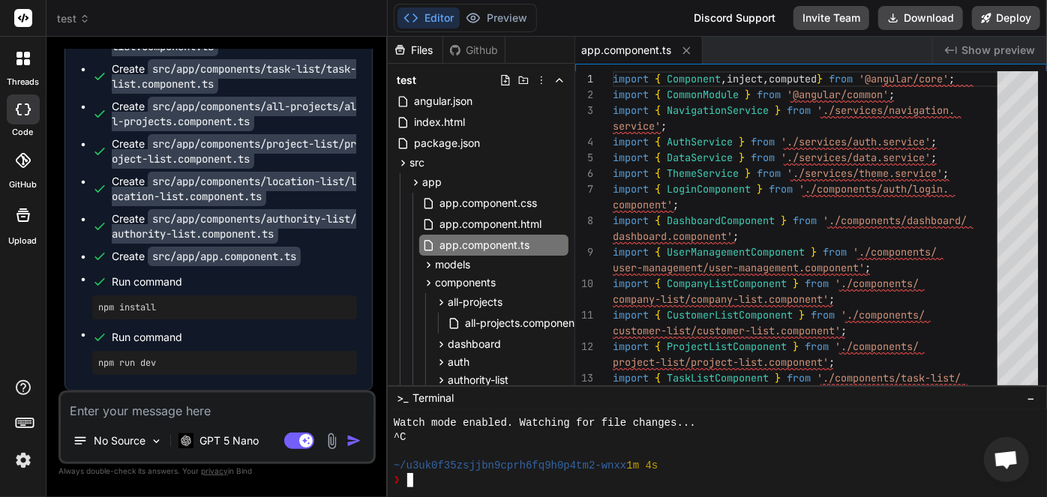
scroll to position [14051, 0]
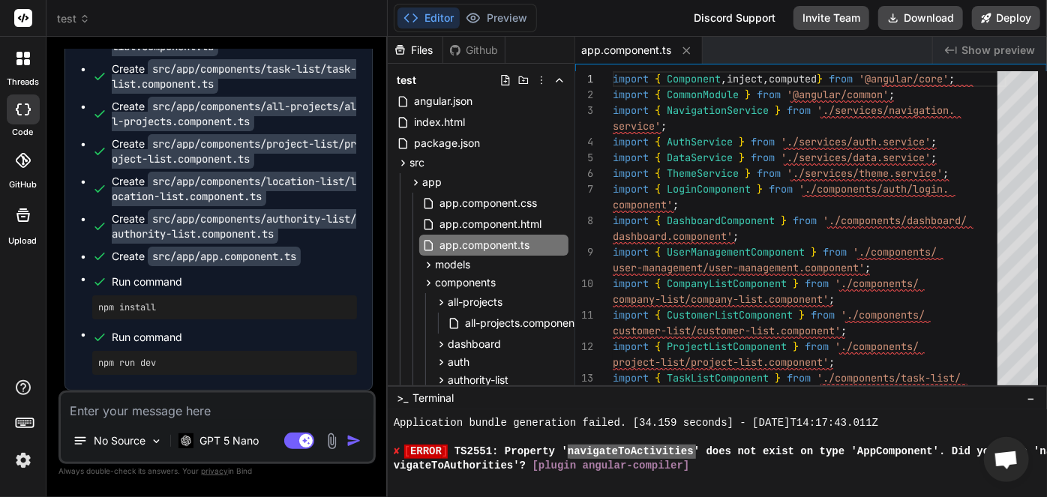
type textarea "navigateToActivities"
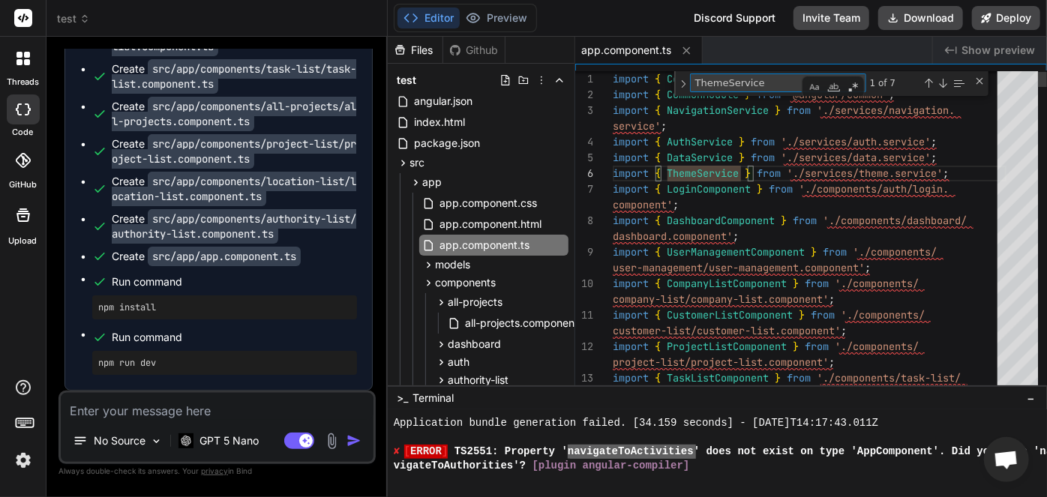
type textarea "="navigateToActivities(); closeDropdowns()"> 📝 Activities </button> </div> </di…"
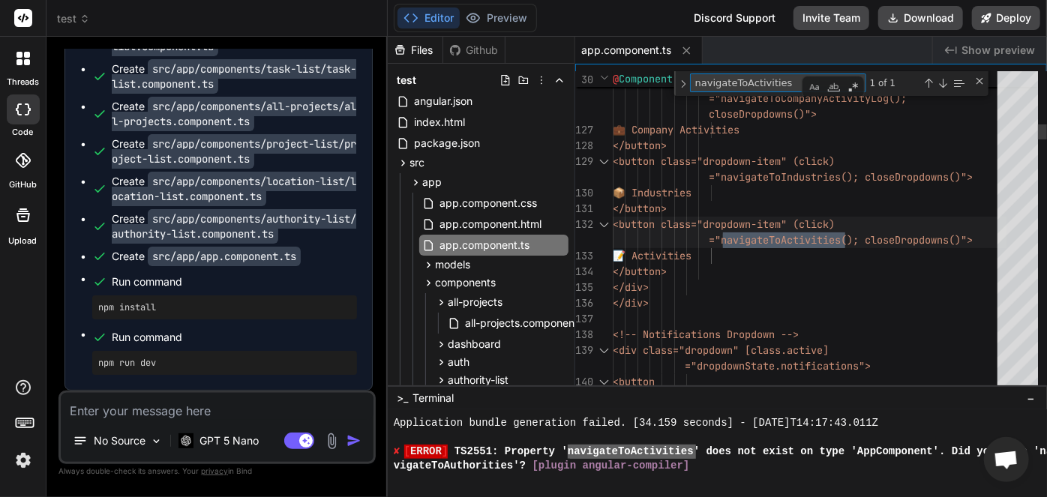
type textarea "navigateToActivities"
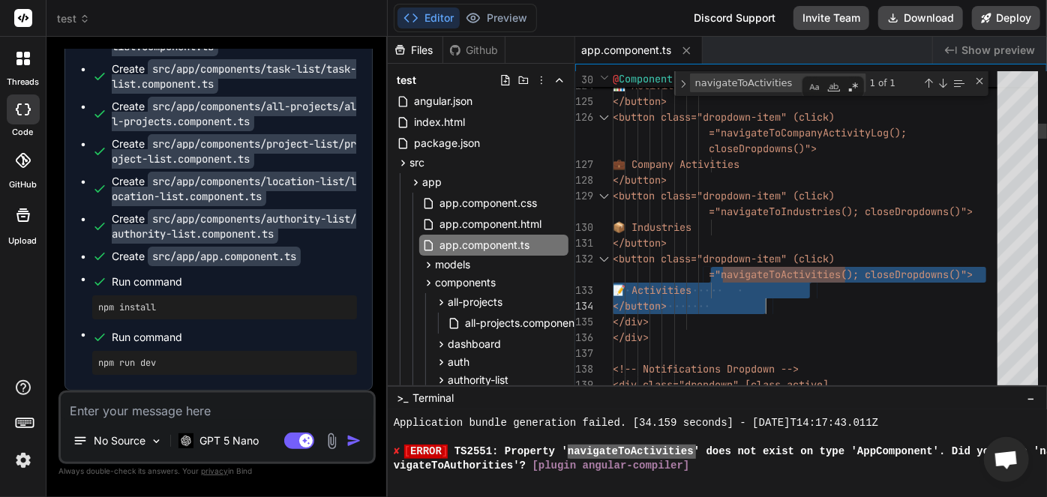
drag, startPoint x: 708, startPoint y: 260, endPoint x: 788, endPoint y: 302, distance: 90.3
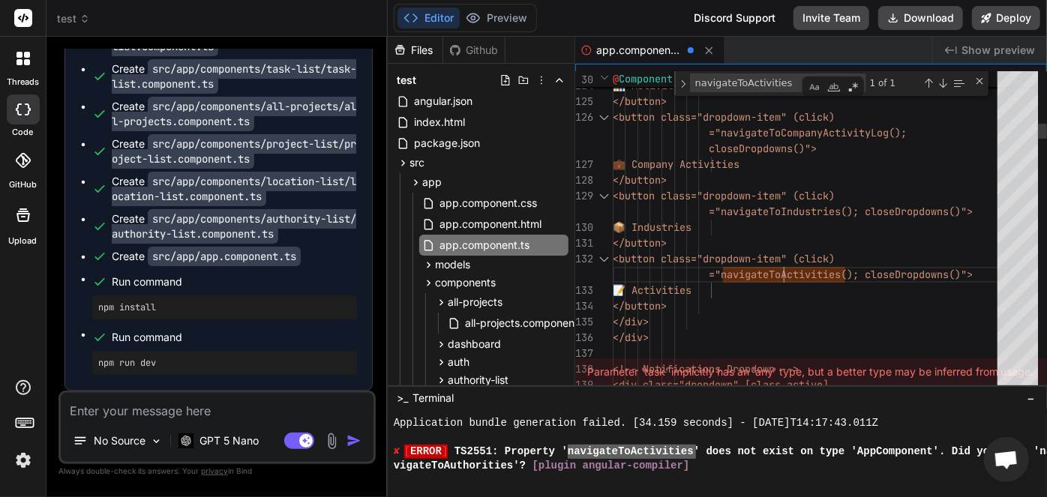
type textarea "="navigateToIndustries(); closeDropdowns()"> 📝 Activities </button> </div> </di…"
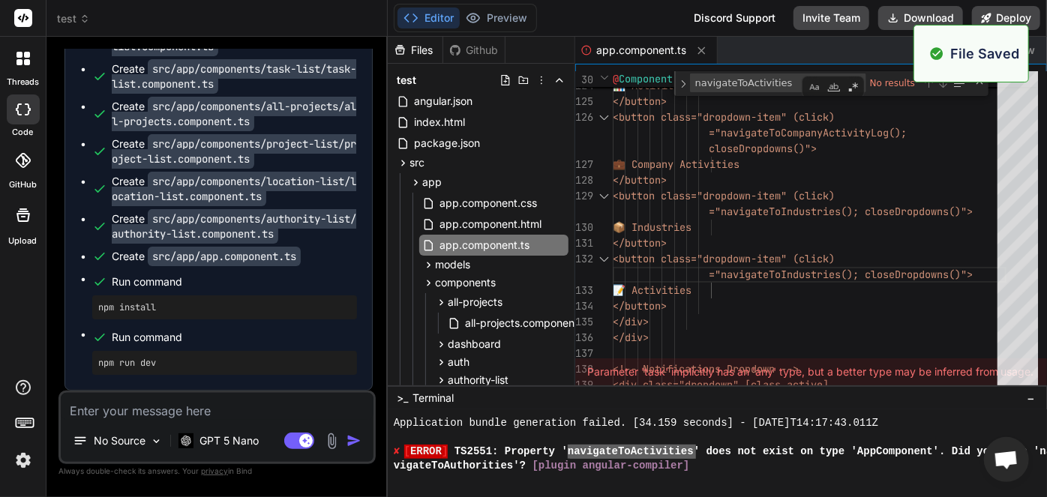
scroll to position [14187, 0]
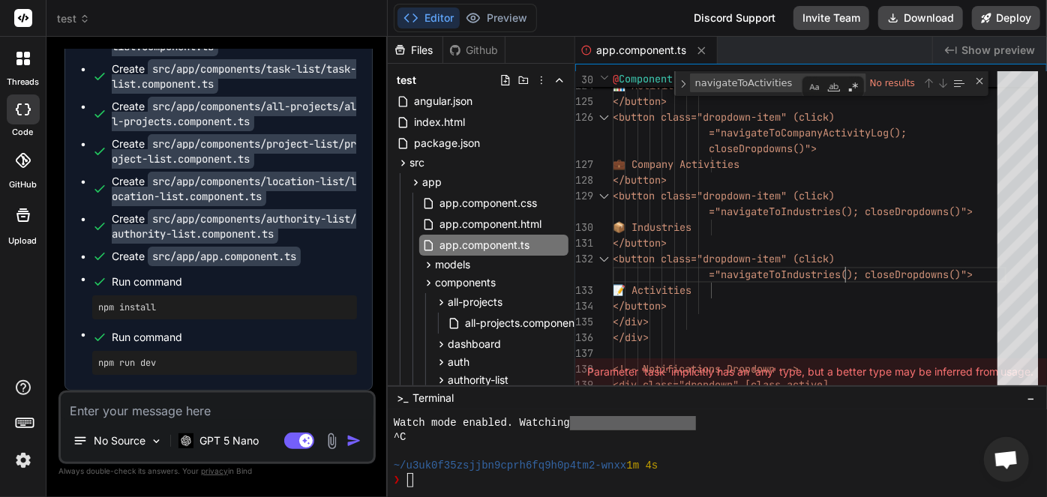
click at [509, 448] on div at bounding box center [725, 452] width 662 height 14
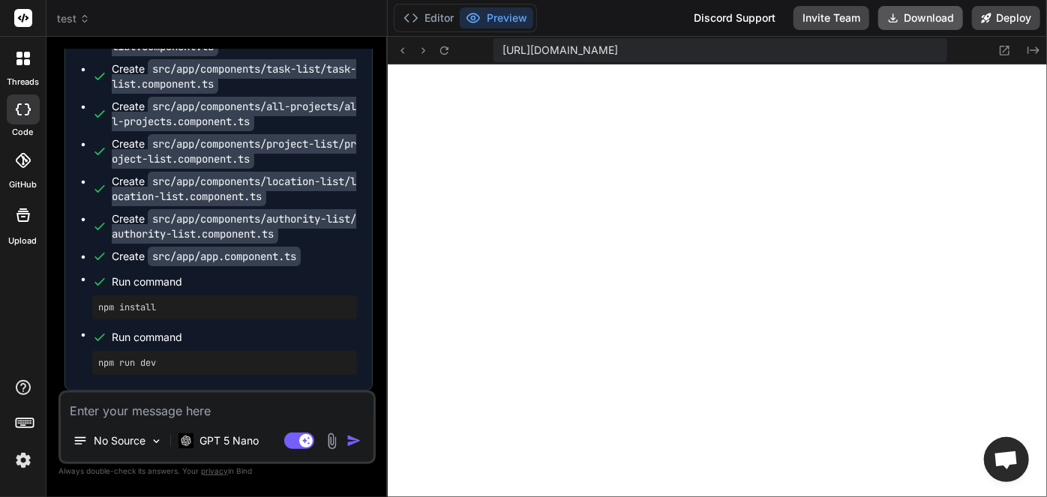
click at [902, 26] on button "Download" at bounding box center [921, 18] width 85 height 24
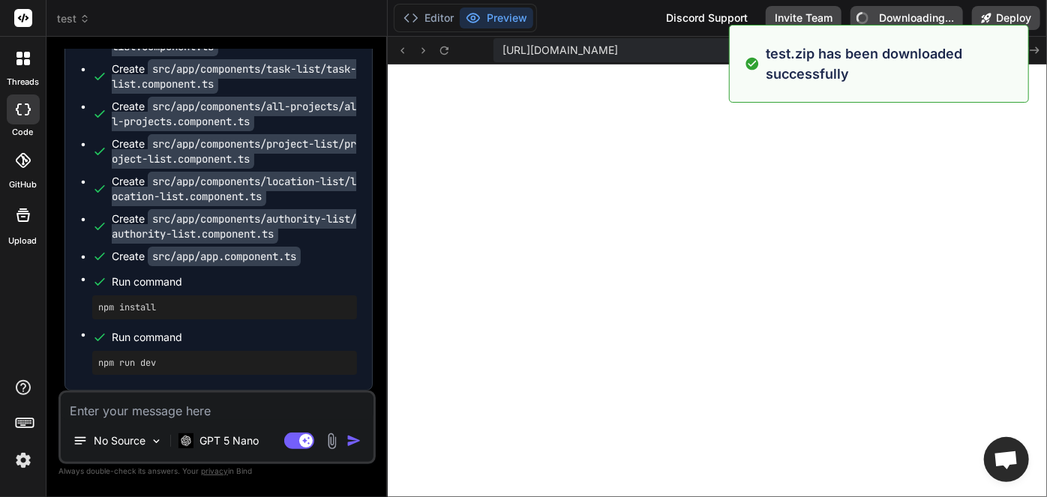
type textarea "x"
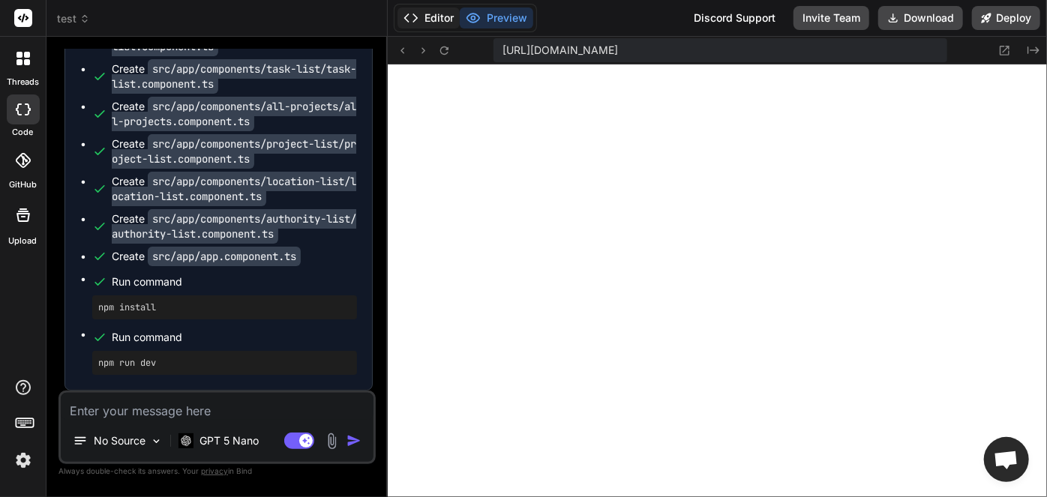
click at [431, 23] on button "Editor" at bounding box center [429, 18] width 62 height 21
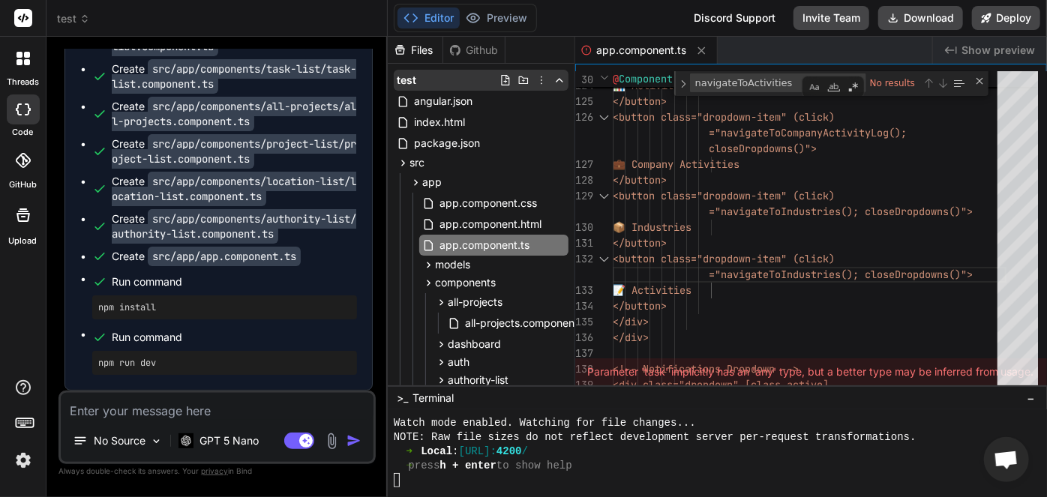
click at [554, 83] on icon at bounding box center [560, 80] width 12 height 12
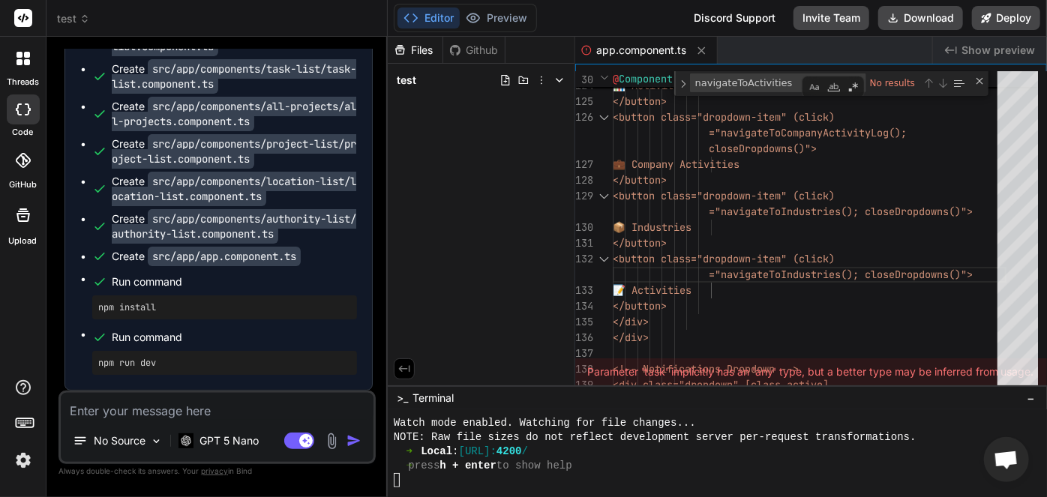
click at [554, 83] on icon at bounding box center [560, 80] width 12 height 12
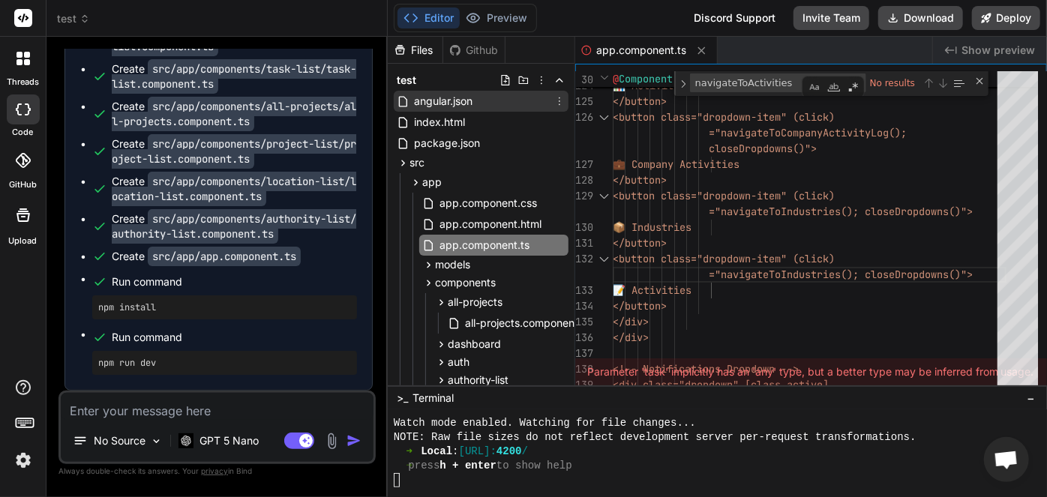
drag, startPoint x: 531, startPoint y: 81, endPoint x: 542, endPoint y: 92, distance: 15.4
drag, startPoint x: 541, startPoint y: 90, endPoint x: 539, endPoint y: 83, distance: 7.7
click at [539, 83] on icon at bounding box center [542, 80] width 12 height 12
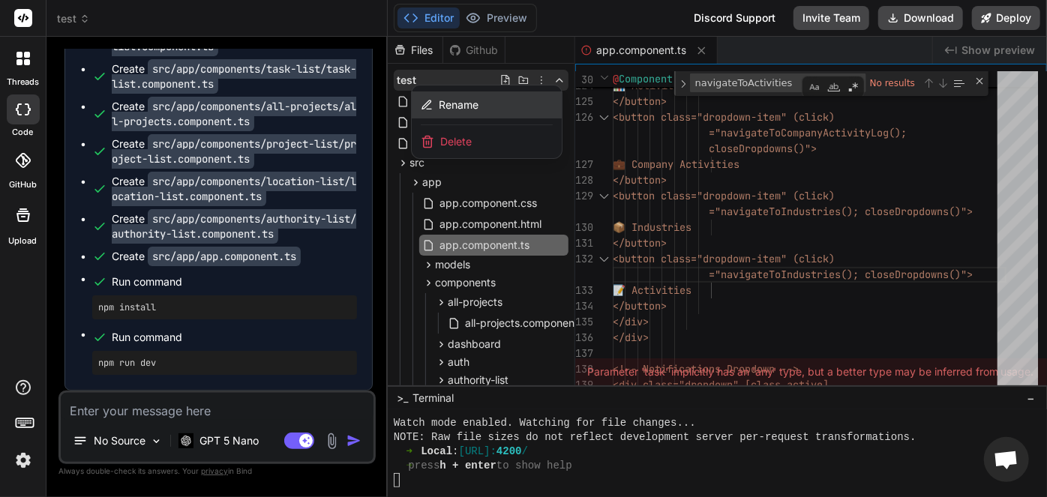
click at [486, 99] on div "Rename" at bounding box center [487, 105] width 150 height 27
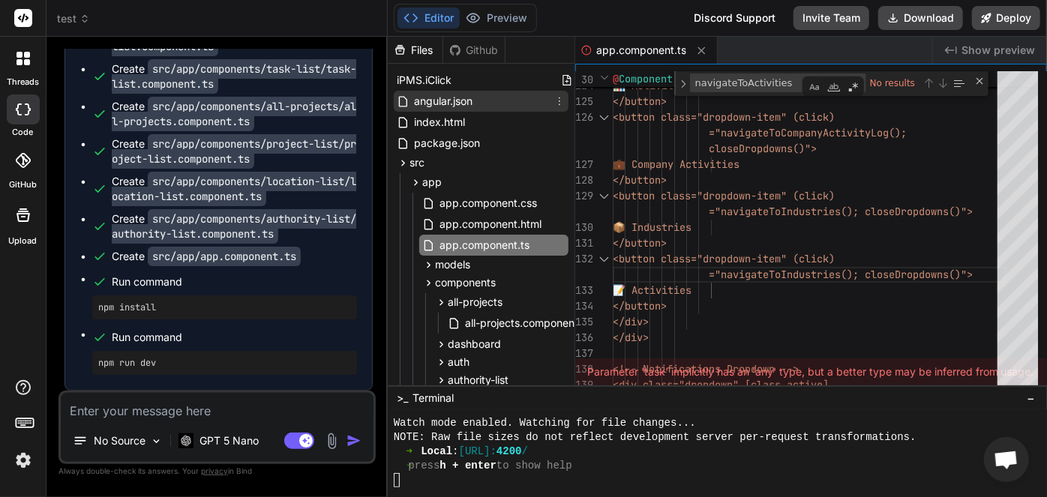
click at [502, 94] on div "angular.json" at bounding box center [481, 101] width 175 height 21
type textarea "}, "defaultConfiguration": "development" } } } } }"
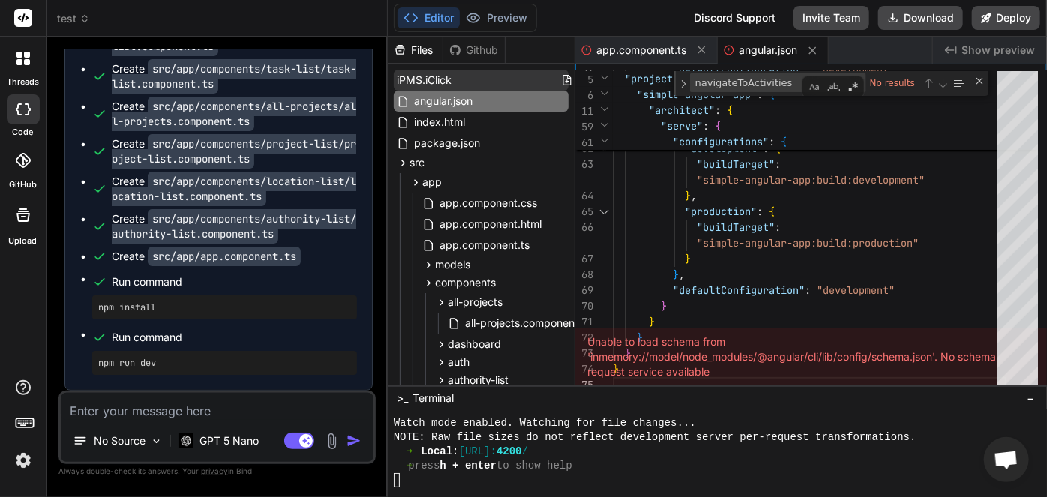
click at [445, 80] on input "iPMS.iClick" at bounding box center [479, 80] width 164 height 15
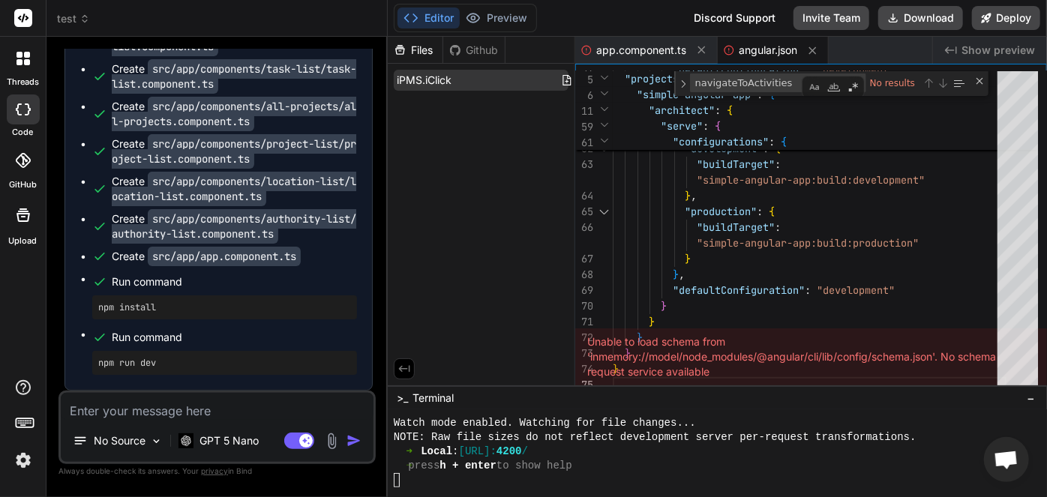
click at [408, 78] on input "iPMS.iClick" at bounding box center [479, 80] width 164 height 15
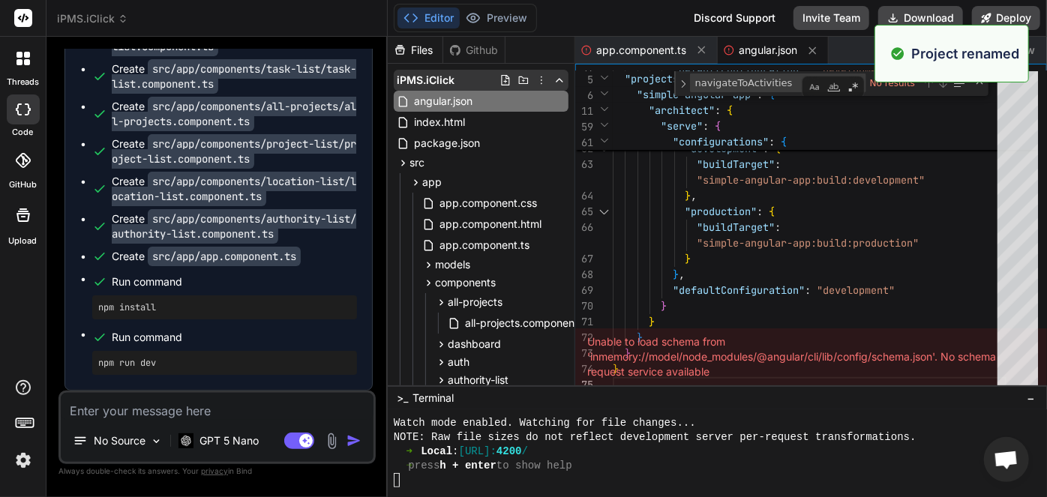
click at [426, 83] on span "iPMS.iClick" at bounding box center [426, 80] width 58 height 15
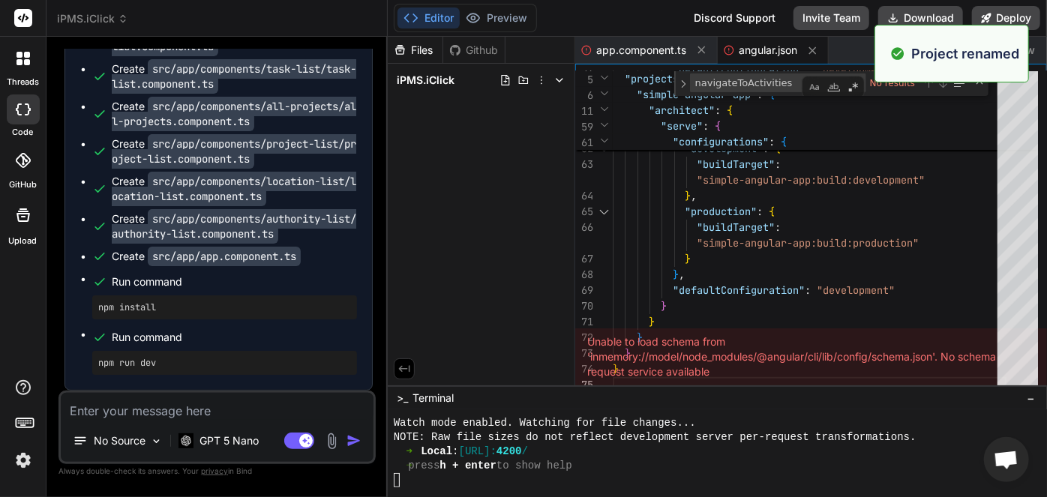
click at [435, 114] on div "Files Github iPMS.iClick" at bounding box center [482, 211] width 188 height 349
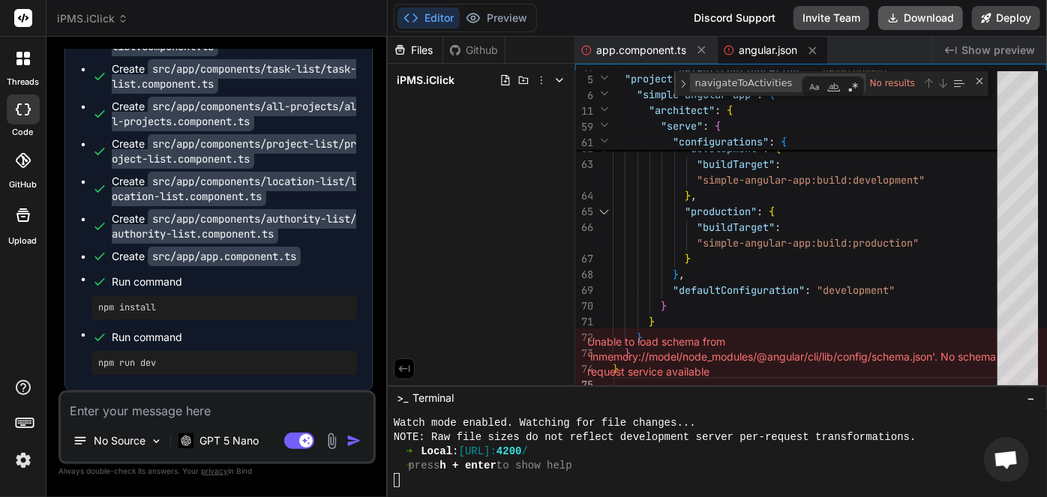
click at [931, 23] on button "Download" at bounding box center [921, 18] width 85 height 24
click at [25, 80] on label "threads" at bounding box center [23, 82] width 32 height 13
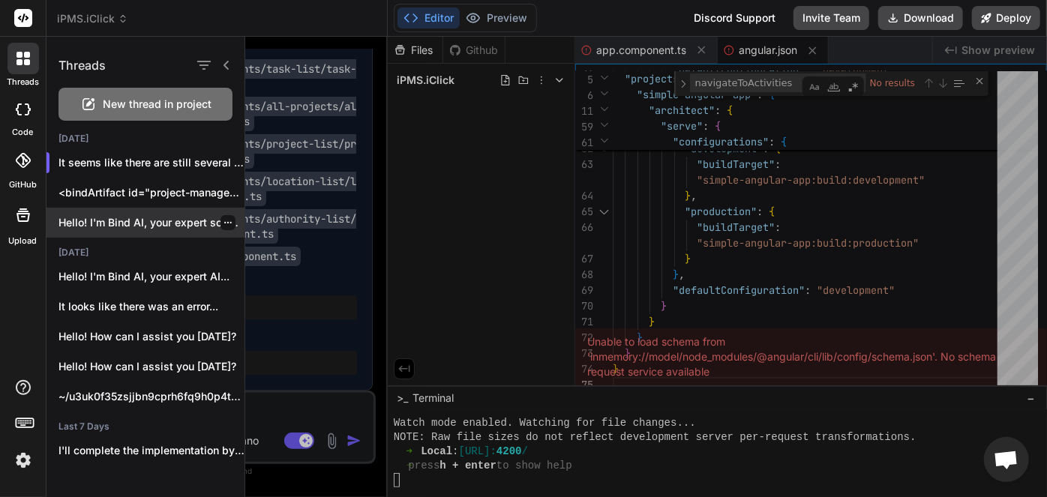
click at [155, 224] on p "Hello! I'm Bind AI, your expert software..." at bounding box center [152, 222] width 186 height 15
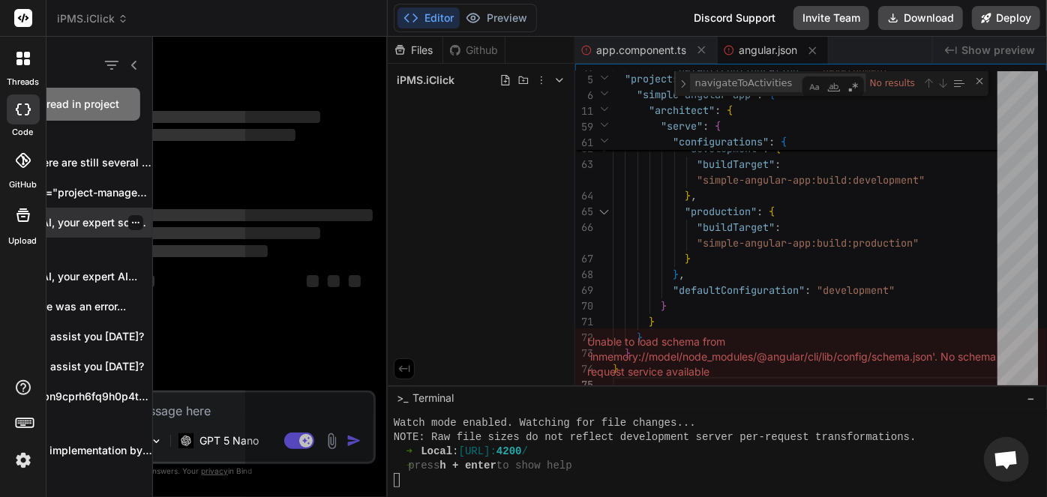
scroll to position [0, 0]
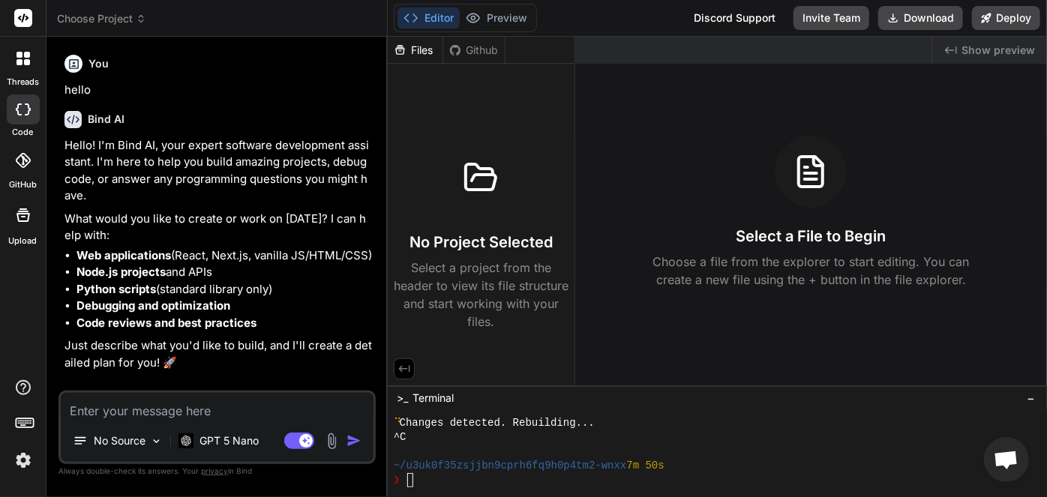
click at [125, 21] on span "Choose Project" at bounding box center [101, 18] width 89 height 15
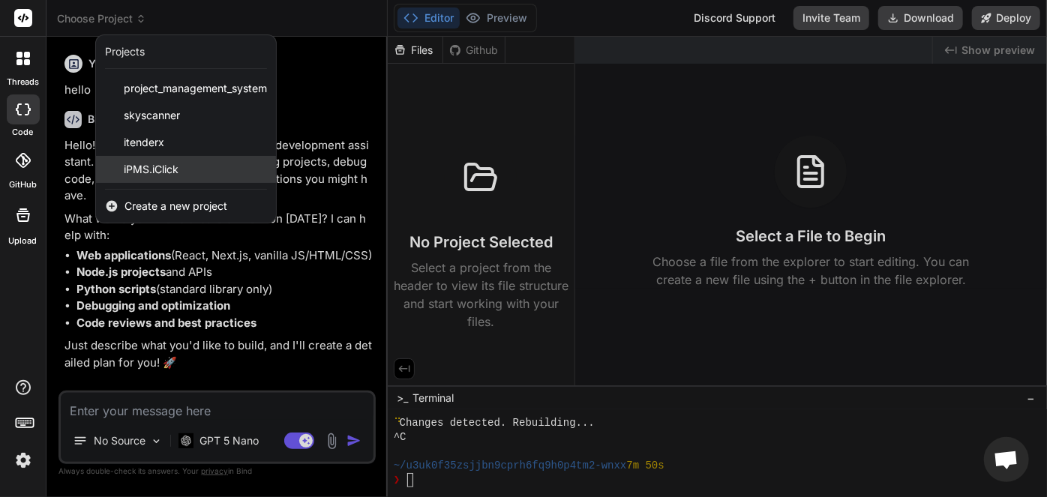
click at [174, 168] on span "iPMS.iClick" at bounding box center [151, 169] width 55 height 15
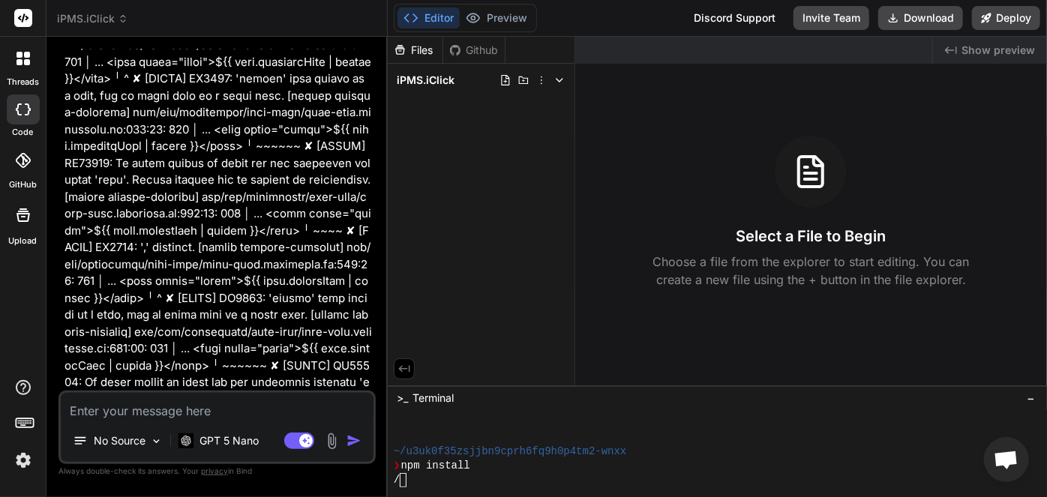
scroll to position [4803, 0]
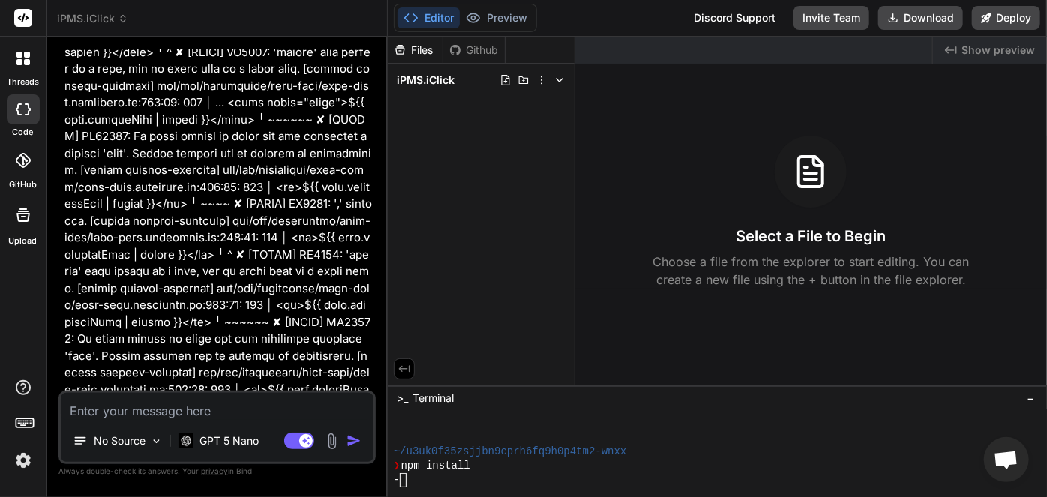
scroll to position [14239, 0]
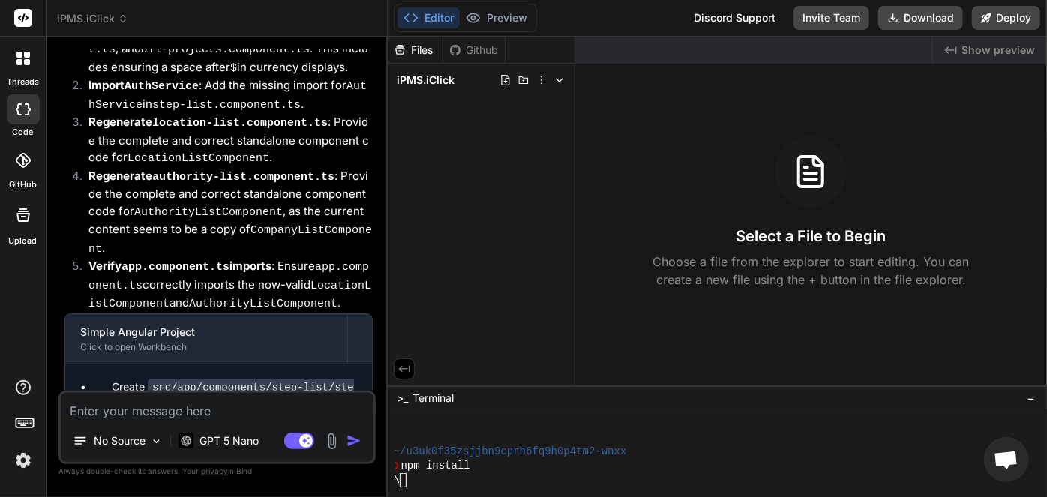
click at [490, 47] on div "Github" at bounding box center [474, 50] width 62 height 15
click at [28, 221] on icon at bounding box center [24, 216] width 14 height 14
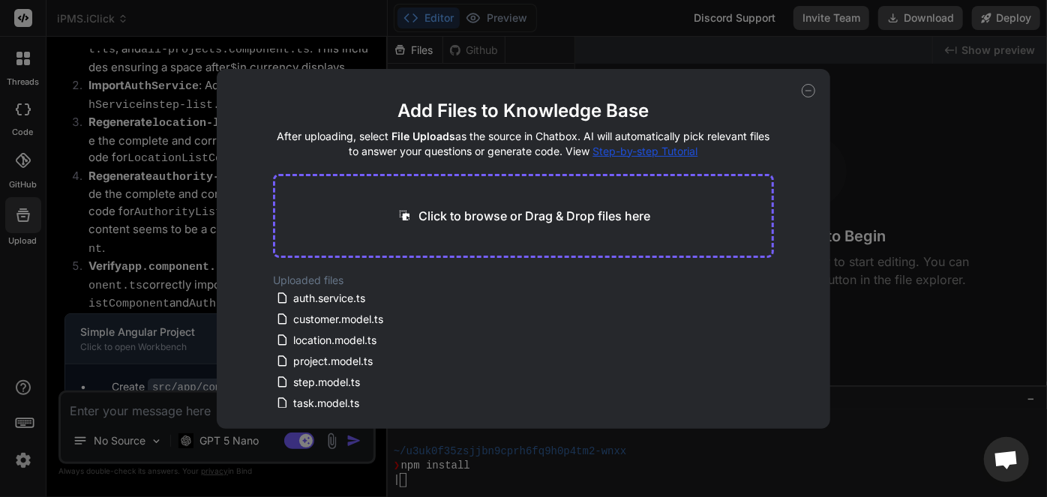
click at [810, 92] on icon at bounding box center [809, 91] width 14 height 14
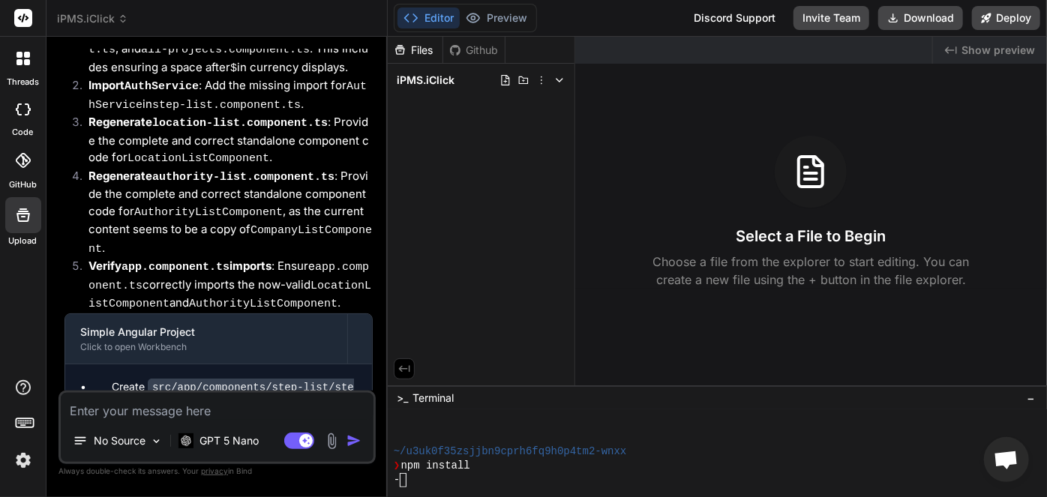
click at [14, 173] on div at bounding box center [23, 160] width 33 height 33
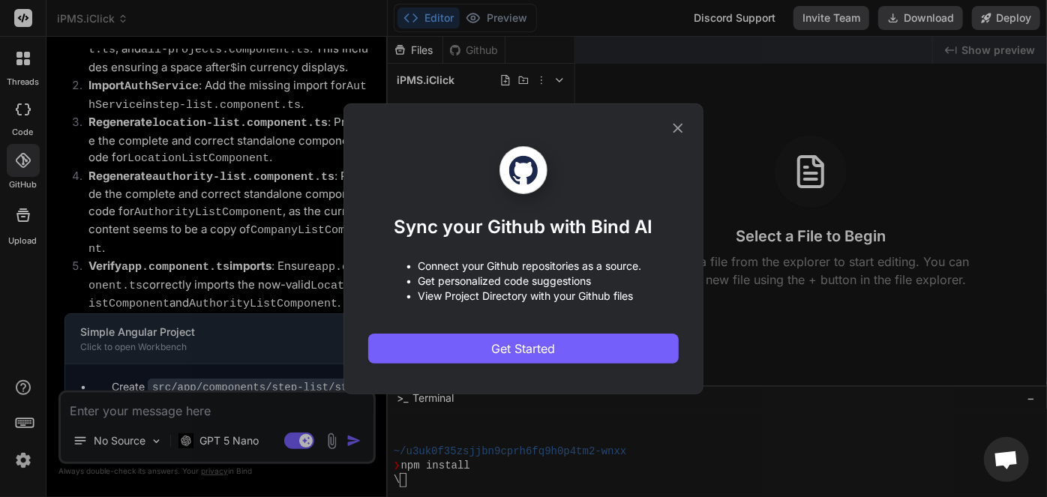
click at [679, 128] on icon at bounding box center [679, 128] width 10 height 10
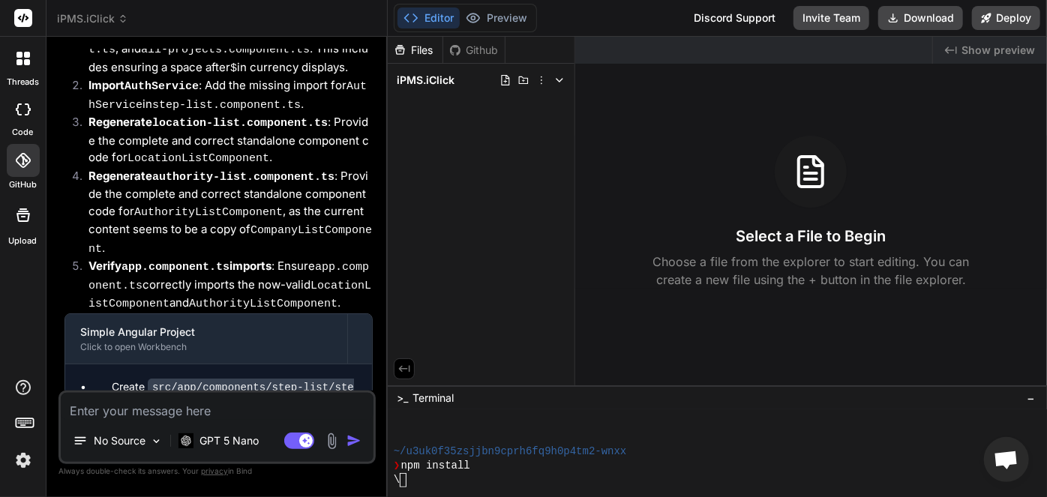
type textarea "x"
click at [32, 174] on div at bounding box center [23, 160] width 33 height 33
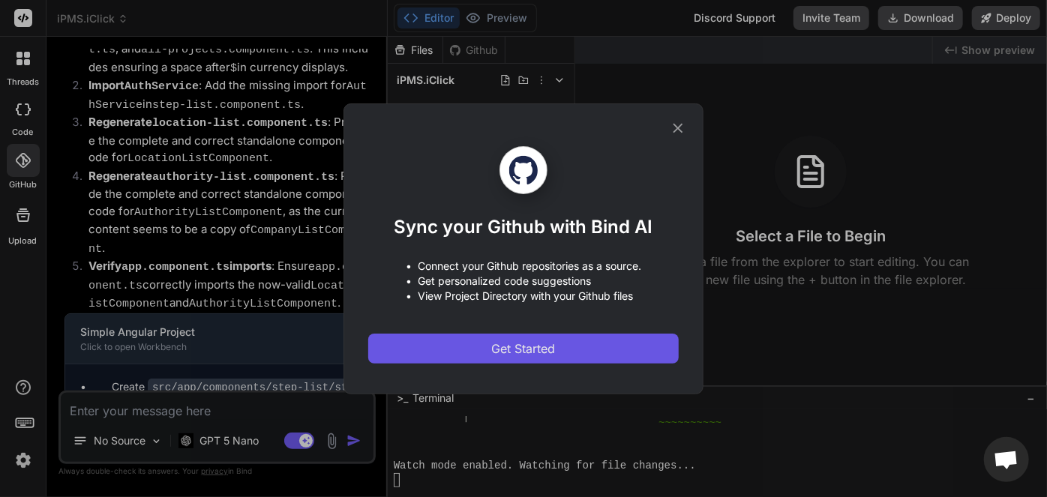
click at [448, 345] on button "Get Started" at bounding box center [523, 349] width 311 height 30
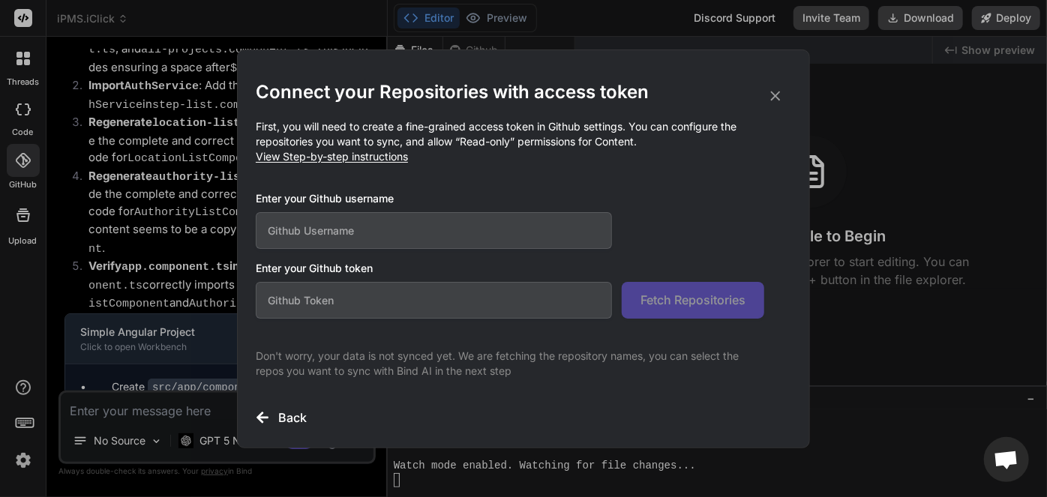
click at [365, 234] on input "text" at bounding box center [434, 230] width 356 height 37
paste input "30401558"
type input "30401558"
click at [449, 228] on input "text" at bounding box center [434, 230] width 356 height 37
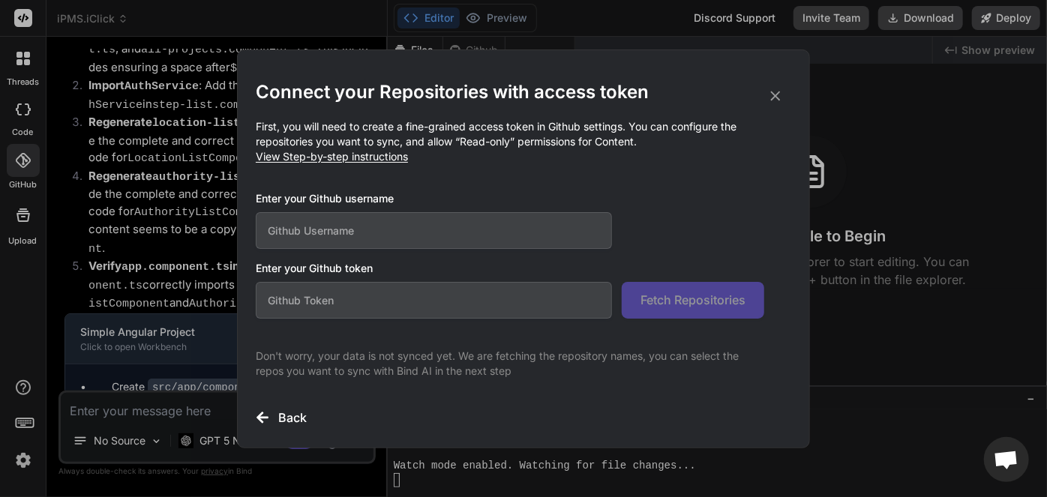
paste input "ahmedgaballa81-a11y"
type input "ahmedgaballa81-a11y"
click at [413, 301] on input "text" at bounding box center [434, 300] width 356 height 37
click at [390, 295] on input "text" at bounding box center [434, 300] width 356 height 37
click at [293, 297] on input "text" at bounding box center [434, 300] width 356 height 37
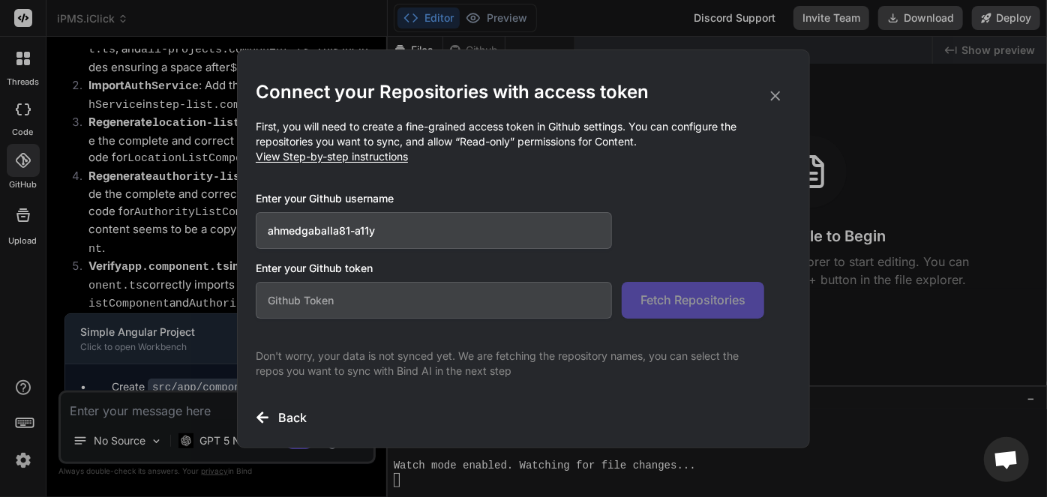
drag, startPoint x: 374, startPoint y: 159, endPoint x: 299, endPoint y: 155, distance: 75.1
click at [299, 155] on span "View Step-by-step instructions" at bounding box center [332, 156] width 152 height 13
click at [377, 299] on input "text" at bounding box center [434, 300] width 356 height 37
paste input "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"
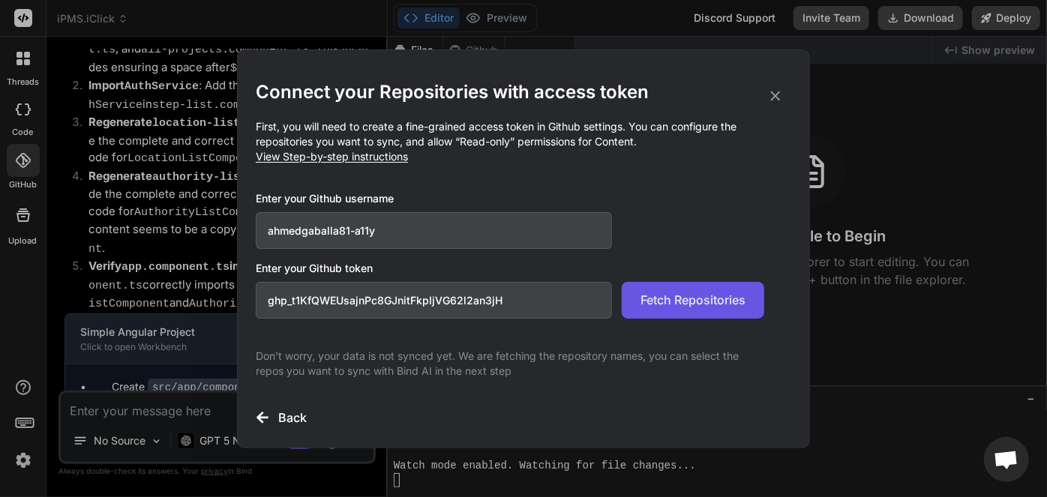
type input "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"
click at [705, 304] on span "Fetch Repositories" at bounding box center [693, 300] width 105 height 18
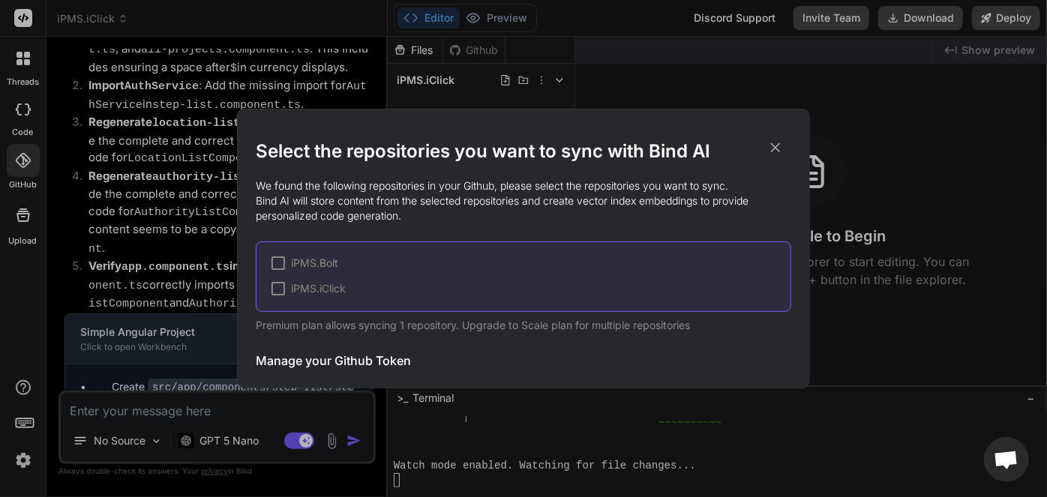
click at [280, 291] on div at bounding box center [279, 289] width 14 height 14
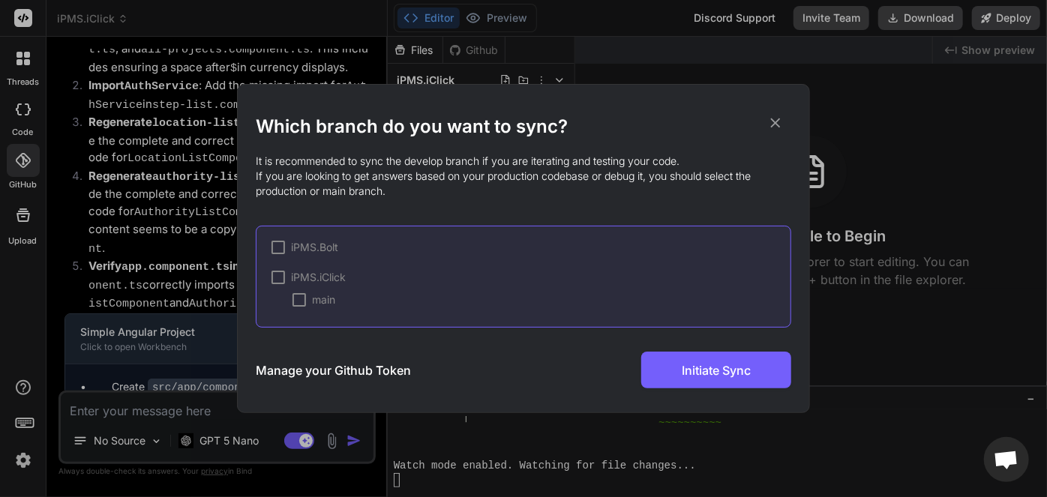
click at [278, 281] on div at bounding box center [279, 278] width 14 height 14
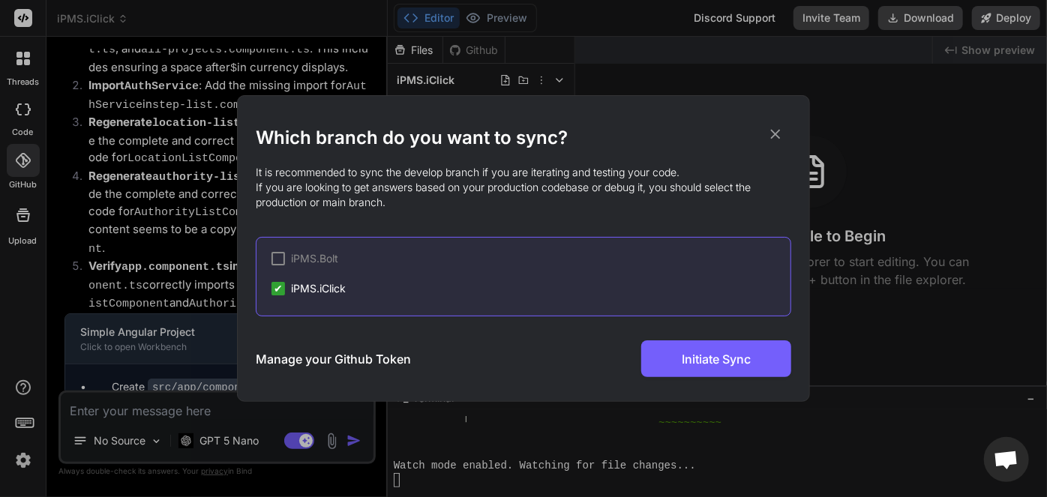
click at [291, 292] on span "iPMS.iClick" at bounding box center [318, 288] width 55 height 15
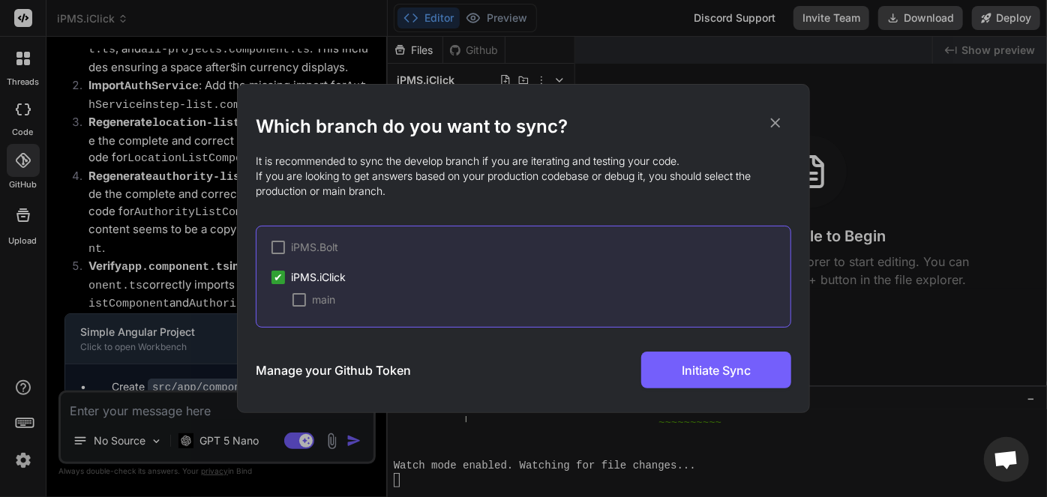
click at [301, 302] on div at bounding box center [300, 300] width 14 height 14
click at [676, 362] on button "Initiate Sync" at bounding box center [717, 370] width 150 height 37
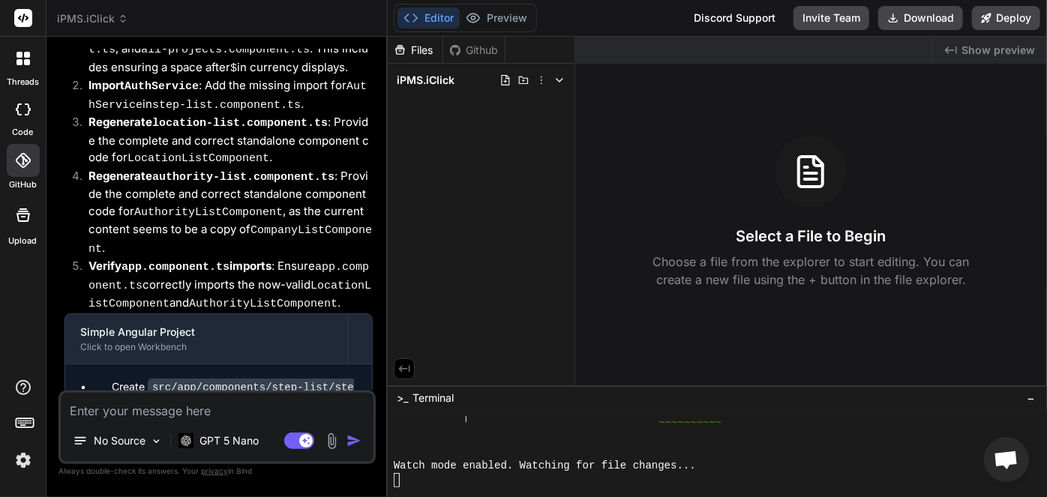
click at [19, 167] on icon at bounding box center [23, 160] width 15 height 15
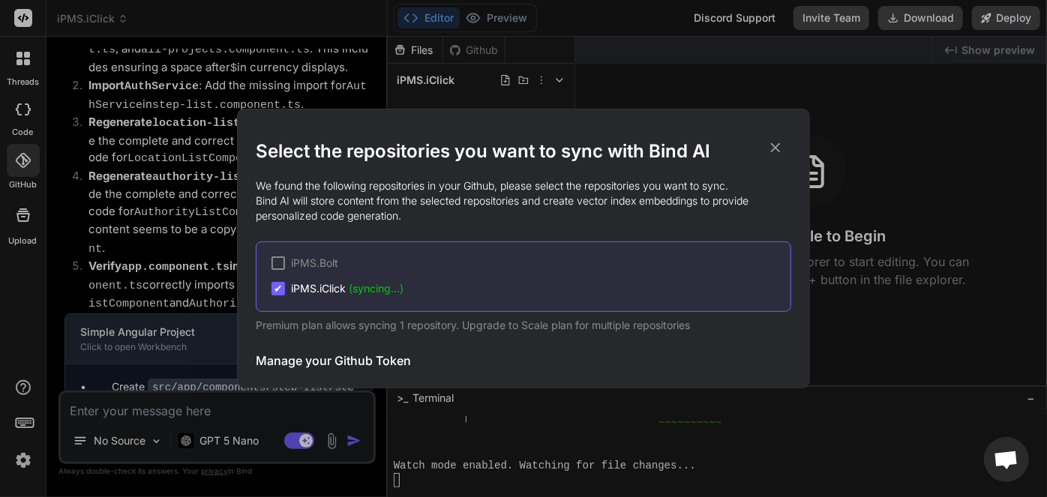
click at [390, 290] on span "(syncing...)" at bounding box center [376, 288] width 55 height 13
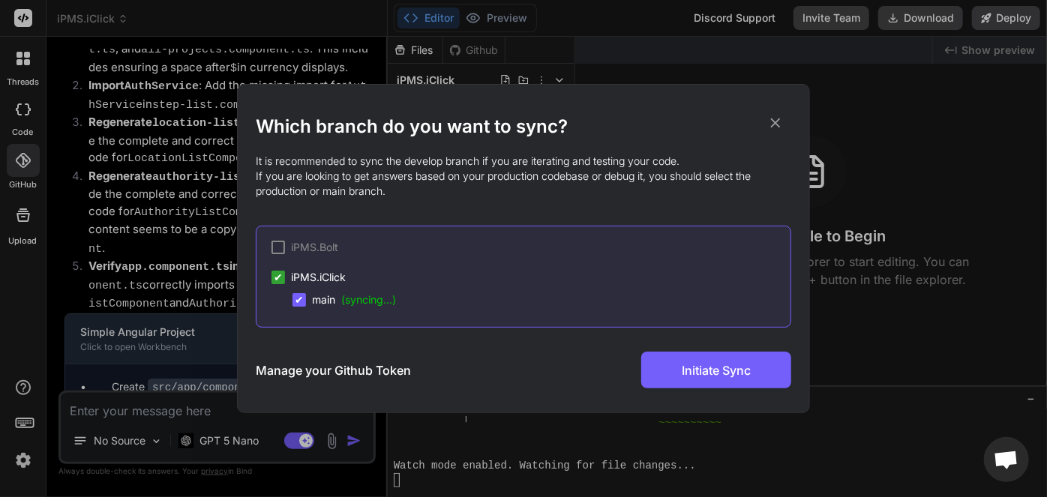
click at [375, 305] on span "(syncing...)" at bounding box center [368, 299] width 55 height 13
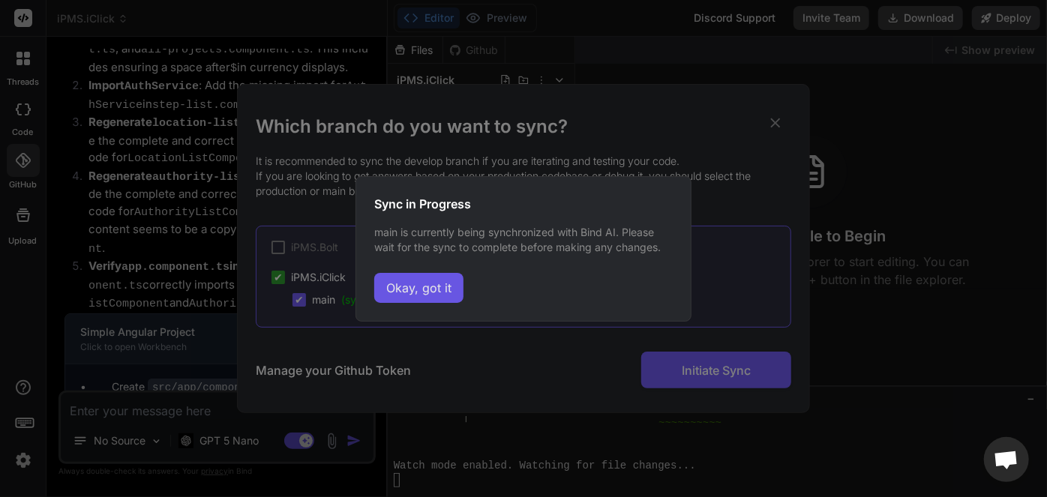
click at [410, 285] on button "Okay, got it" at bounding box center [418, 288] width 89 height 30
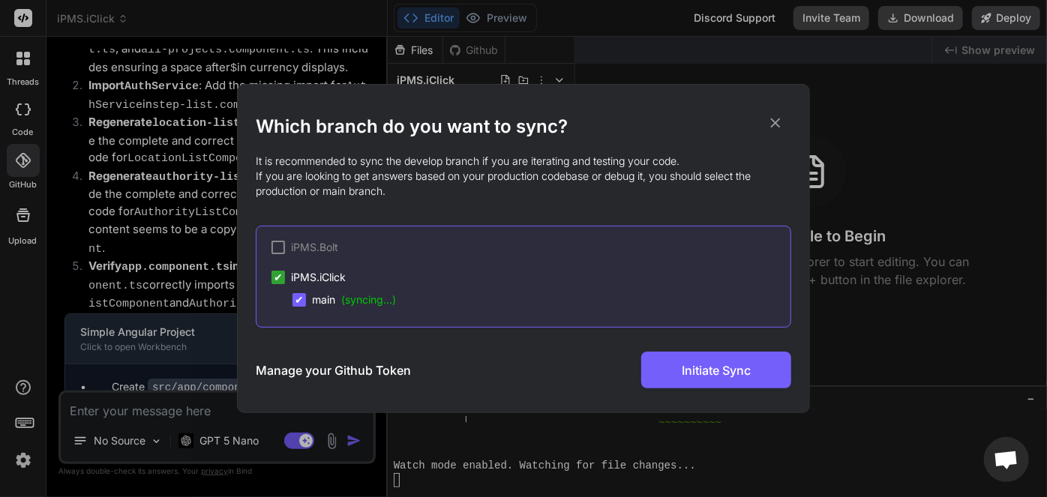
click at [774, 122] on icon at bounding box center [776, 123] width 17 height 17
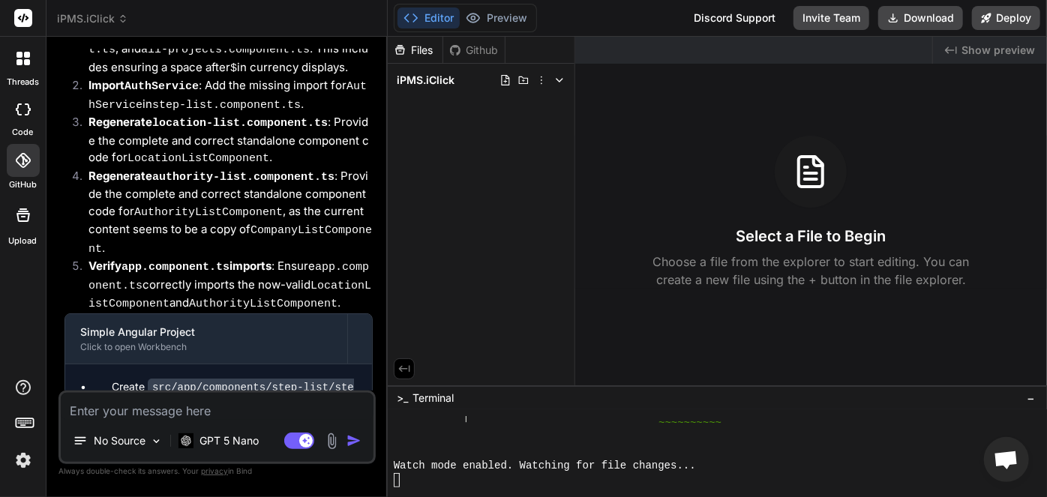
click at [214, 416] on textarea at bounding box center [217, 406] width 313 height 27
click at [124, 416] on textarea at bounding box center [217, 406] width 313 height 27
paste textarea "- update company model interface with the following attributes and make the nec…"
type textarea "- update company model interface with the following attributes and make the nec…"
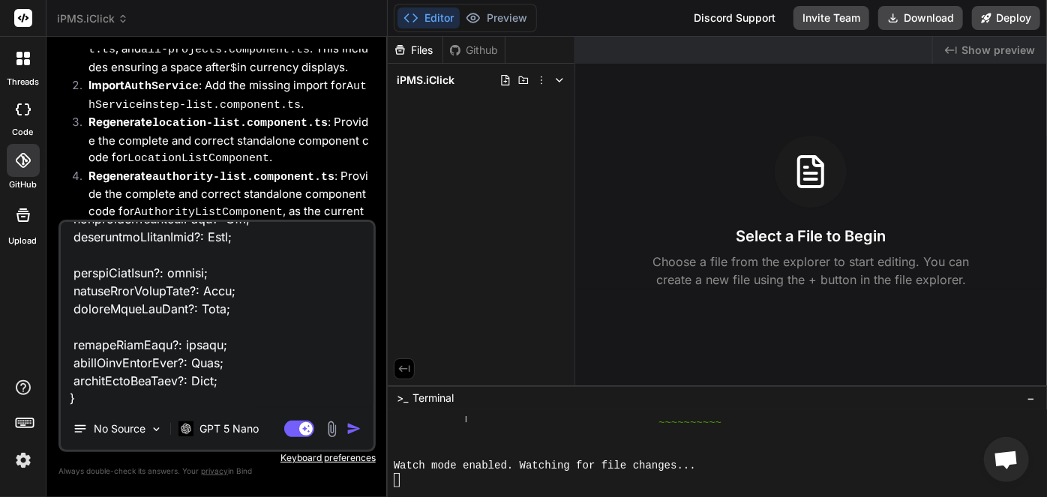
type textarea "x"
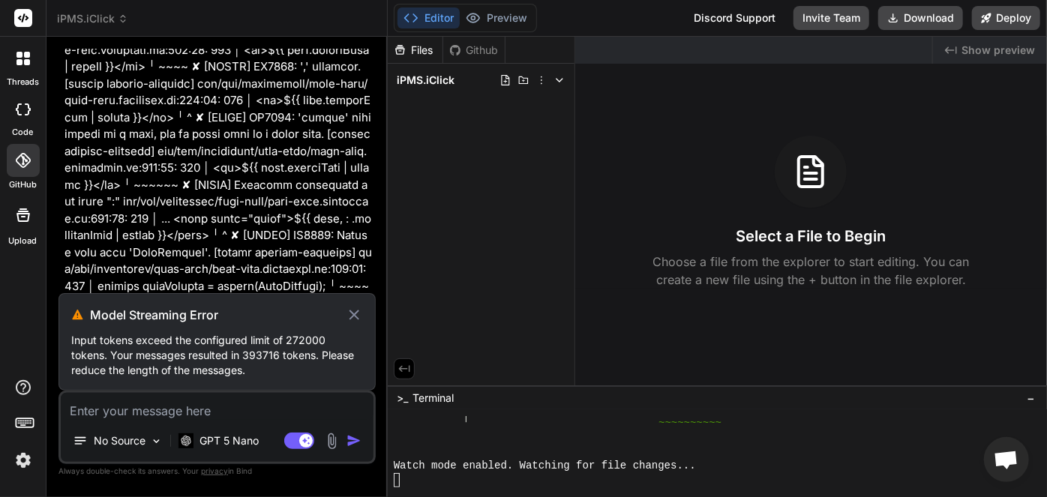
scroll to position [13697, 0]
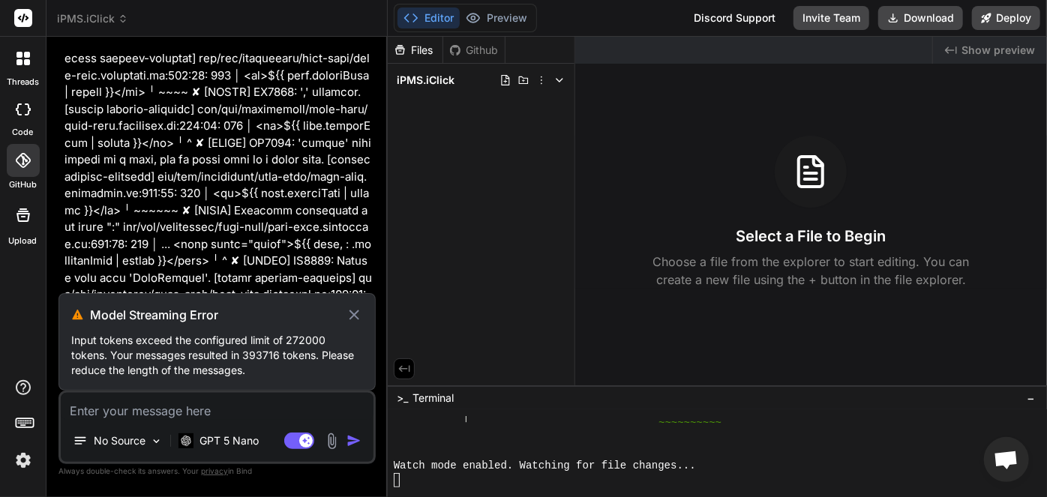
click at [354, 317] on icon at bounding box center [355, 315] width 10 height 10
type textarea "x"
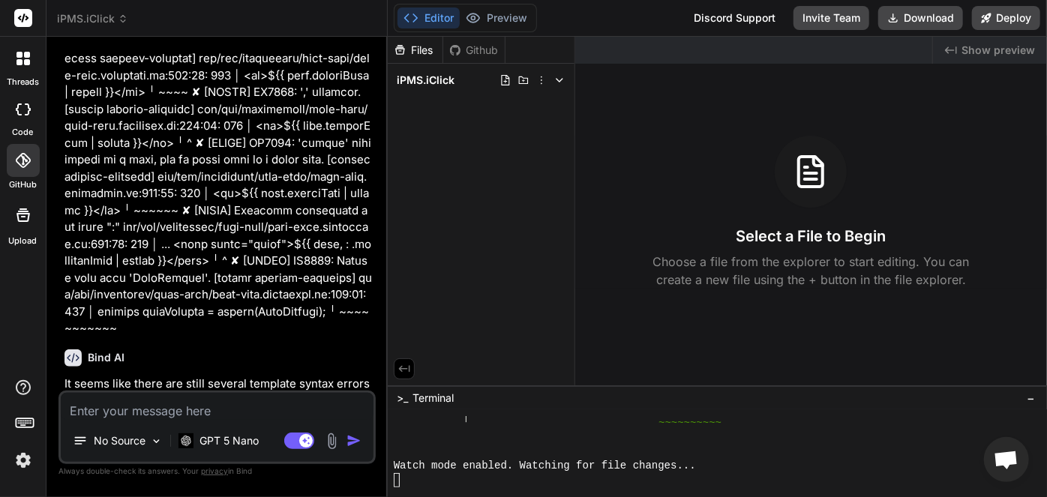
click at [188, 418] on textarea at bounding box center [217, 406] width 313 height 27
paste textarea "- update company model interface with the following attributes and make the nec…"
type textarea "- update company model interface with the following attributes and make the nec…"
type textarea "x"
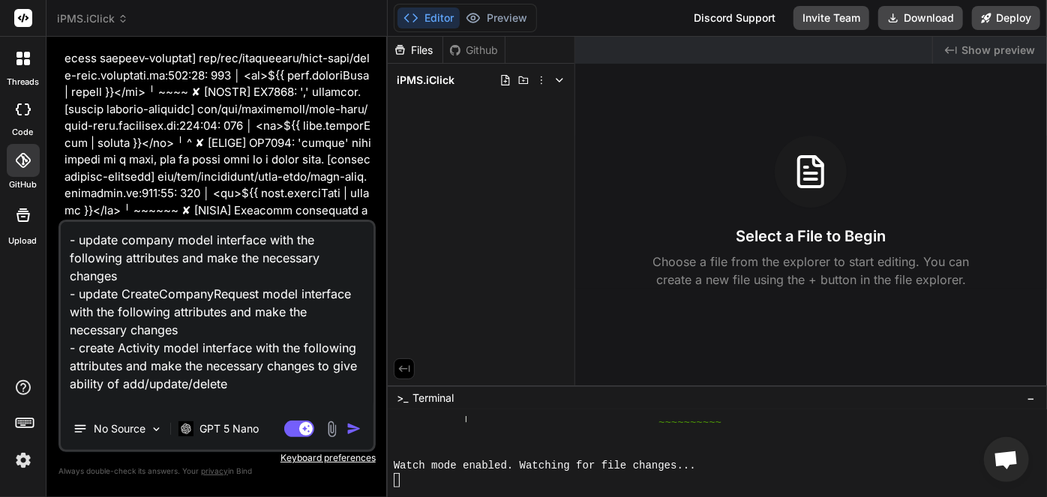
scroll to position [685, 0]
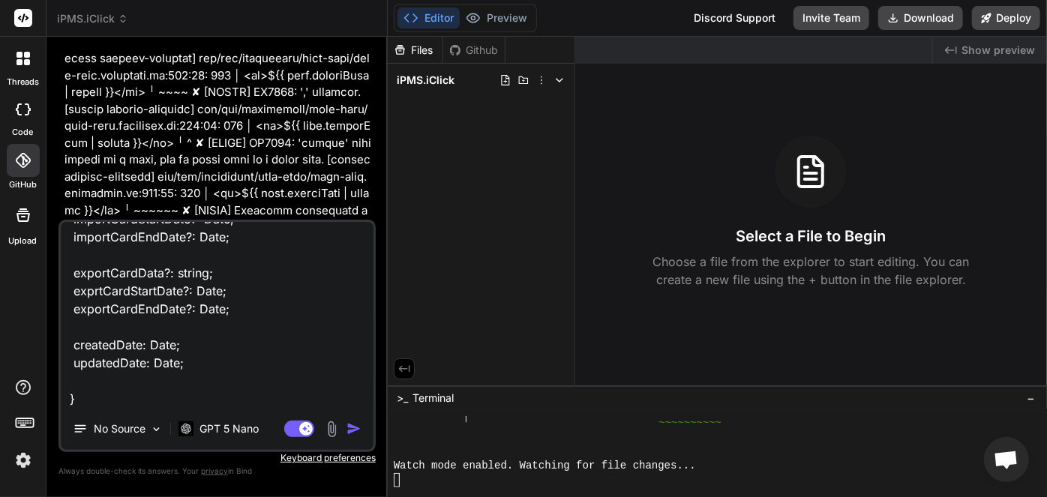
type textarea "- update company model interface with the following attributes and make the nec…"
type textarea "x"
type textarea "- update company model interface with the following attributes and make the nec…"
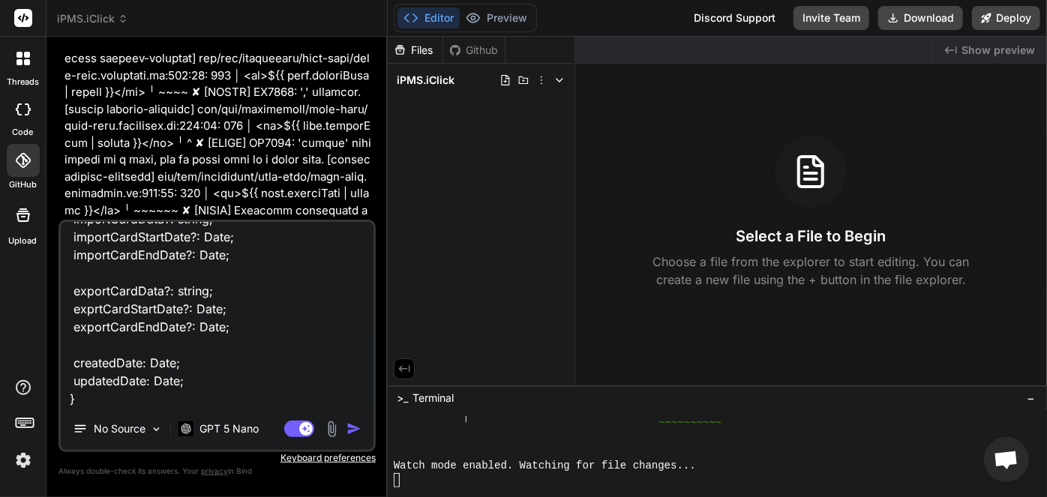
scroll to position [11, 0]
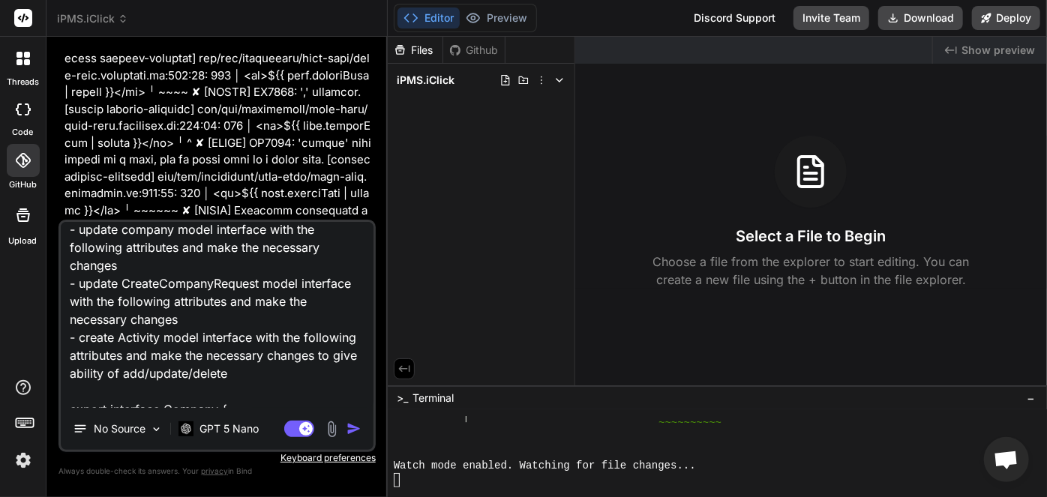
type textarea "x"
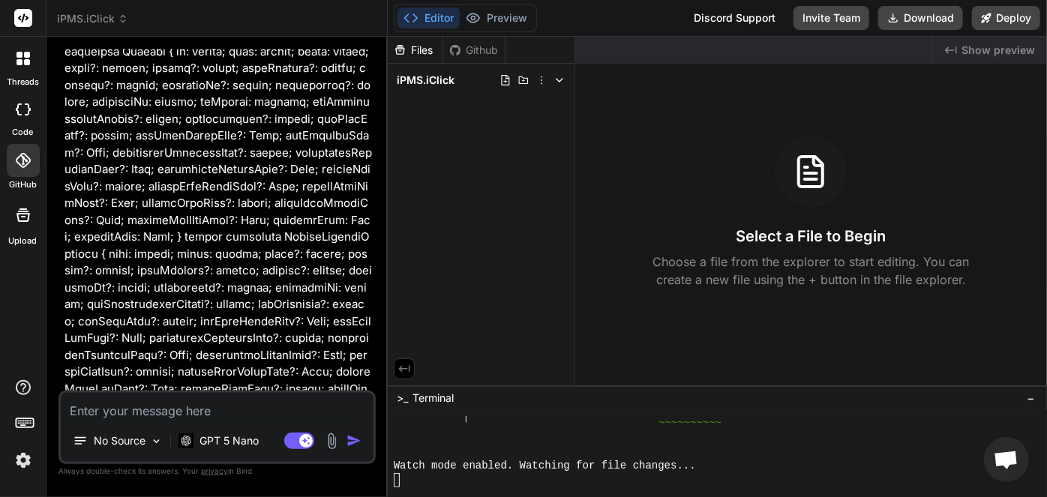
scroll to position [15088, 0]
type textarea "x"
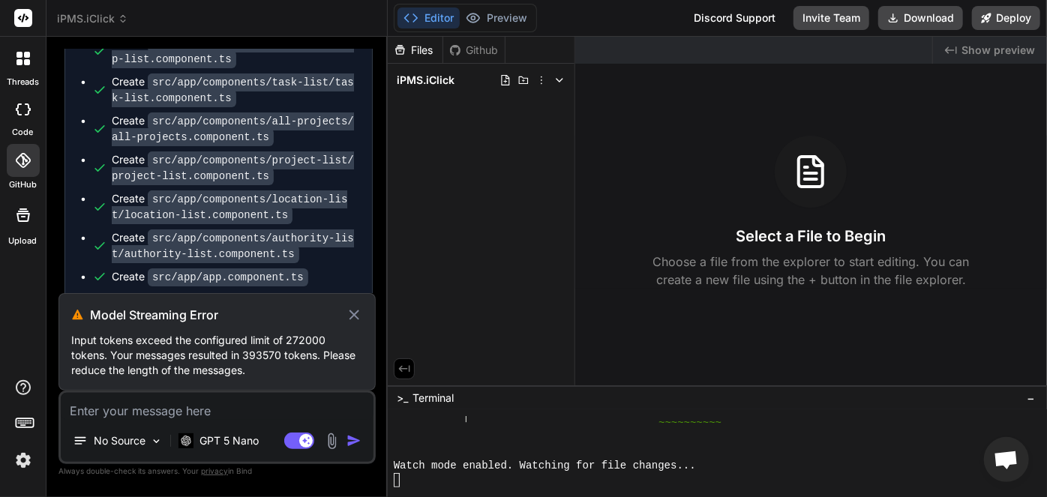
scroll to position [14582, 0]
click at [203, 407] on textarea at bounding box center [217, 406] width 313 height 27
paste textarea "- update company model interface with the following attributes and make the nec…"
type textarea "- update company model interface with the following attributes and make the nec…"
type textarea "x"
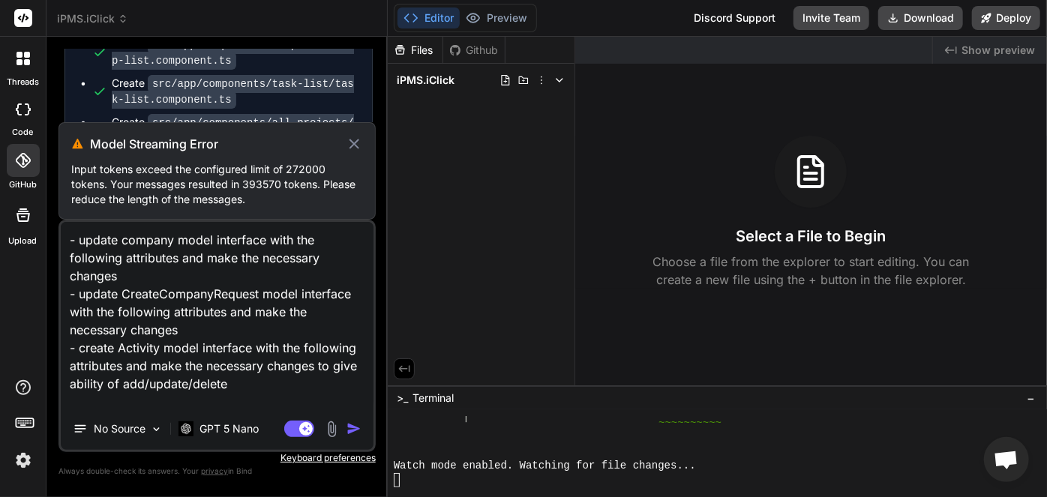
scroll to position [685, 0]
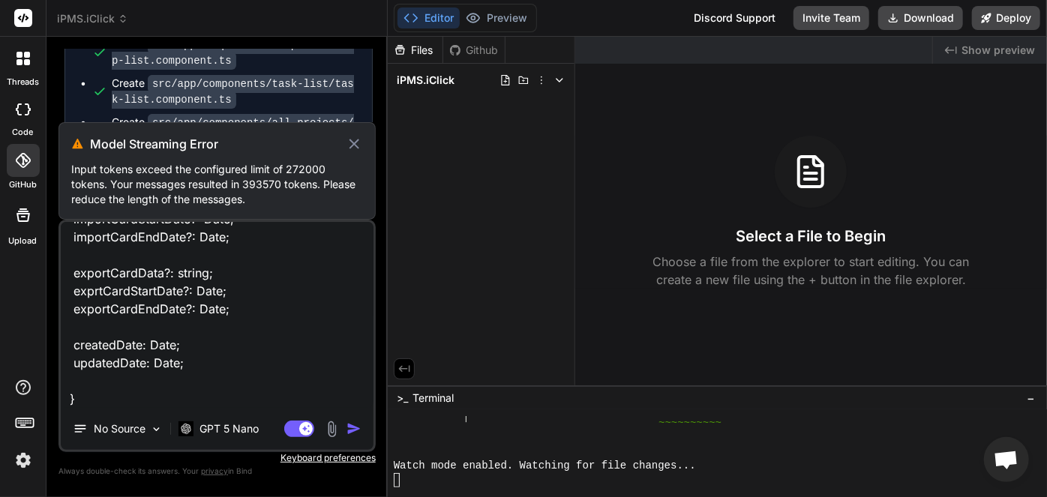
type textarea "- update company model interface with the following attributes and make the nec…"
type textarea "x"
type textarea "- update company model interface with the following attributes and make the nec…"
type textarea "x"
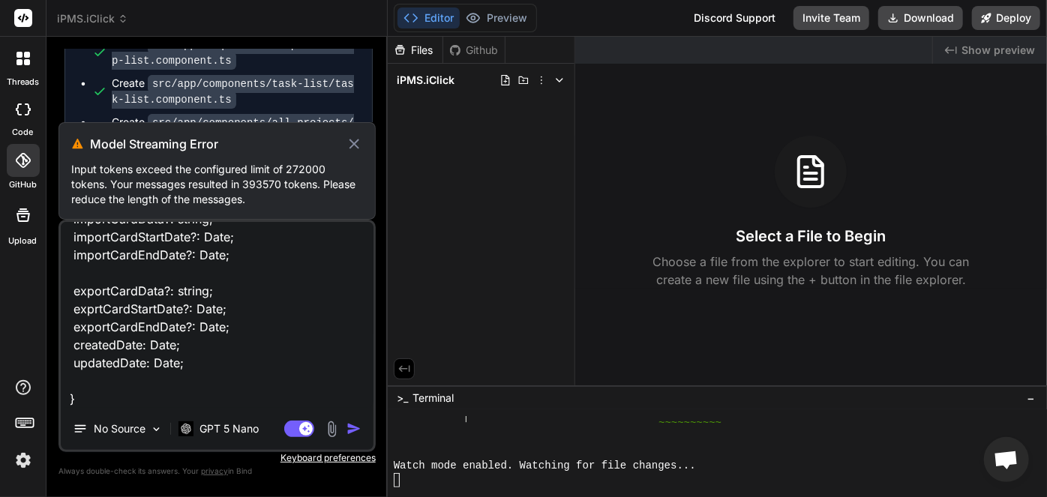
scroll to position [651, 0]
type textarea "- update company model interface with the following attributes and make the nec…"
type textarea "x"
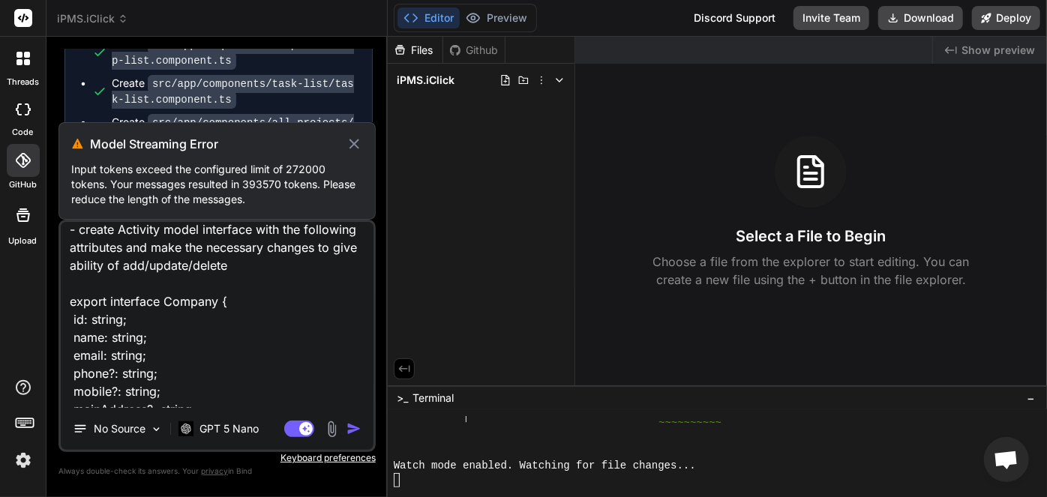
scroll to position [11, 0]
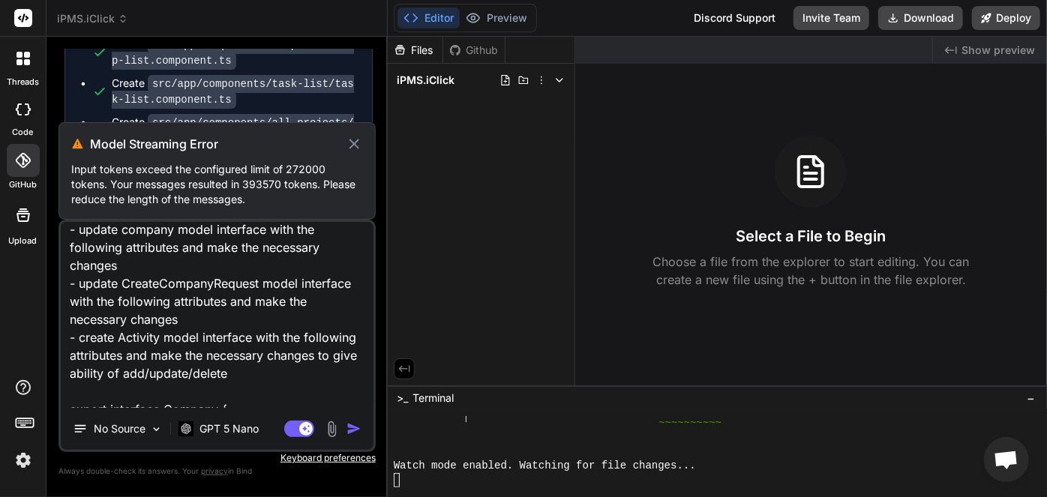
type textarea "- update company model interface with the following attributes and make the nec…"
type textarea "x"
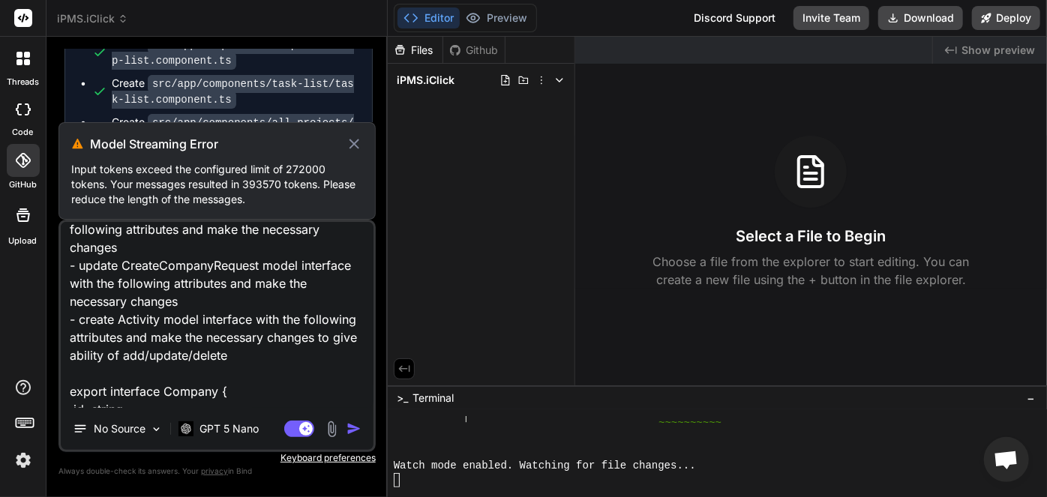
type textarea "- update company model interface with the following attributes and make the nec…"
click at [356, 146] on icon at bounding box center [354, 144] width 17 height 18
type textarea "x"
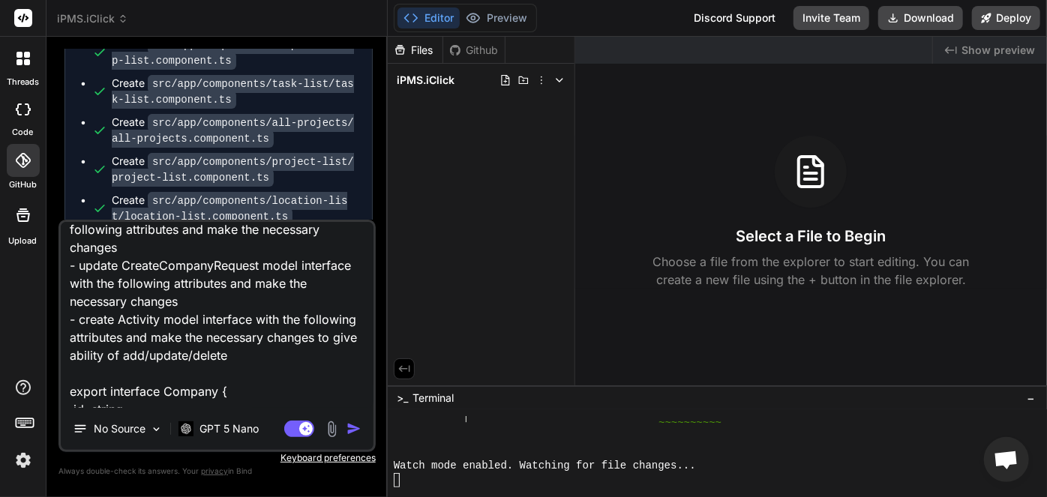
click at [270, 348] on textarea "- update company model interface with the following attributes and make the nec…" at bounding box center [217, 315] width 313 height 186
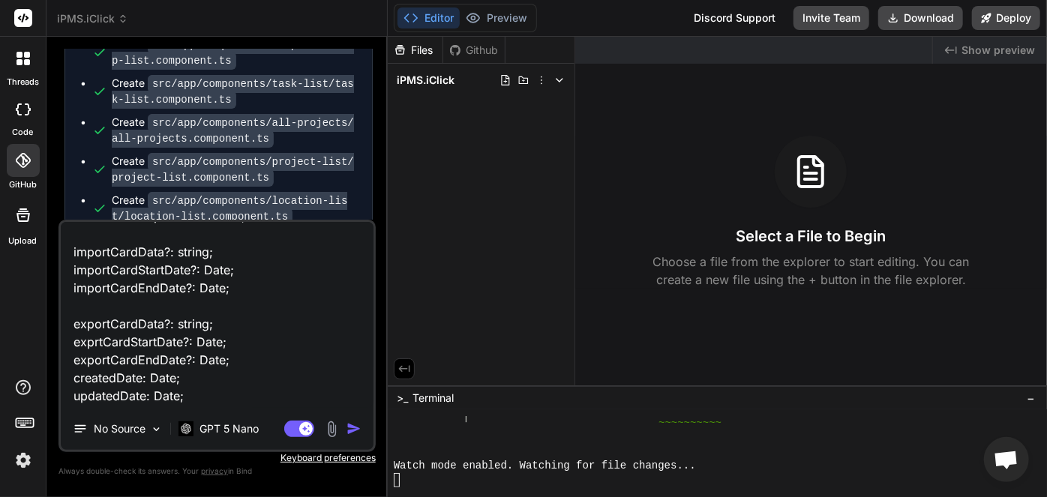
scroll to position [651, 0]
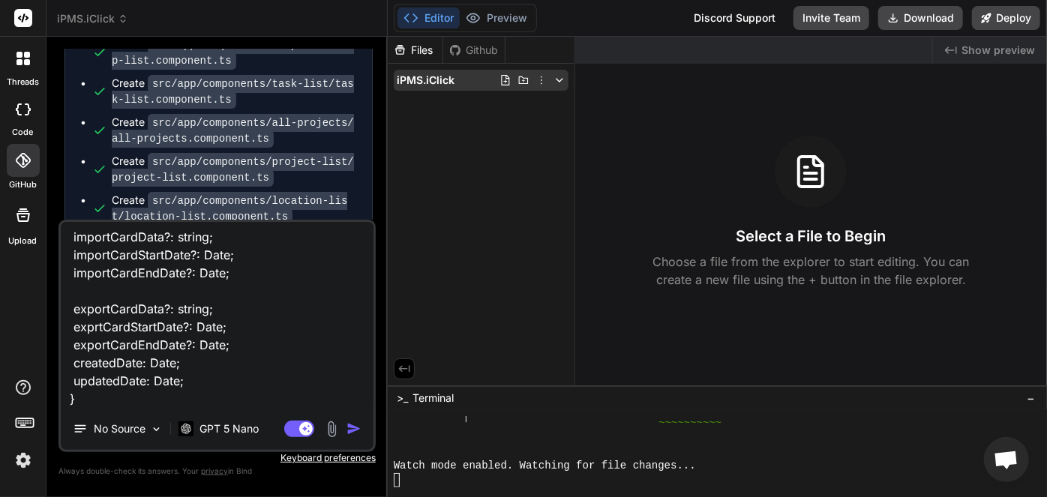
click at [434, 78] on span "iPMS.iClick" at bounding box center [426, 80] width 58 height 15
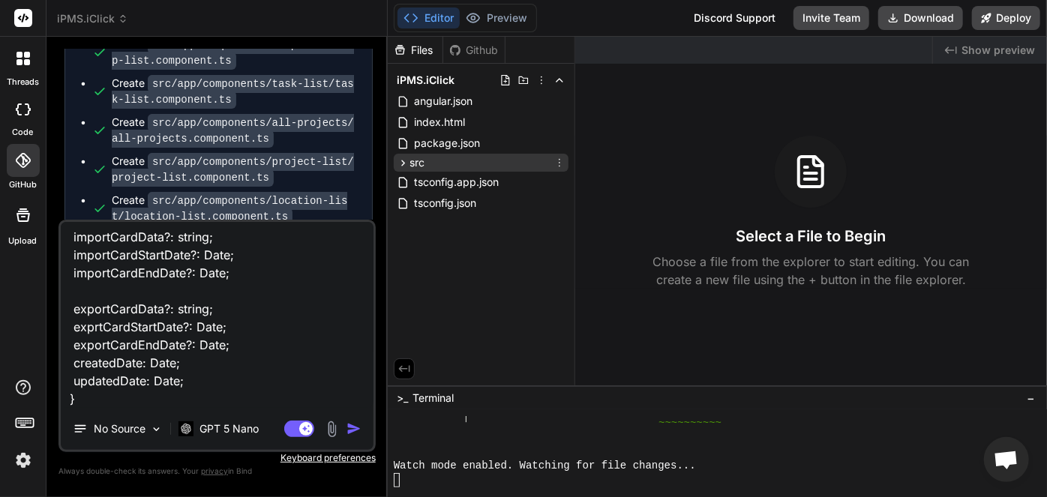
click at [407, 161] on icon at bounding box center [403, 163] width 13 height 13
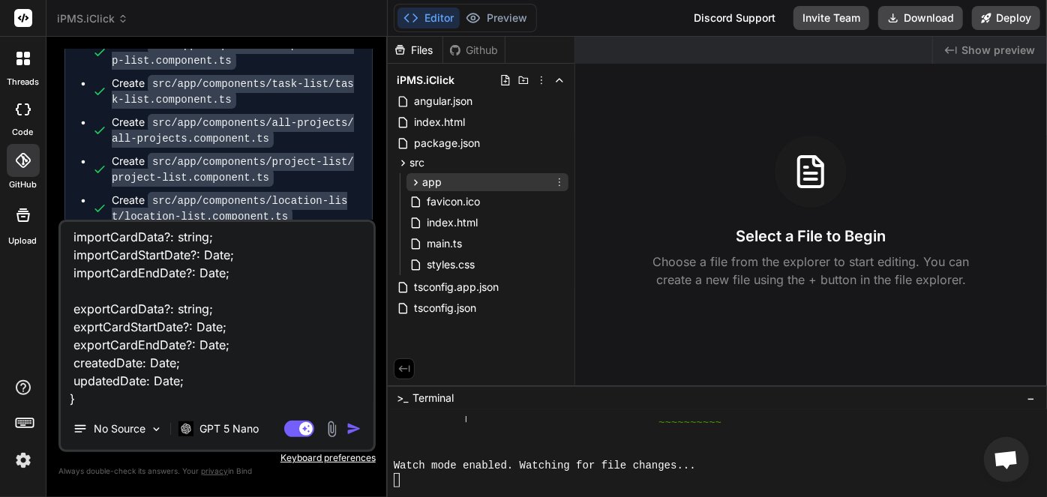
click at [434, 184] on span "app" at bounding box center [432, 182] width 20 height 15
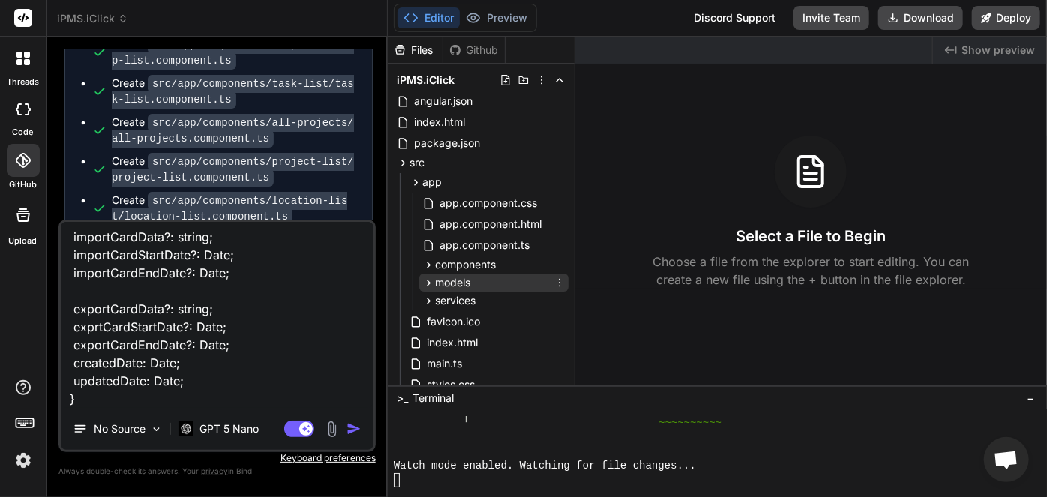
click at [466, 282] on span "models" at bounding box center [452, 282] width 35 height 15
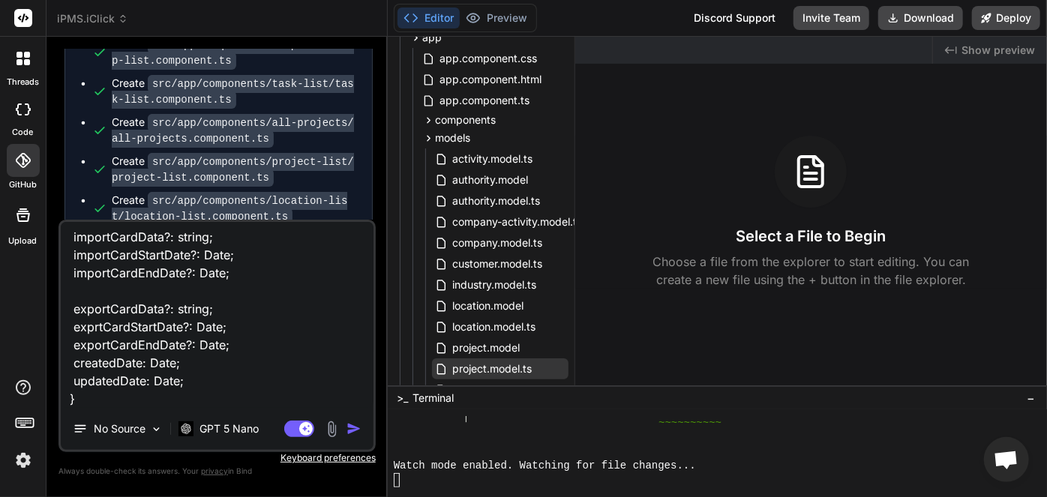
scroll to position [136, 0]
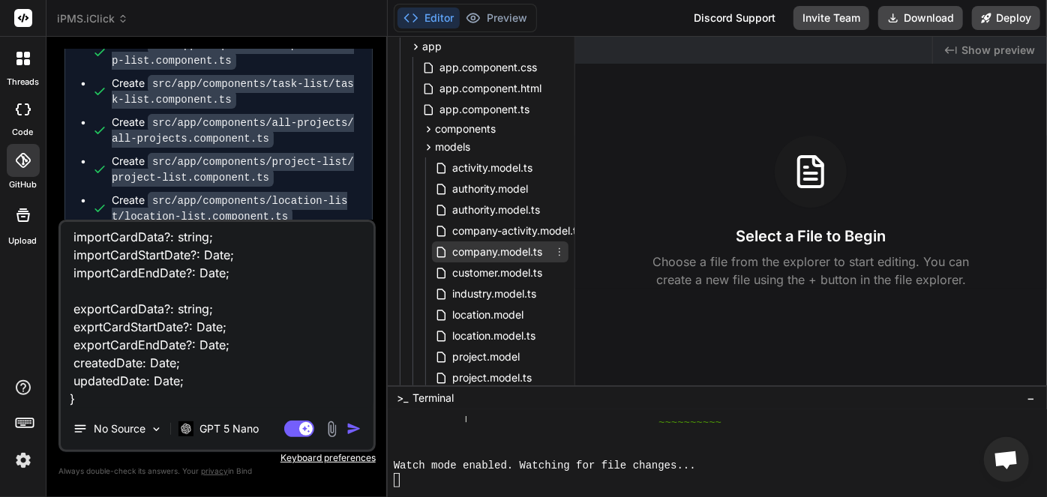
click at [498, 255] on span "company.model.ts" at bounding box center [497, 252] width 93 height 18
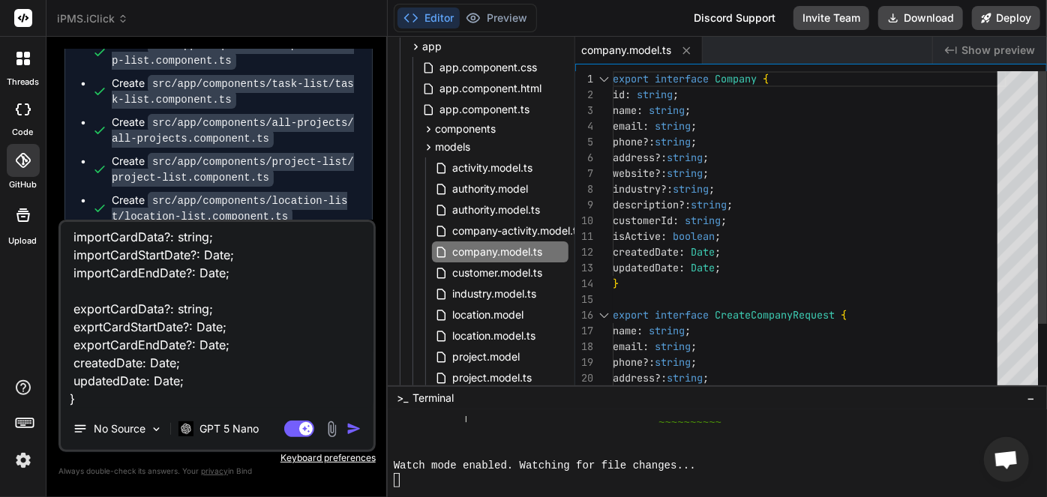
scroll to position [0, 0]
click at [801, 224] on div "export interface Company { id : string ; name : string ; email : string ; phone…" at bounding box center [810, 276] width 394 height 410
click at [754, 248] on div "export interface Company { id : string ; name : string ; email : string ; phone…" at bounding box center [810, 276] width 394 height 410
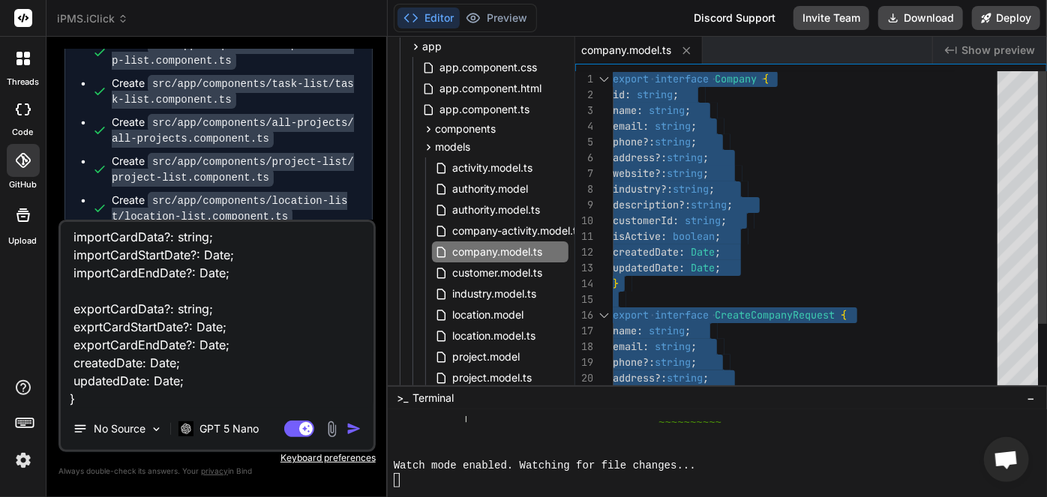
type textarea "importCardData?: string; importCardStartDate?: Date; importCardEndDate?: Date; …"
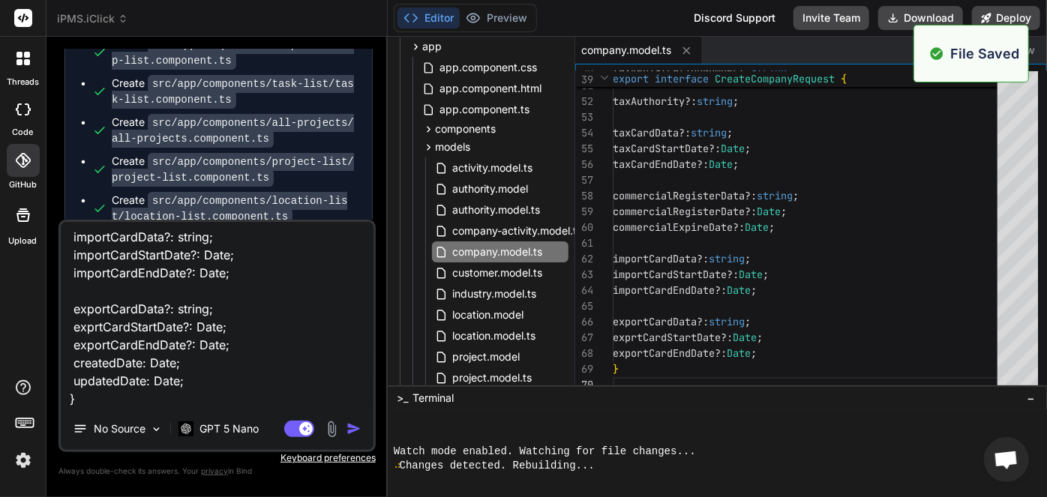
click at [302, 332] on textarea "- update company model interface with the following attributes and make the nec…" at bounding box center [217, 315] width 313 height 186
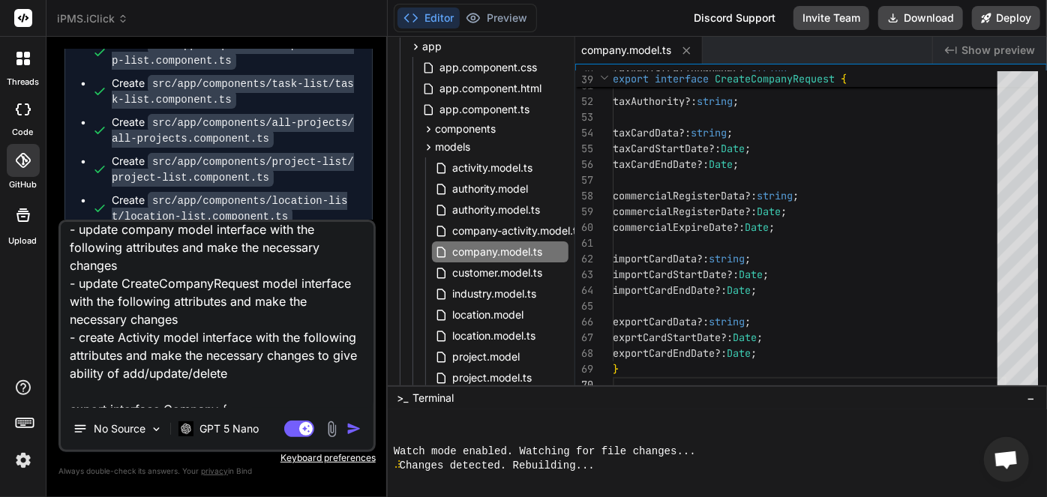
scroll to position [55, 0]
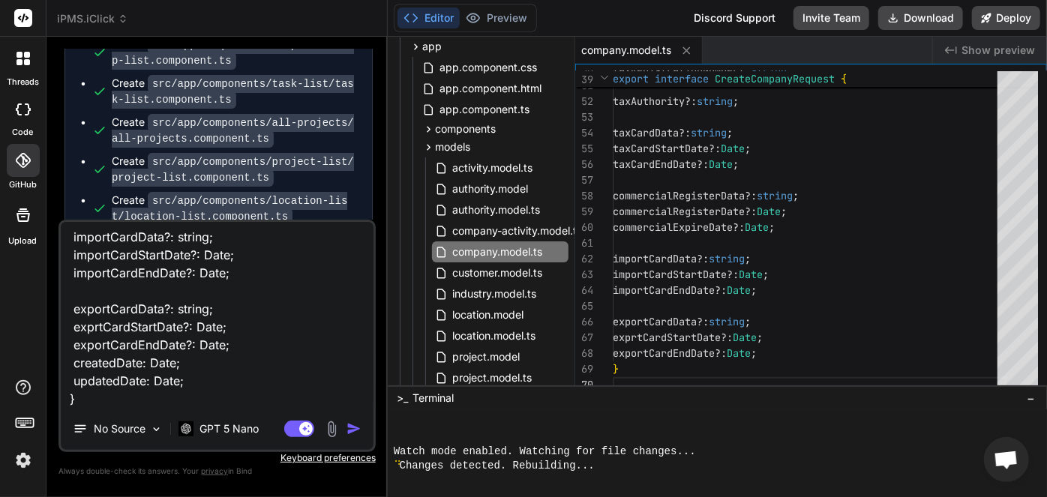
type textarea "- update company model interface with the following attributes and make the nec…"
type textarea "x"
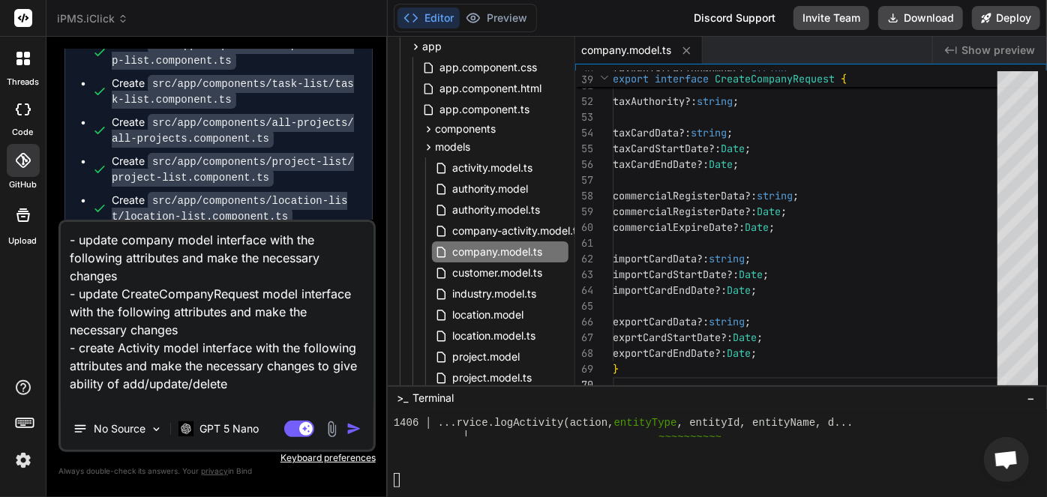
type textarea "- update company model interface with the following attributes and make the nec…"
type textarea "x"
type textarea "- update company model interface with the following attributes and make the nec…"
type textarea "x"
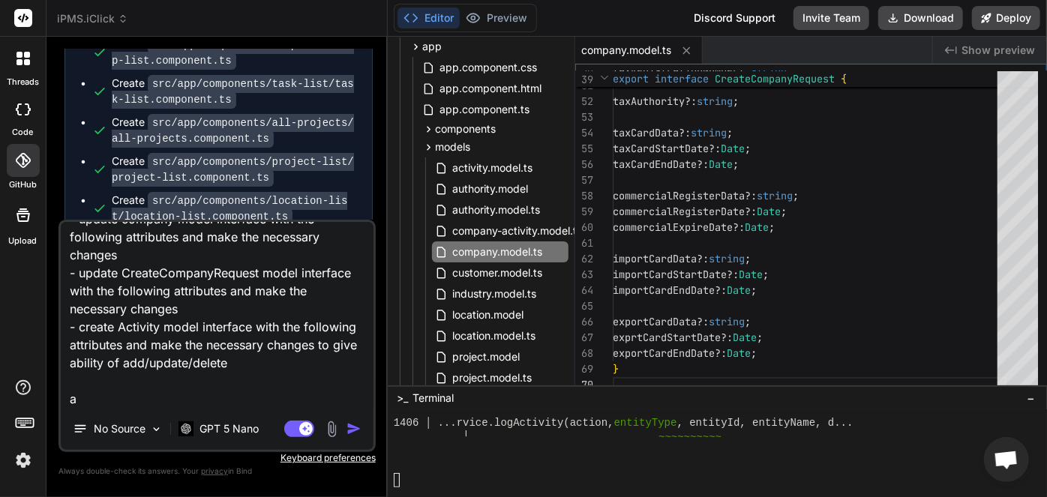
scroll to position [37, 0]
type textarea "- update company model interface with the following attributes and make the nec…"
type textarea "x"
type textarea "- update company model interface with the following attributes and make the nec…"
type textarea "x"
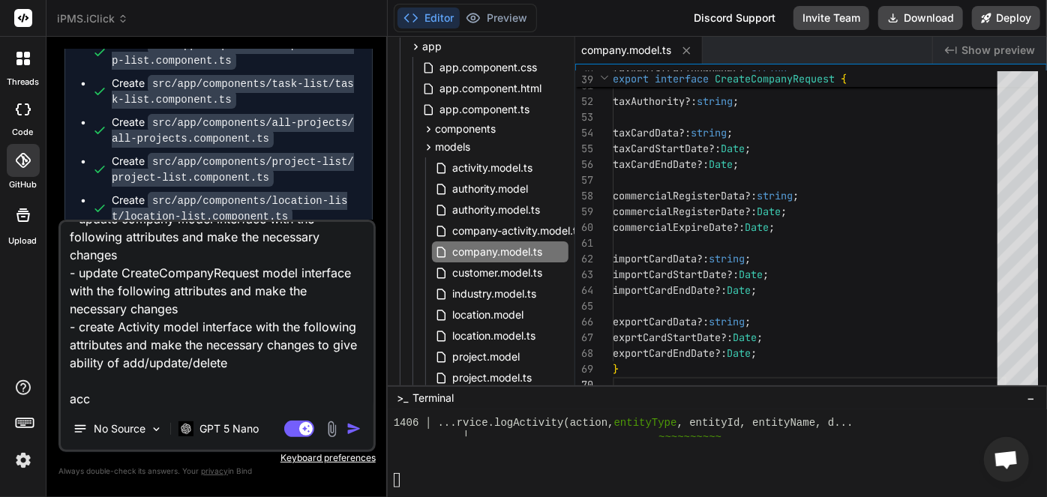
type textarea "- update company model interface with the following attributes and make the nec…"
type textarea "x"
type textarea "- update company model interface with the following attributes and make the nec…"
type textarea "x"
type textarea "- update company model interface with the following attributes and make the nec…"
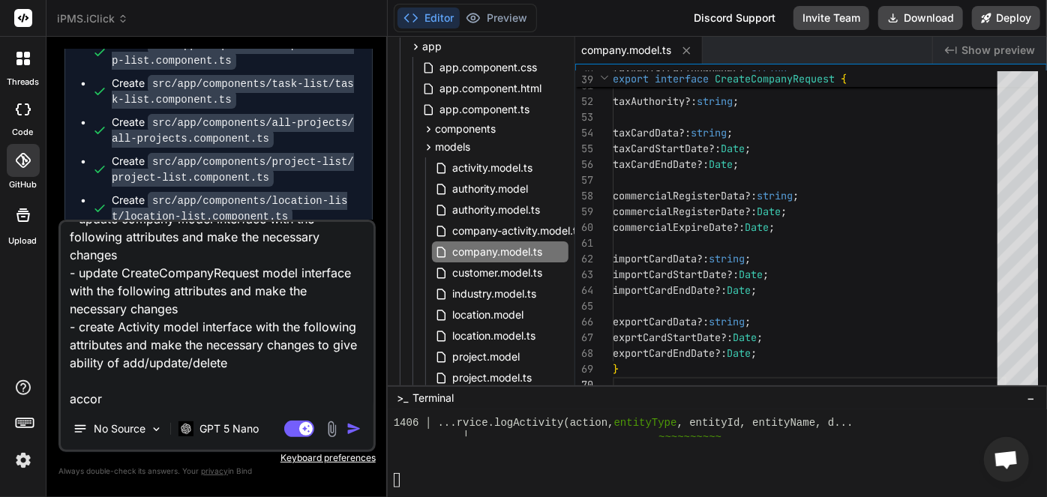
type textarea "x"
type textarea "- update company model interface with the following attributes and make the nec…"
type textarea "x"
type textarea "- update company model interface with the following attributes and make the nec…"
type textarea "x"
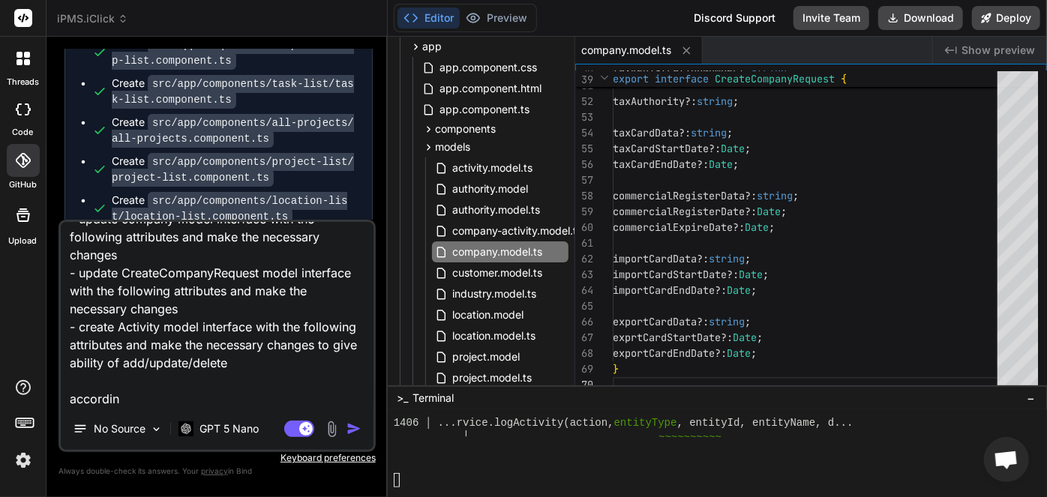
type textarea "- update company model interface with the following attributes and make the nec…"
type textarea "x"
type textarea "- update company model interface with the following attributes and make the nec…"
type textarea "x"
type textarea "- update company model interface with the following attributes and make the nec…"
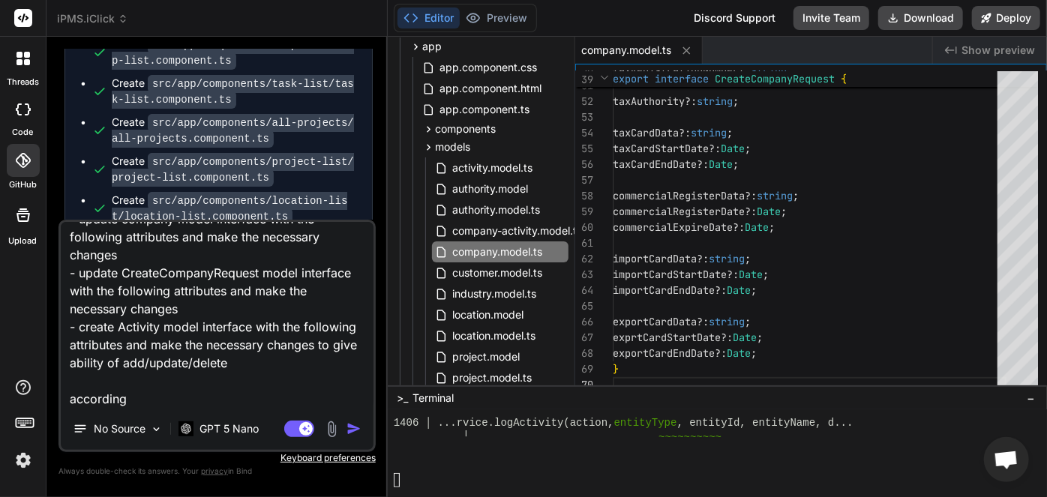
type textarea "x"
type textarea "- update company model interface with the following attributes and make the nec…"
type textarea "x"
type textarea "- update company model interface with the following attributes and make the nec…"
type textarea "x"
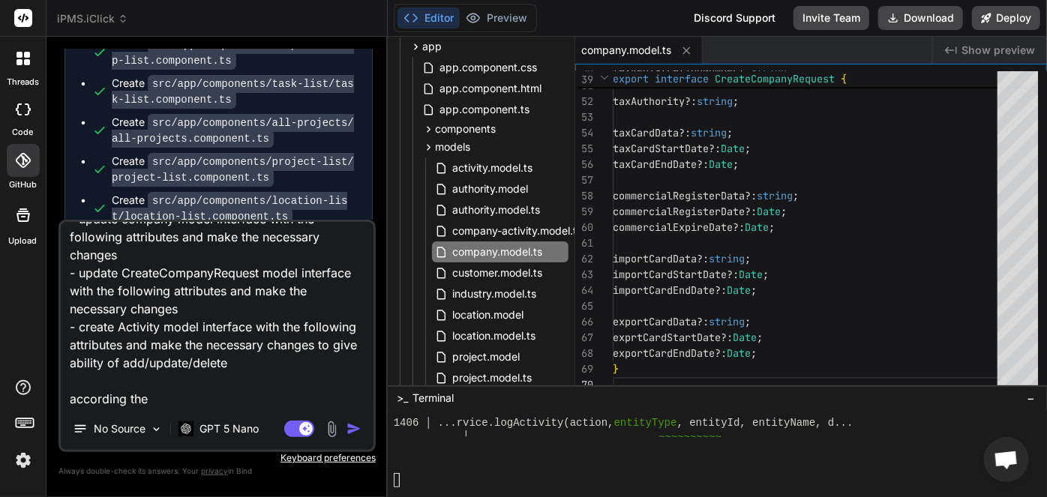
type textarea "- update company model interface with the following attributes and make the nec…"
type textarea "x"
type textarea "- update company model interface with the following attributes and make the nec…"
type textarea "x"
type textarea "- update company model interface with the following attributes and make the nec…"
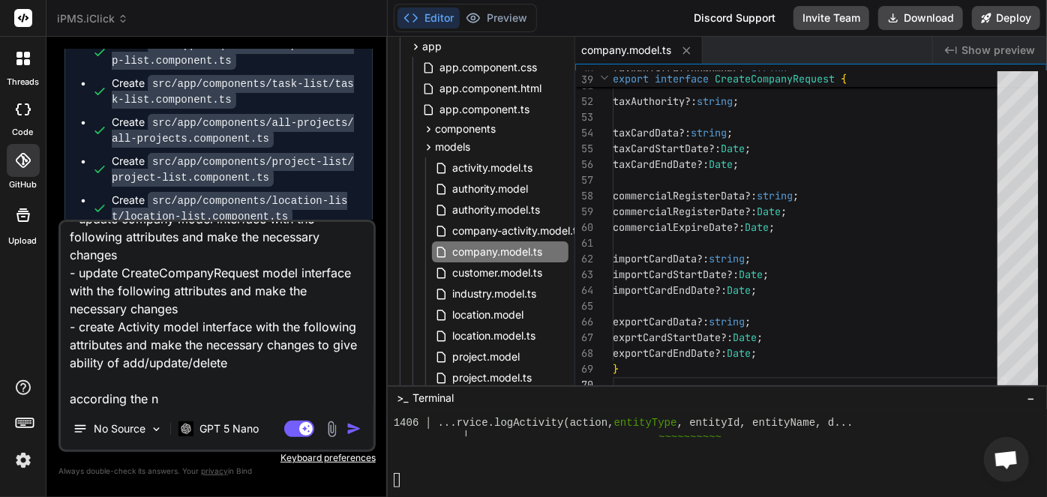
type textarea "x"
type textarea "- update company model interface with the following attributes and make the nec…"
type textarea "x"
type textarea "- update company model interface with the following attributes and make the nec…"
type textarea "x"
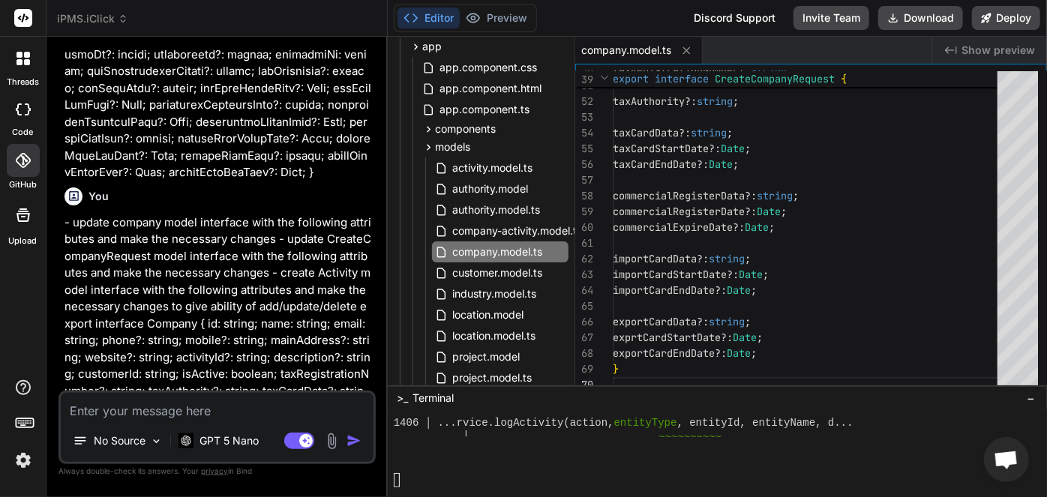
scroll to position [15322, 0]
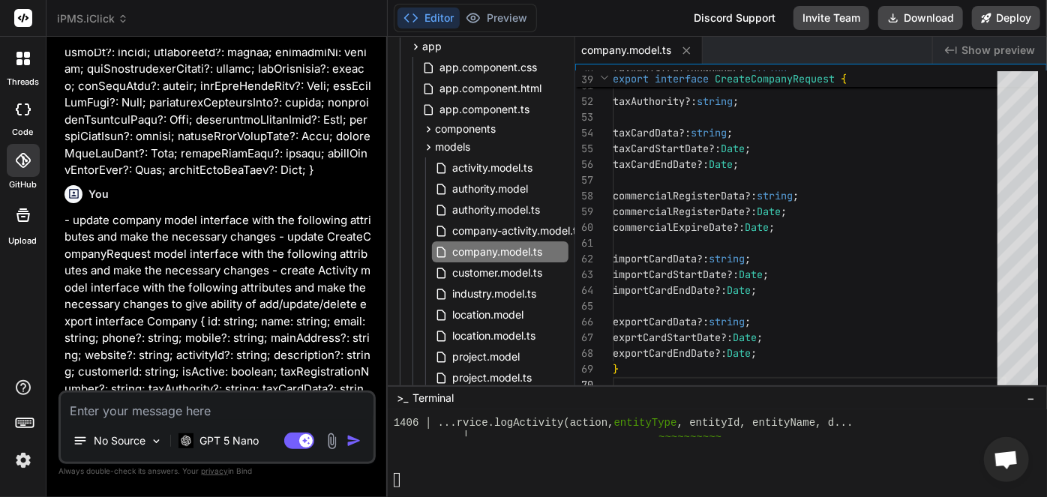
click at [24, 467] on img at bounding box center [24, 461] width 26 height 26
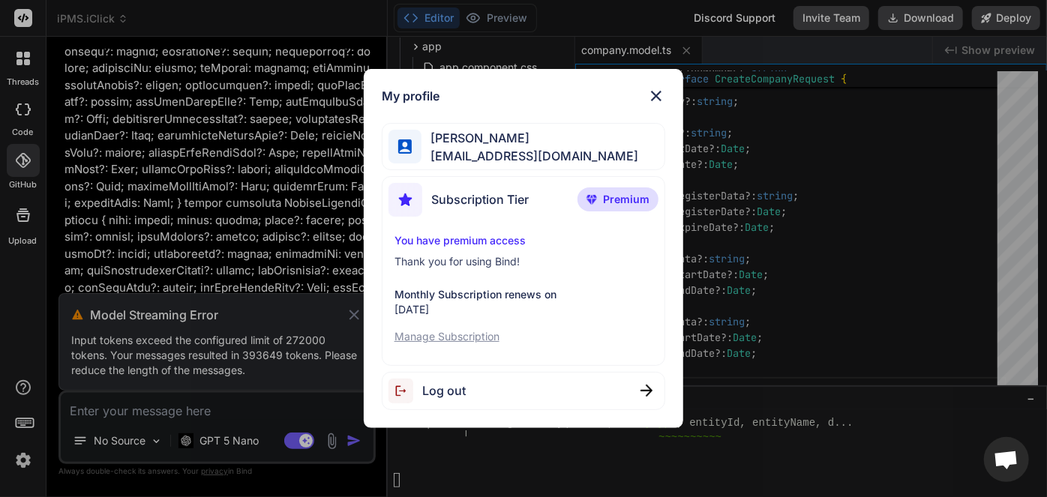
scroll to position [15088, 0]
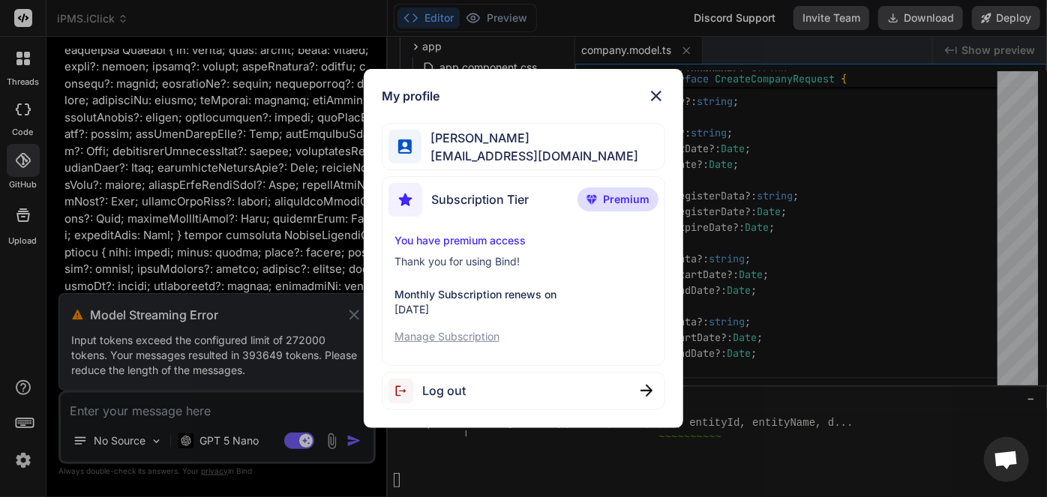
click at [468, 339] on p "Manage Subscription" at bounding box center [524, 336] width 259 height 15
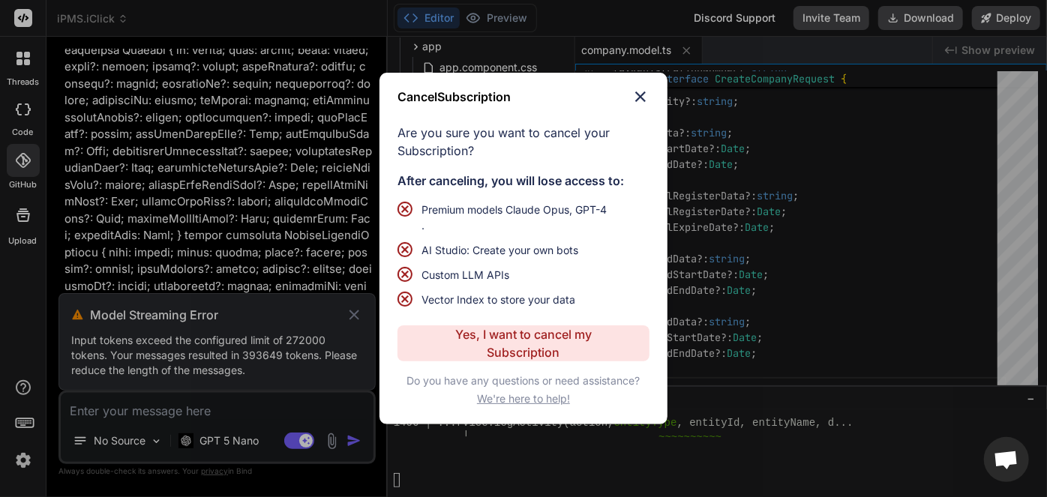
click at [639, 102] on img at bounding box center [641, 97] width 18 height 18
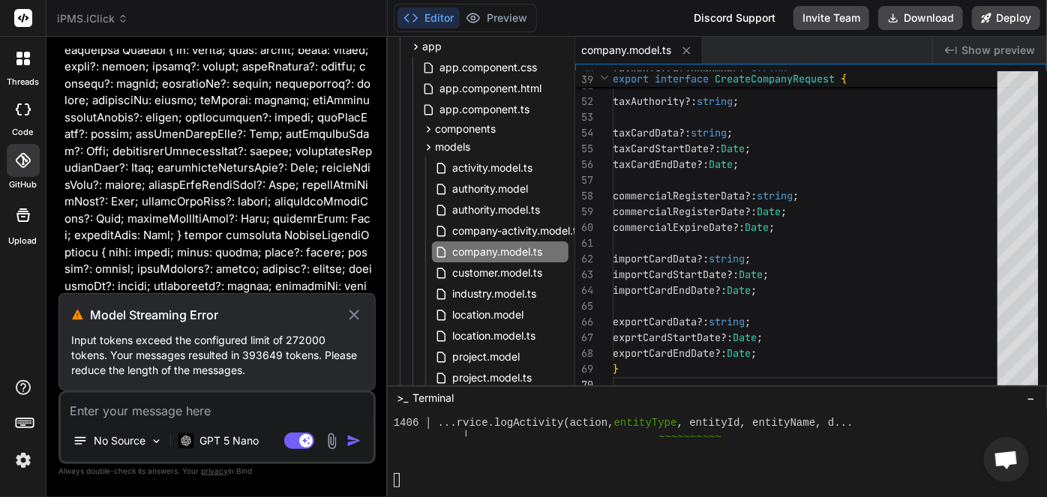
click at [358, 314] on icon at bounding box center [354, 315] width 17 height 18
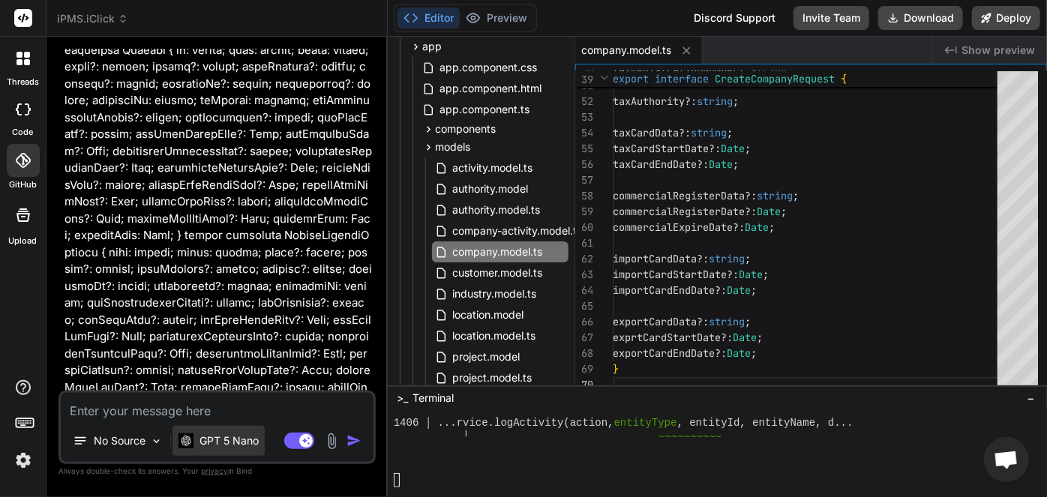
click at [246, 445] on p "GPT 5 Nano" at bounding box center [229, 441] width 59 height 15
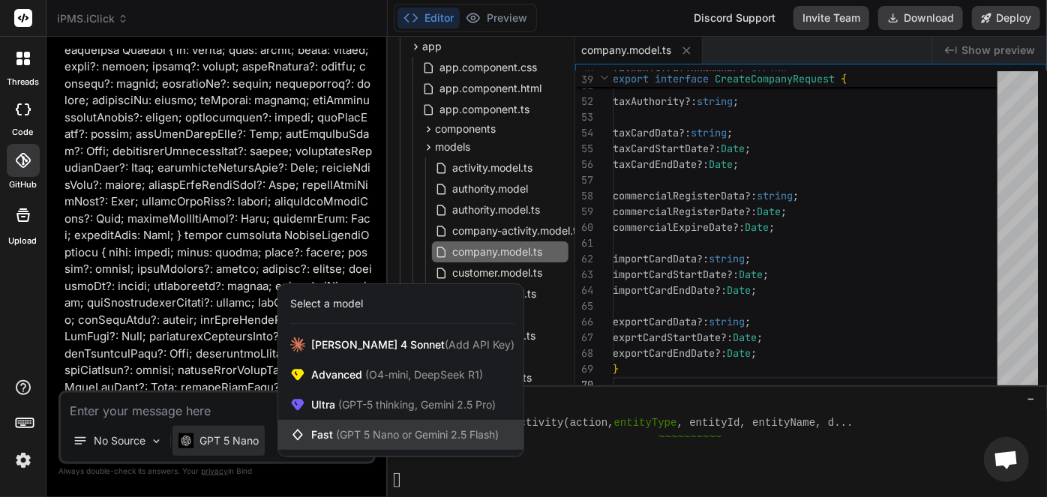
click at [328, 434] on span "Fast (GPT 5 Nano or Gemini 2.5 Flash)" at bounding box center [405, 435] width 188 height 15
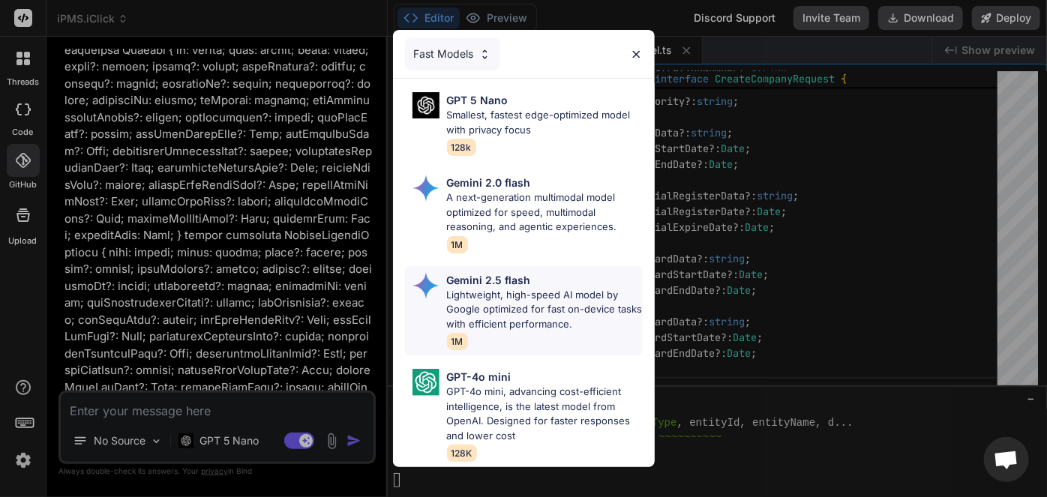
click at [467, 275] on p "Gemini 2.5 flash" at bounding box center [489, 280] width 84 height 16
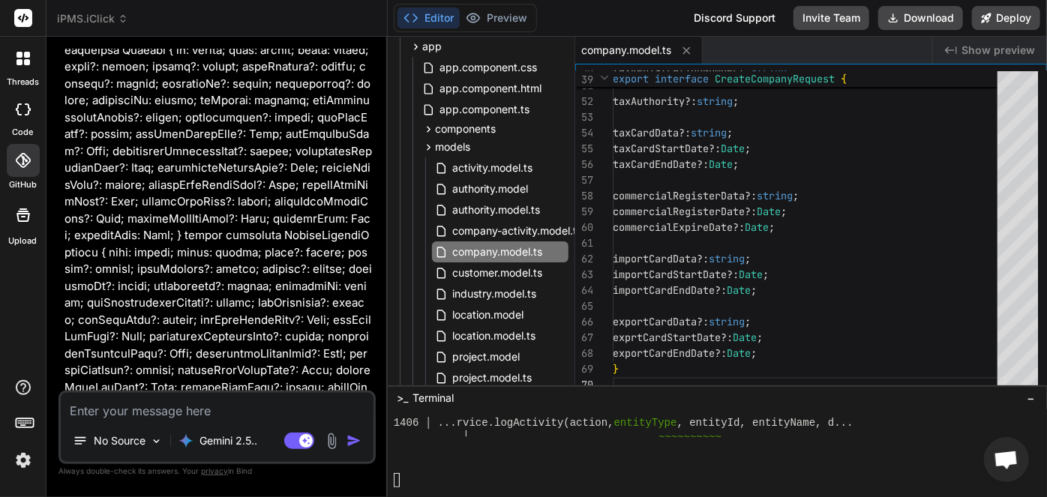
click at [234, 418] on textarea at bounding box center [217, 406] width 313 height 27
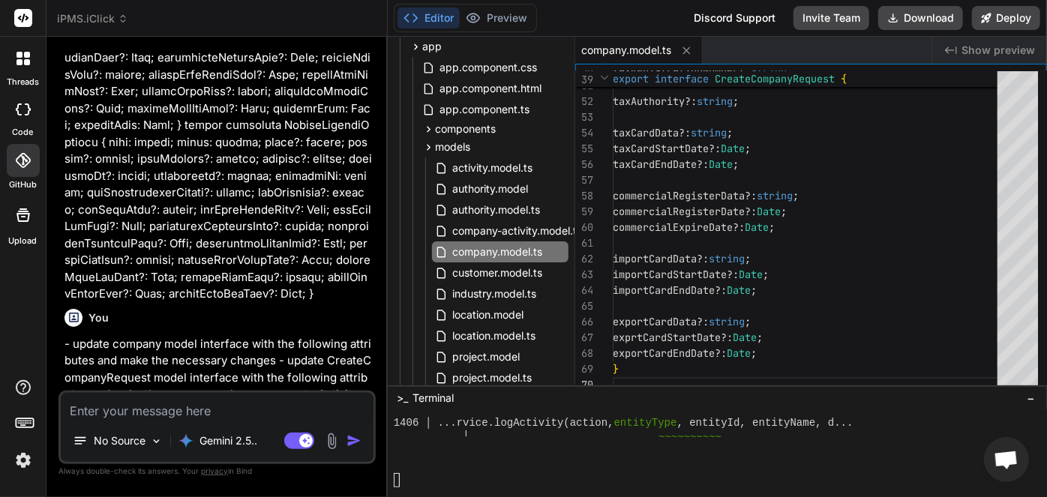
scroll to position [15216, 0]
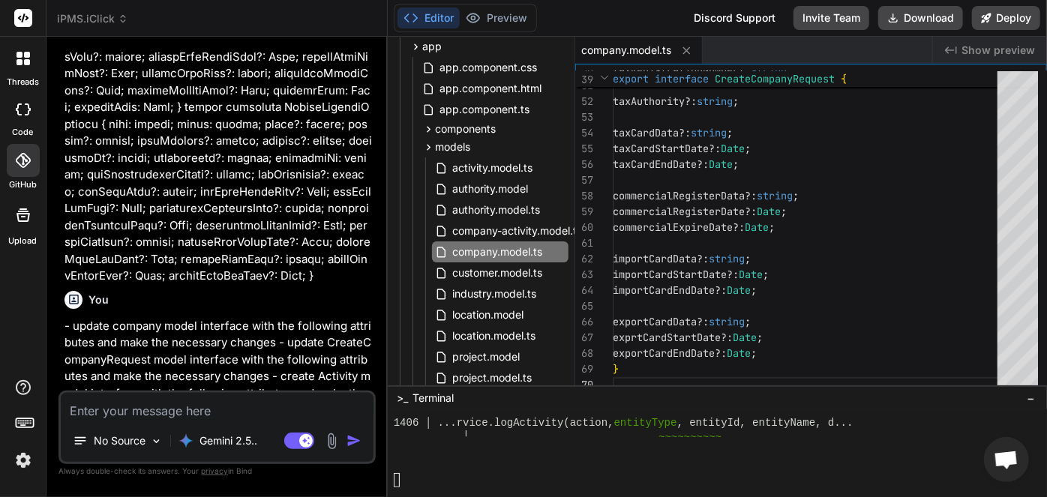
drag, startPoint x: 242, startPoint y: 378, endPoint x: 54, endPoint y: 285, distance: 209.4
click at [54, 285] on div "Bind AI Web Search Created with Pixso. Code Generator You remove luicuide Bind …" at bounding box center [217, 267] width 341 height 460
copy p "- update company model interface with the following attributes and make the nec…"
click at [113, 407] on textarea at bounding box center [217, 406] width 313 height 27
paste textarea "- update company model interface with the following attributes and make the nec…"
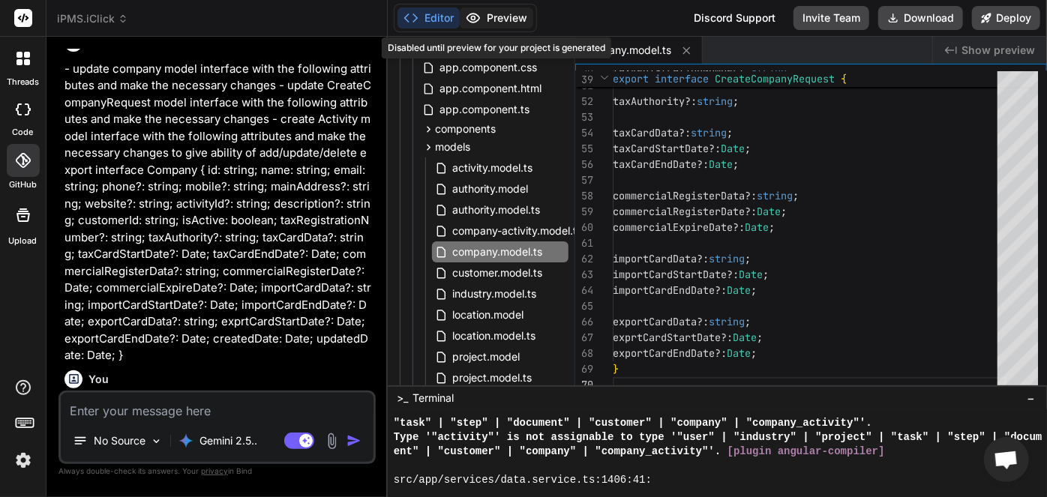
scroll to position [15473, 0]
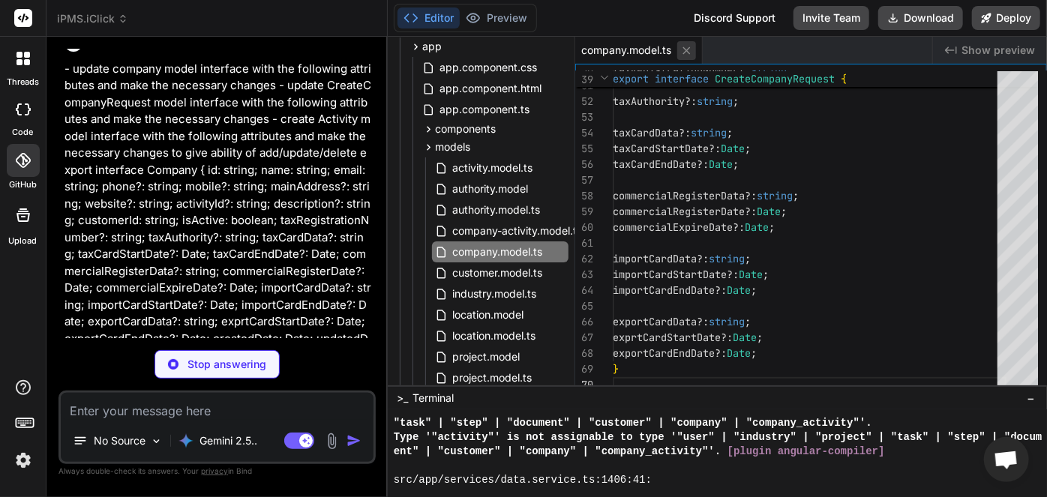
click at [684, 55] on icon at bounding box center [687, 50] width 13 height 13
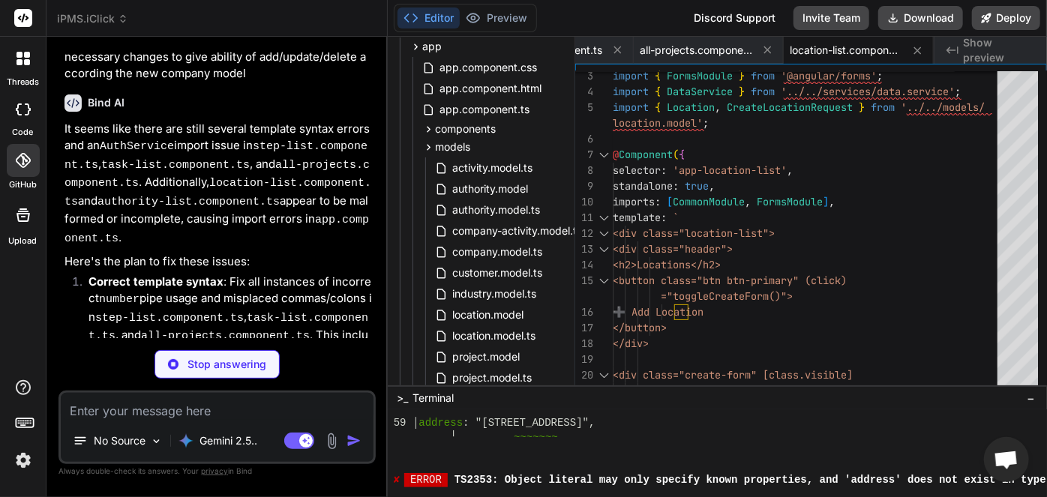
scroll to position [8385, 0]
